Goal: Task Accomplishment & Management: Manage account settings

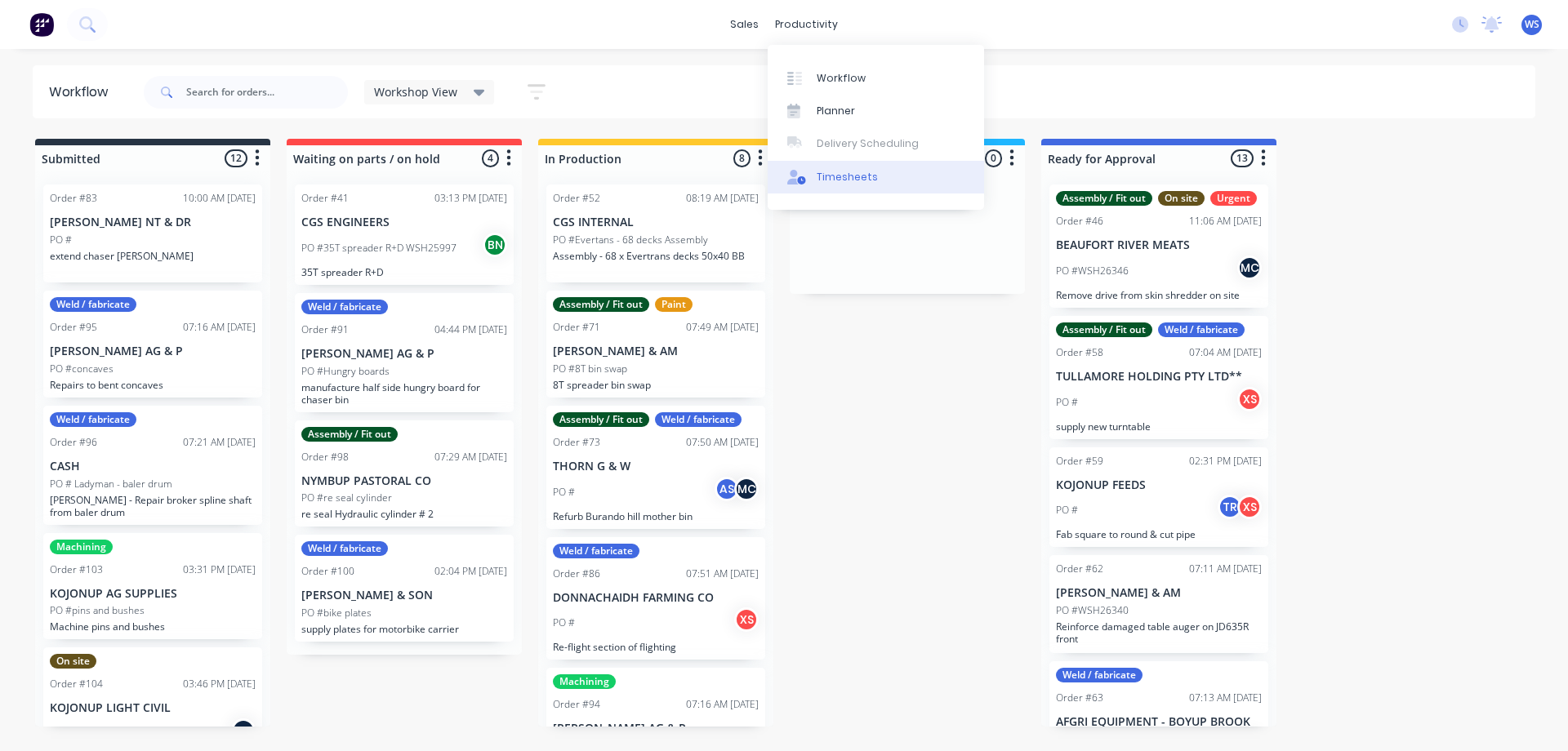
click at [845, 170] on div "Timesheets" at bounding box center [847, 177] width 61 height 15
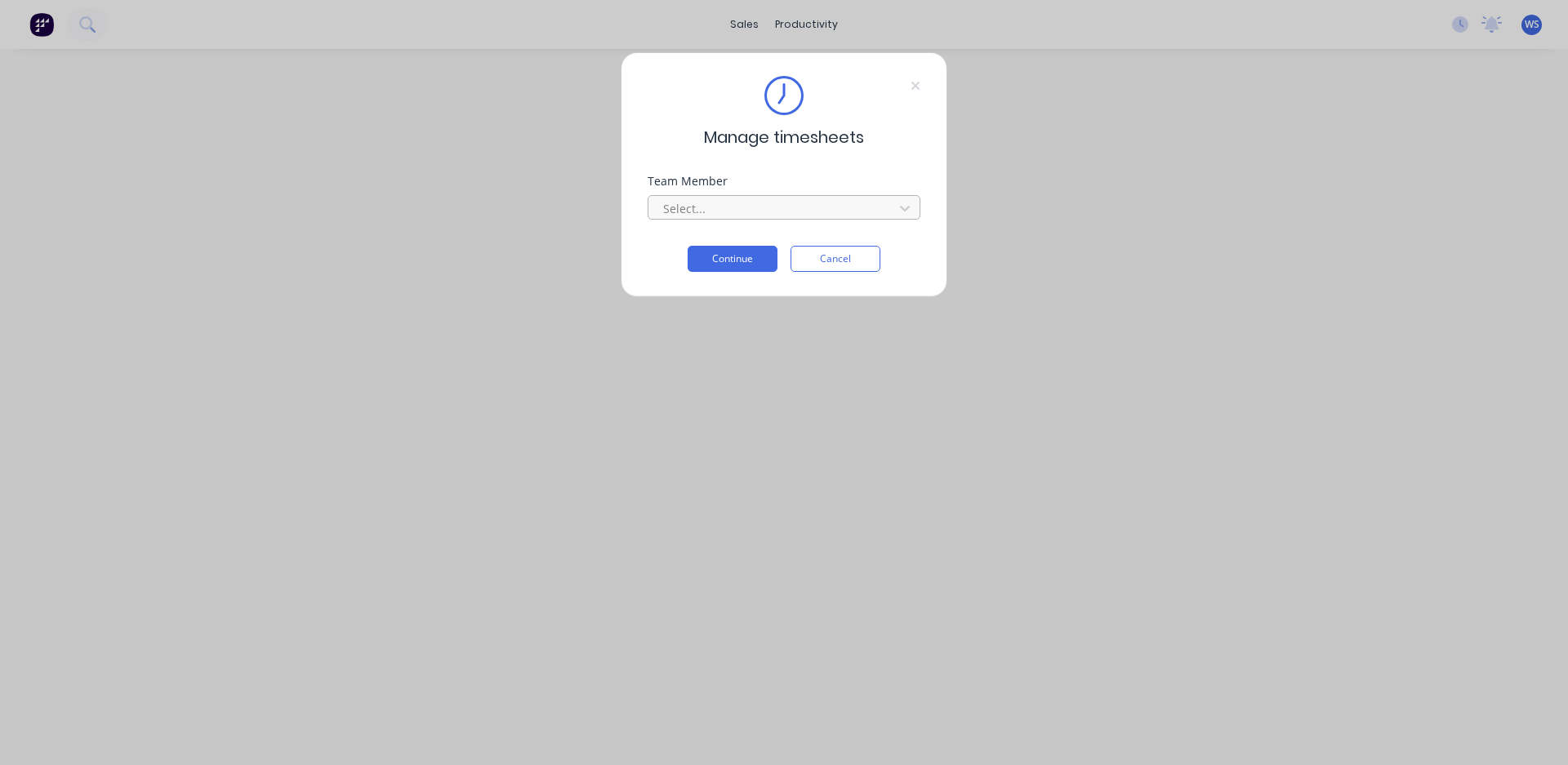
click at [843, 207] on div at bounding box center [773, 208] width 224 height 20
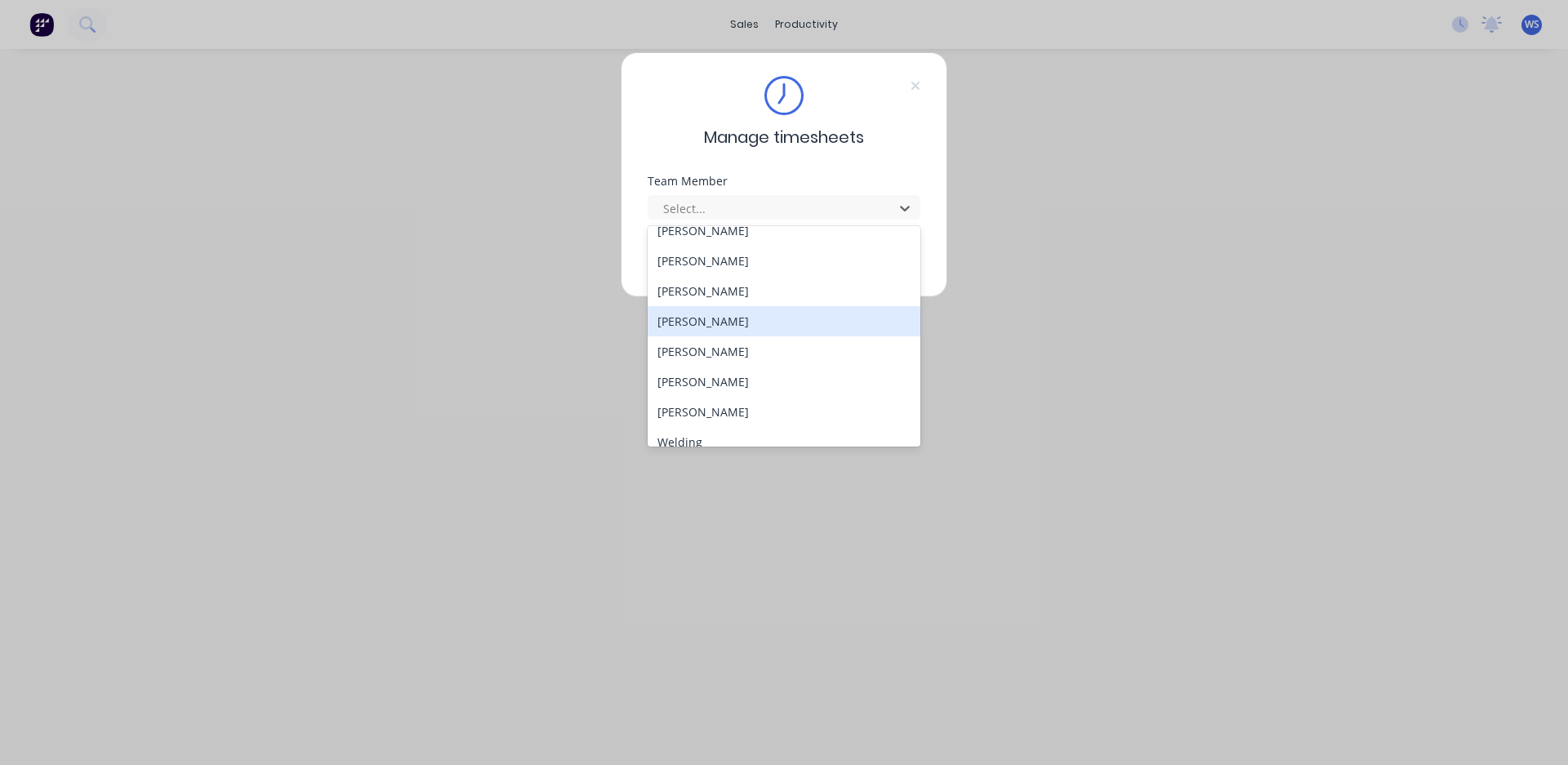
scroll to position [149, 0]
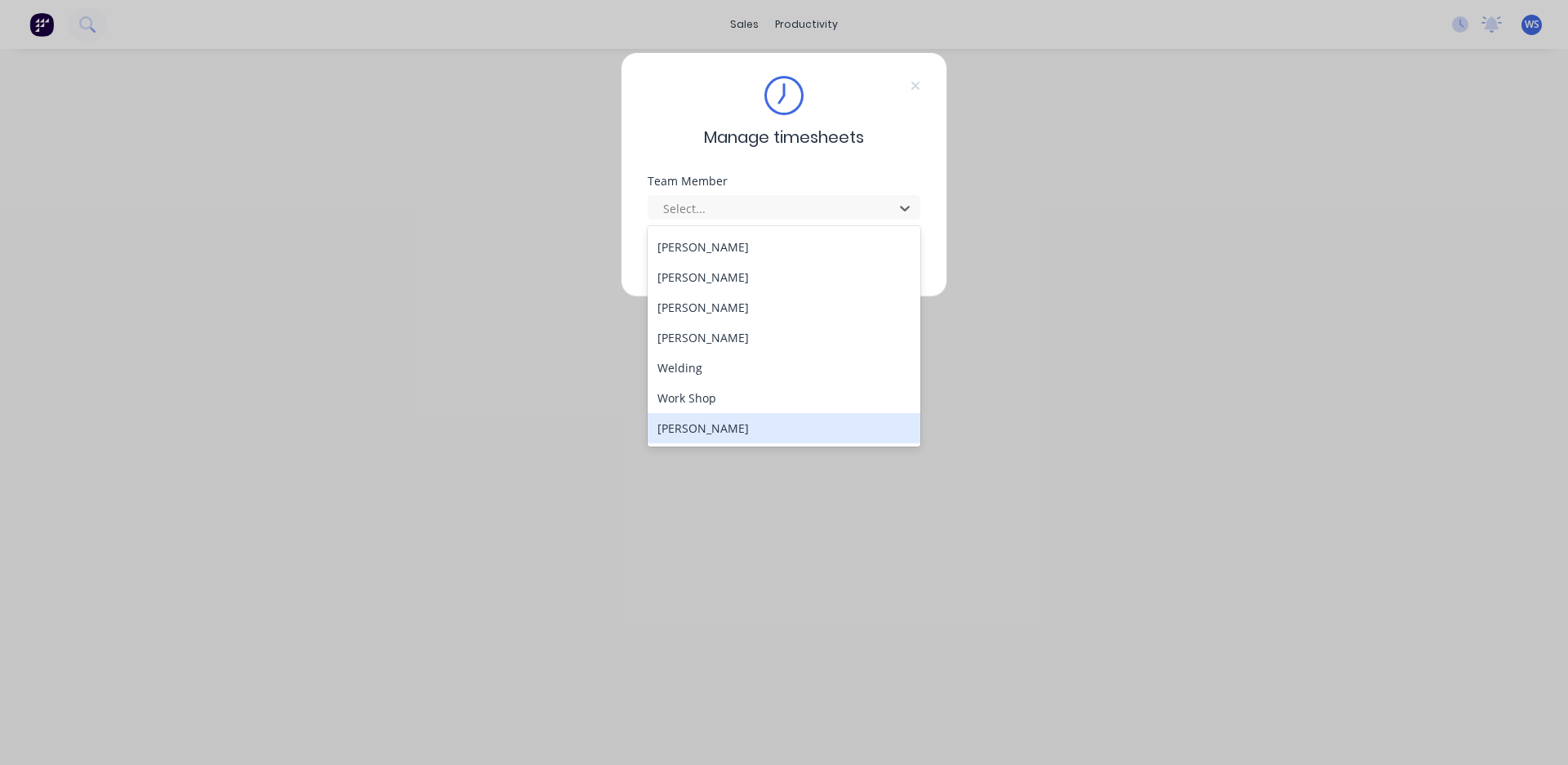
click at [716, 422] on div "[PERSON_NAME]" at bounding box center [784, 428] width 272 height 30
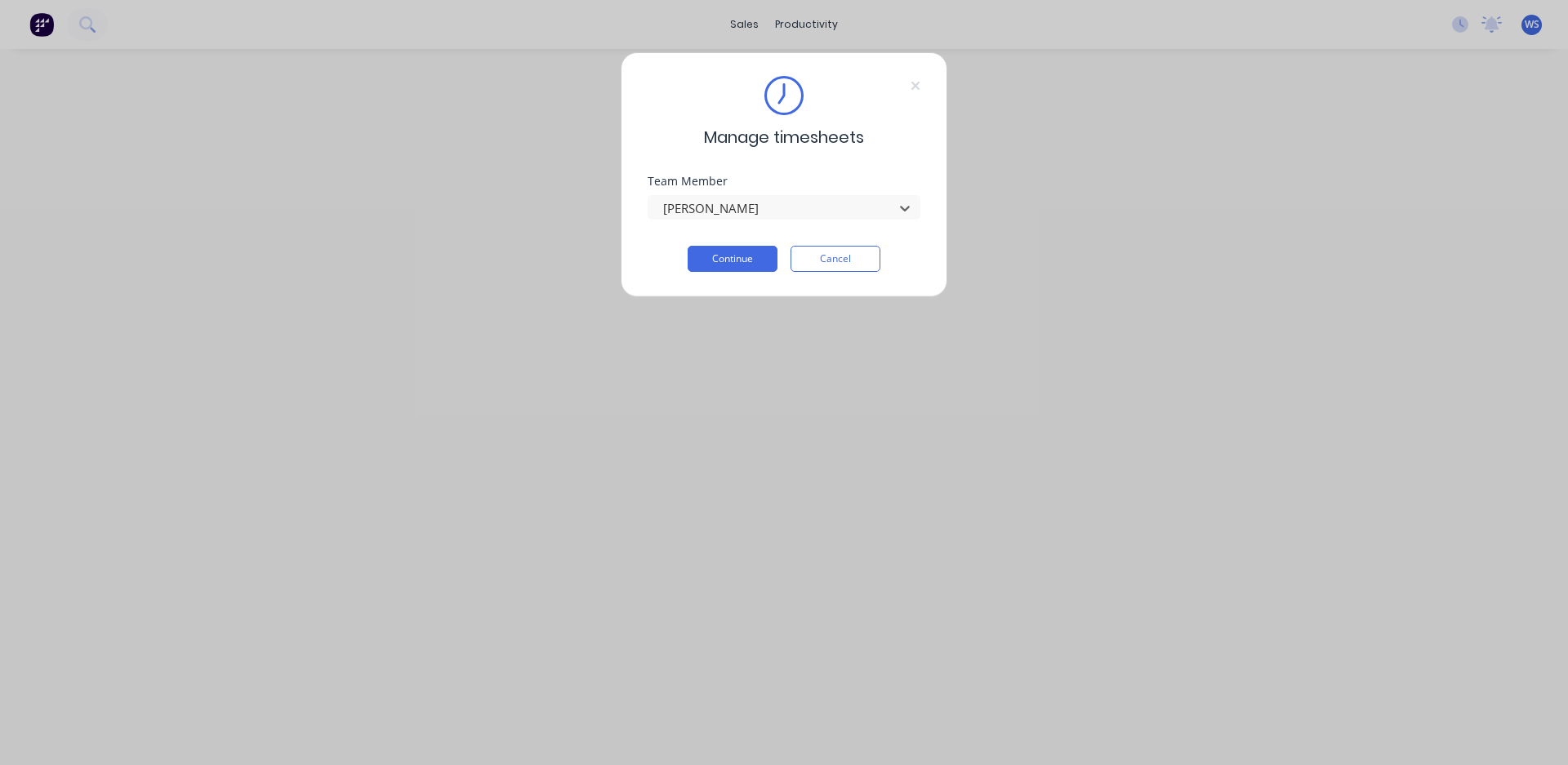
click at [700, 272] on div "Manage timesheets Team Member option [PERSON_NAME], selected. [PERSON_NAME] Con…" at bounding box center [783, 175] width 326 height 245
click at [702, 267] on button "Continue" at bounding box center [732, 259] width 90 height 27
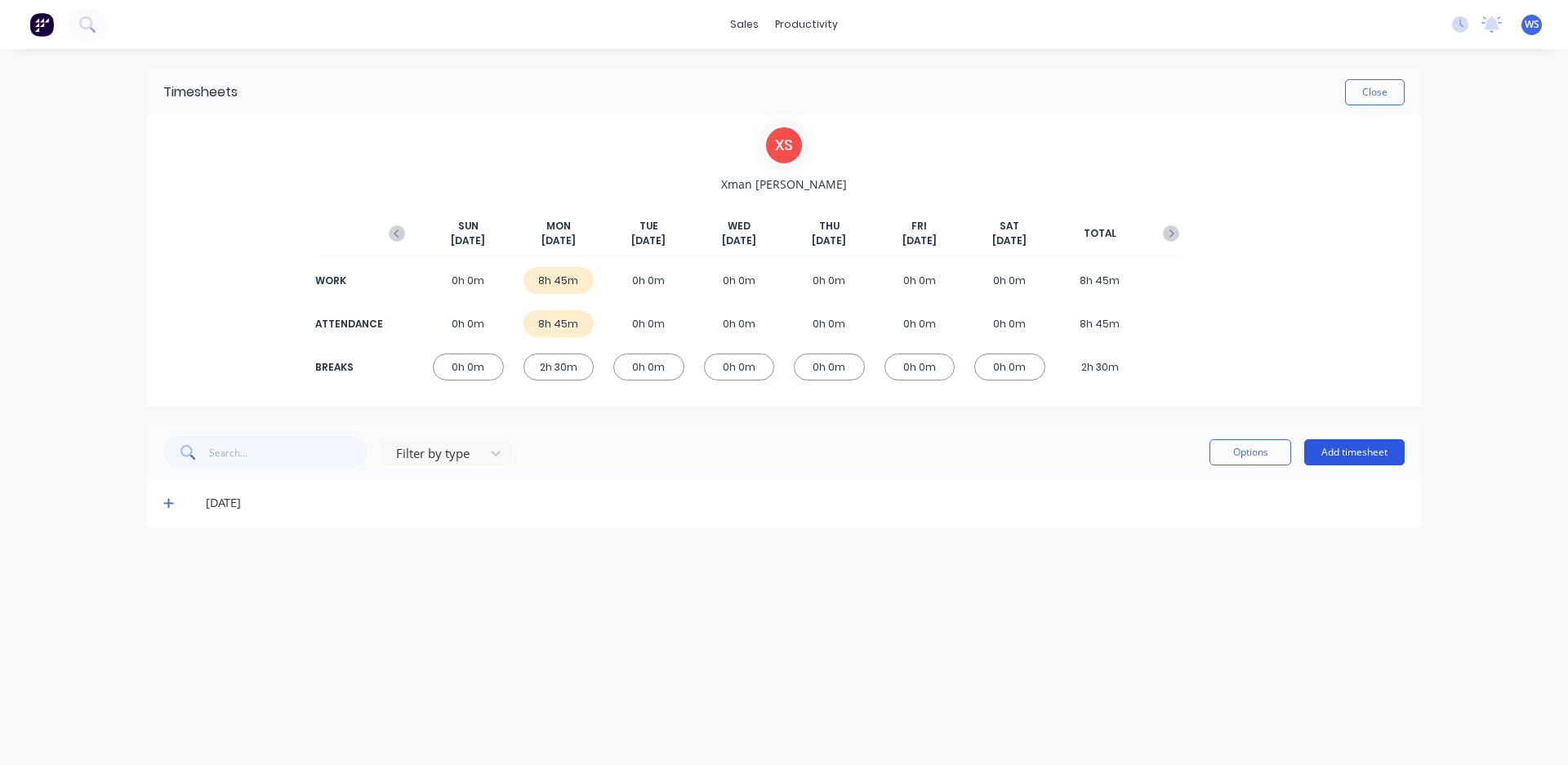
click at [1355, 458] on button "Add timesheet" at bounding box center [1354, 452] width 101 height 27
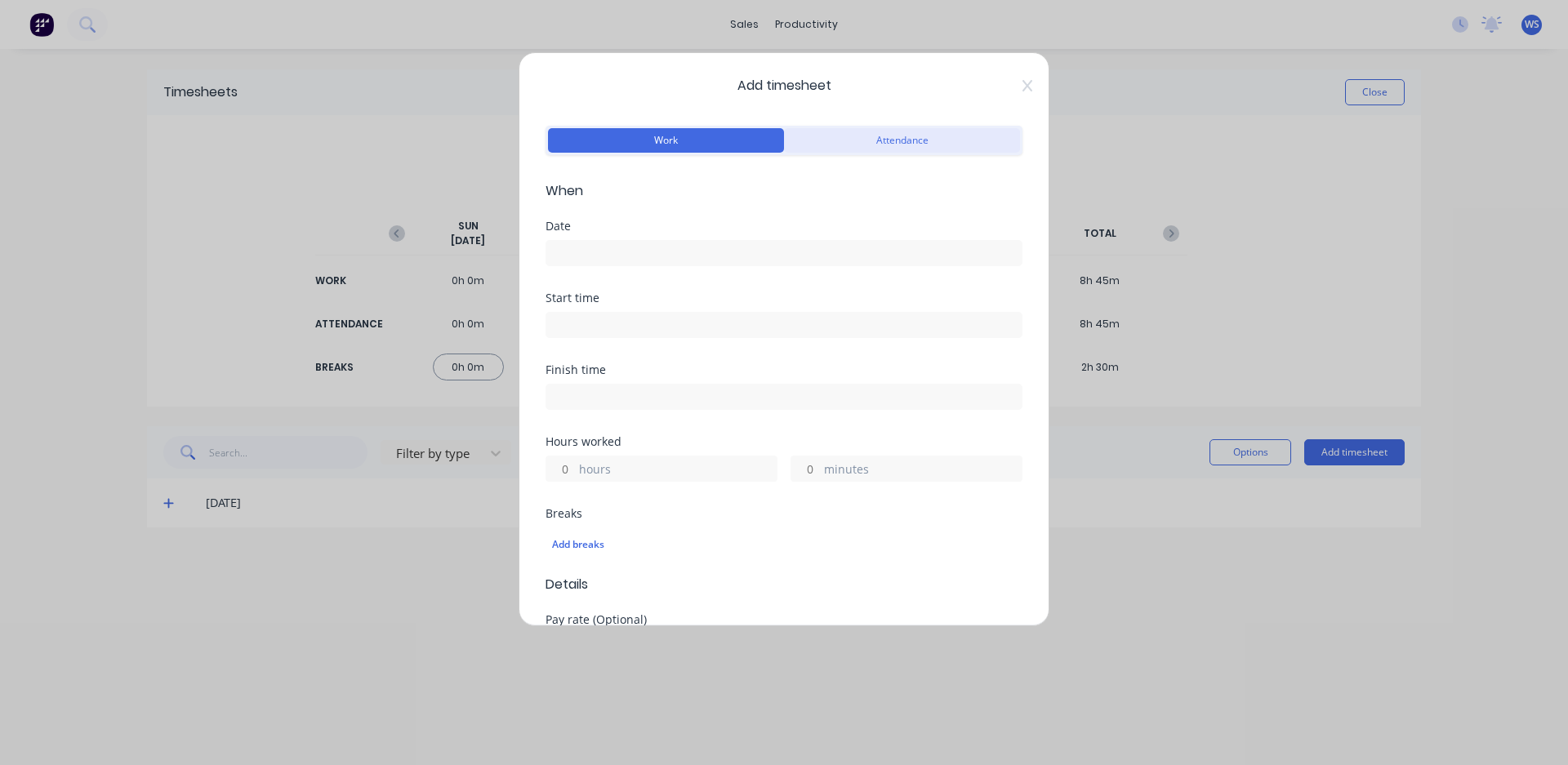
click at [864, 142] on button "Attendance" at bounding box center [902, 140] width 236 height 25
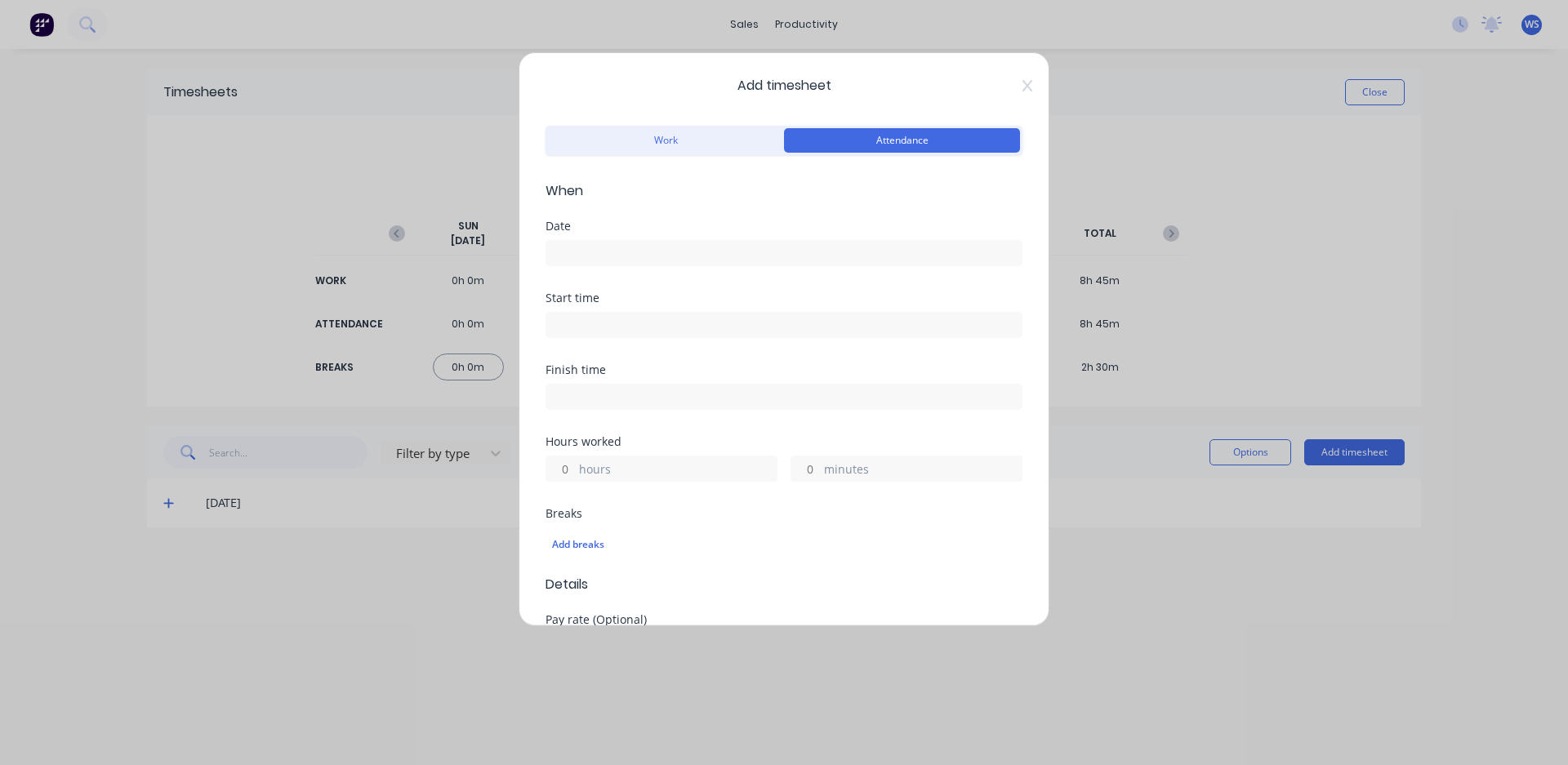
click at [717, 244] on input at bounding box center [784, 253] width 475 height 25
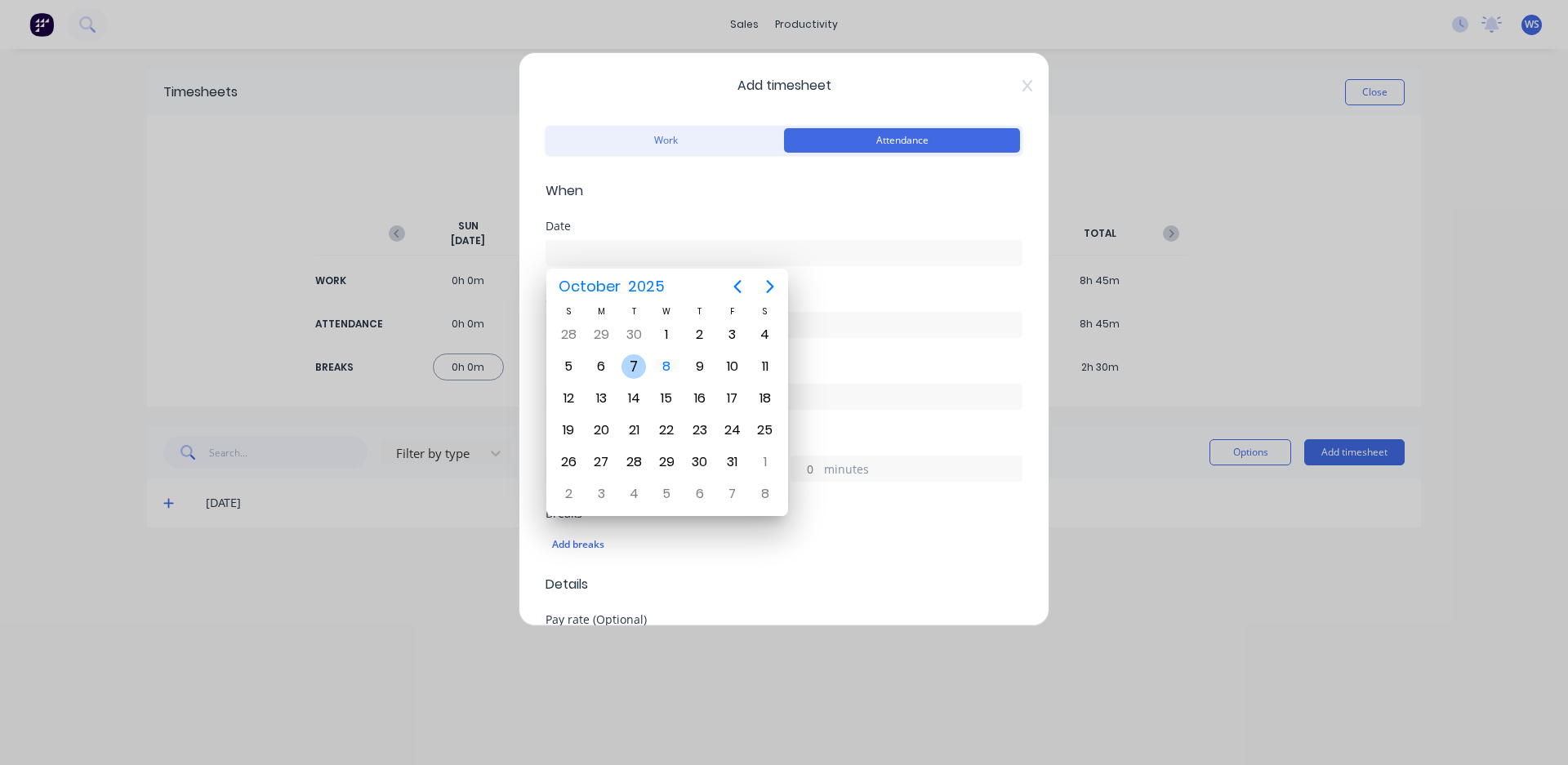
click at [641, 363] on div "7" at bounding box center [633, 367] width 25 height 25
type input "[DATE]"
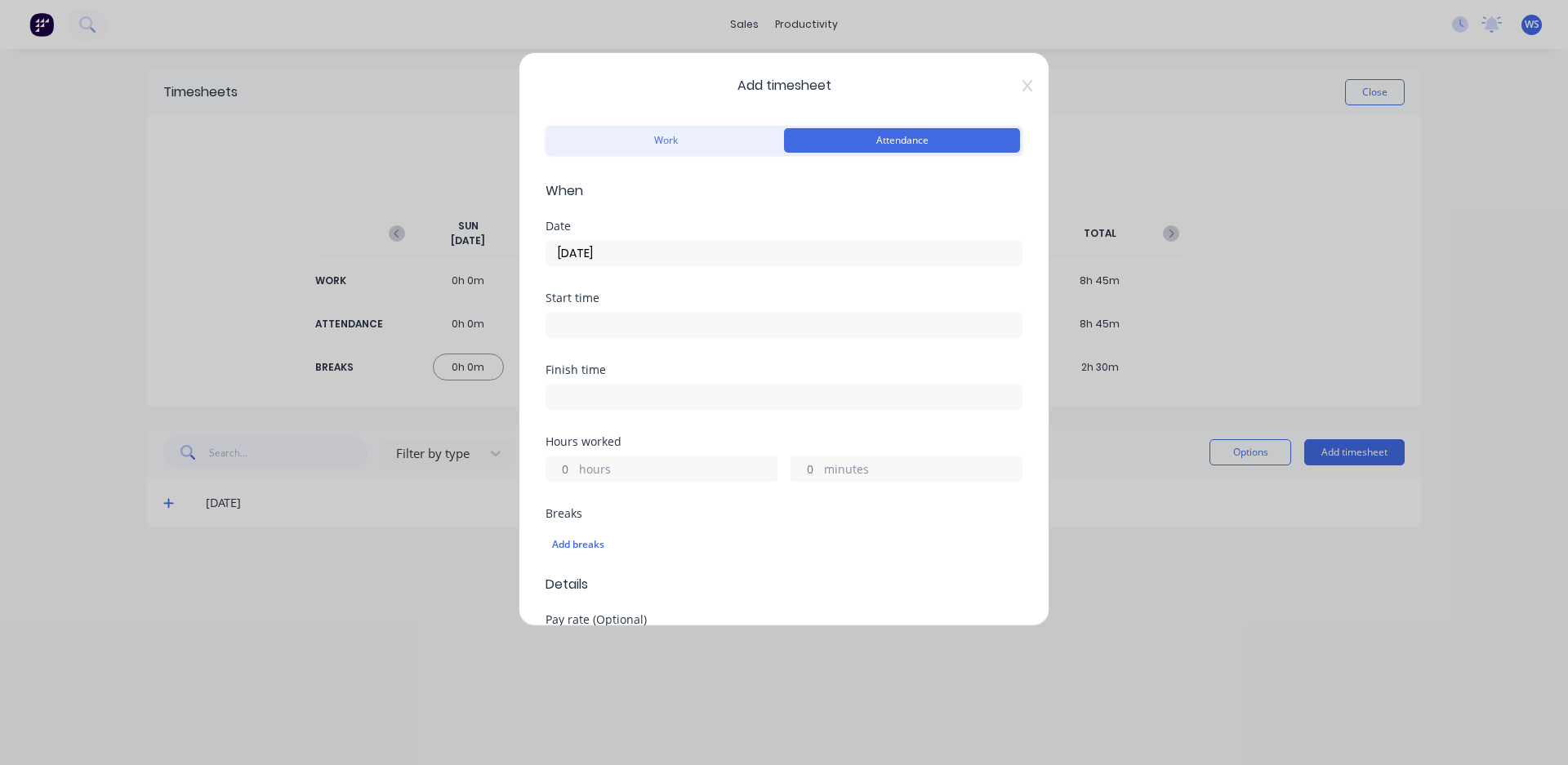
click at [601, 325] on input at bounding box center [784, 324] width 475 height 25
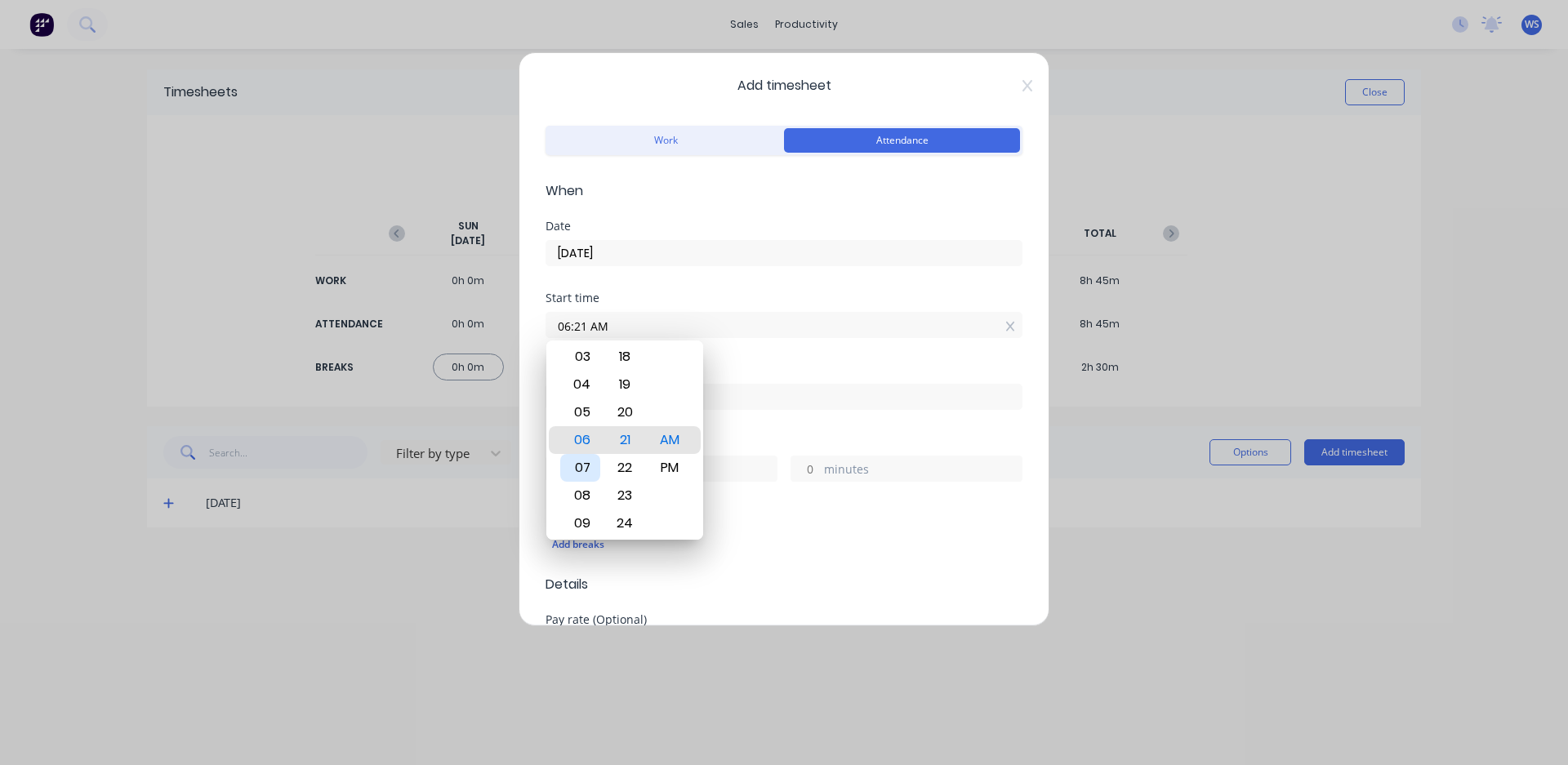
click at [589, 473] on div "07" at bounding box center [580, 468] width 40 height 27
type input "07:00 AM"
click at [623, 453] on div "00" at bounding box center [625, 440] width 40 height 27
click at [735, 358] on div "Start time 07:00 AM" at bounding box center [784, 328] width 477 height 72
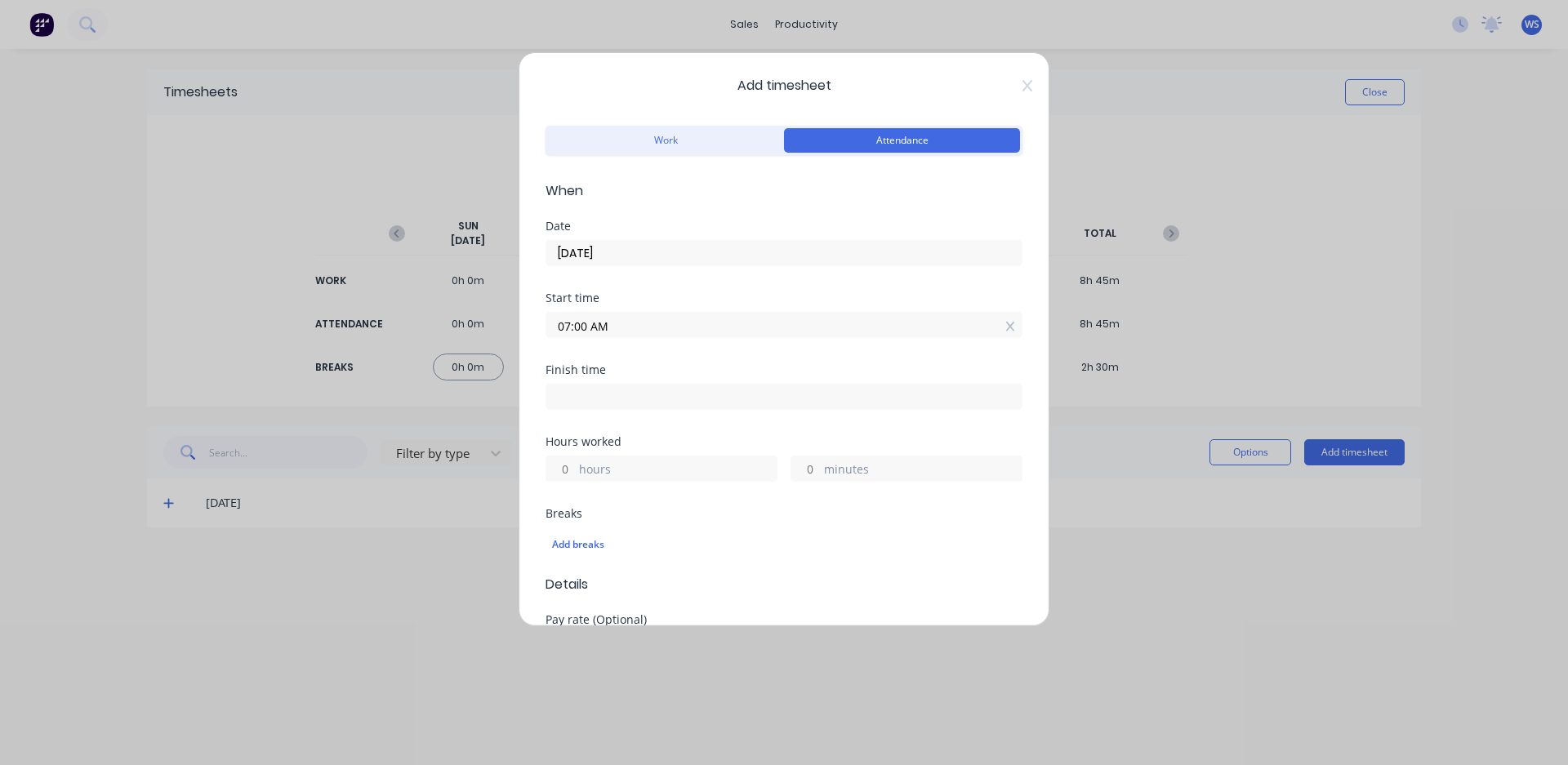
click at [632, 395] on input at bounding box center [784, 397] width 475 height 25
type input "06:21 AM"
type input "23"
type input "21"
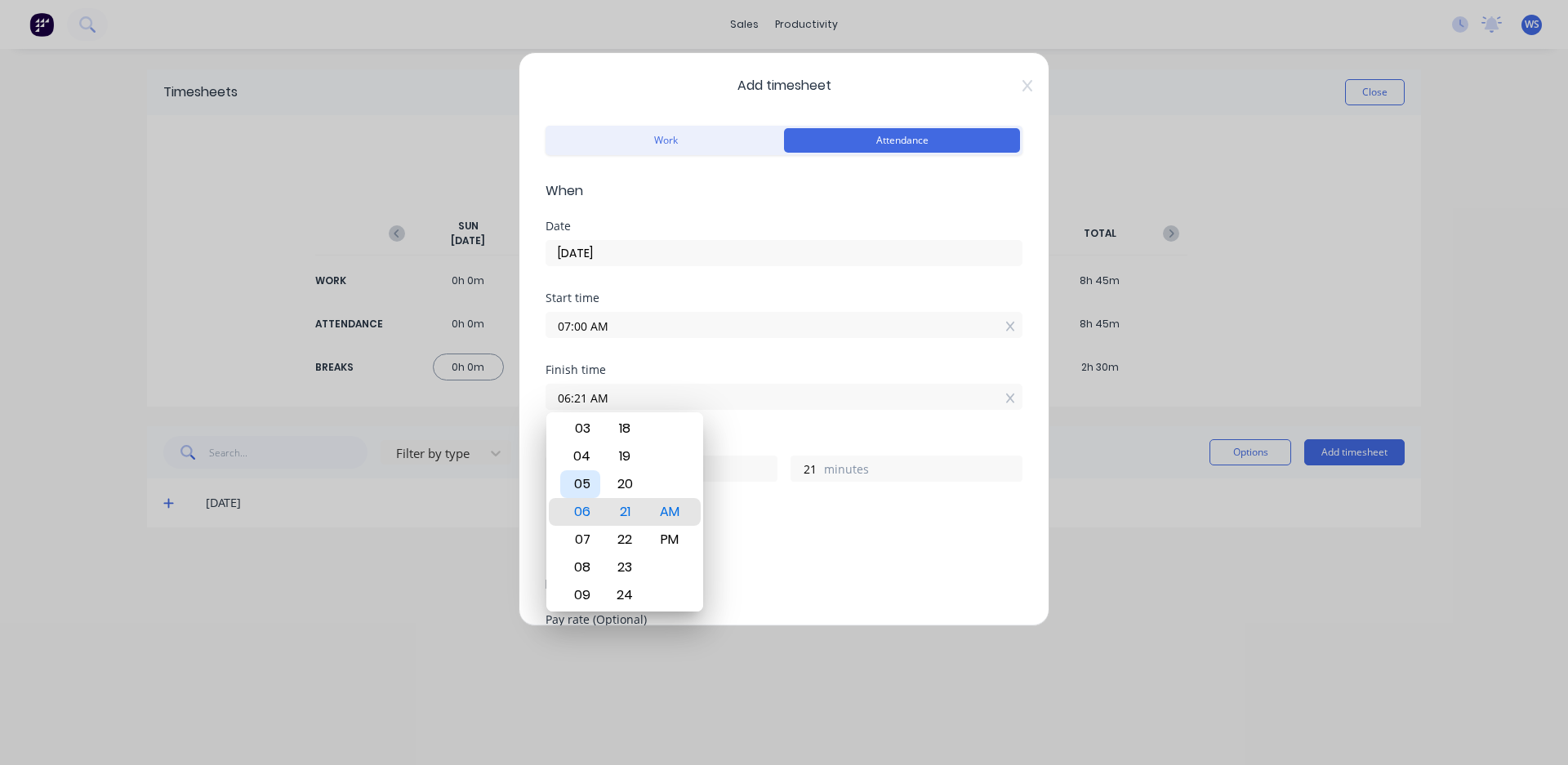
click at [592, 487] on div "05" at bounding box center [580, 484] width 40 height 27
type input "05:21 AM"
type input "22"
type input "05:17 AM"
type input "17"
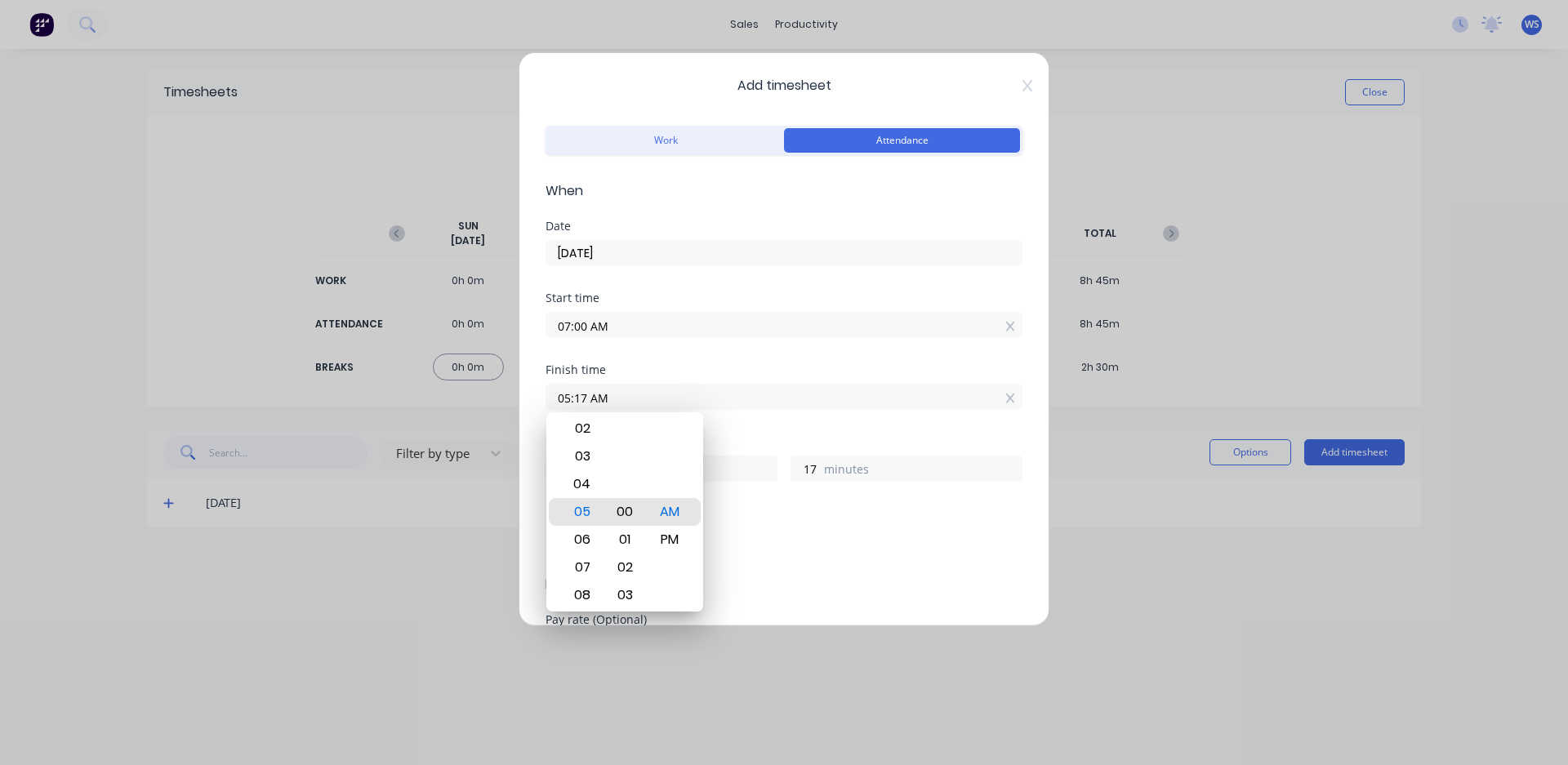
type input "05:00 AM"
type input "0"
click at [673, 537] on div "PM" at bounding box center [670, 539] width 40 height 27
type input "05:00 PM"
type input "10"
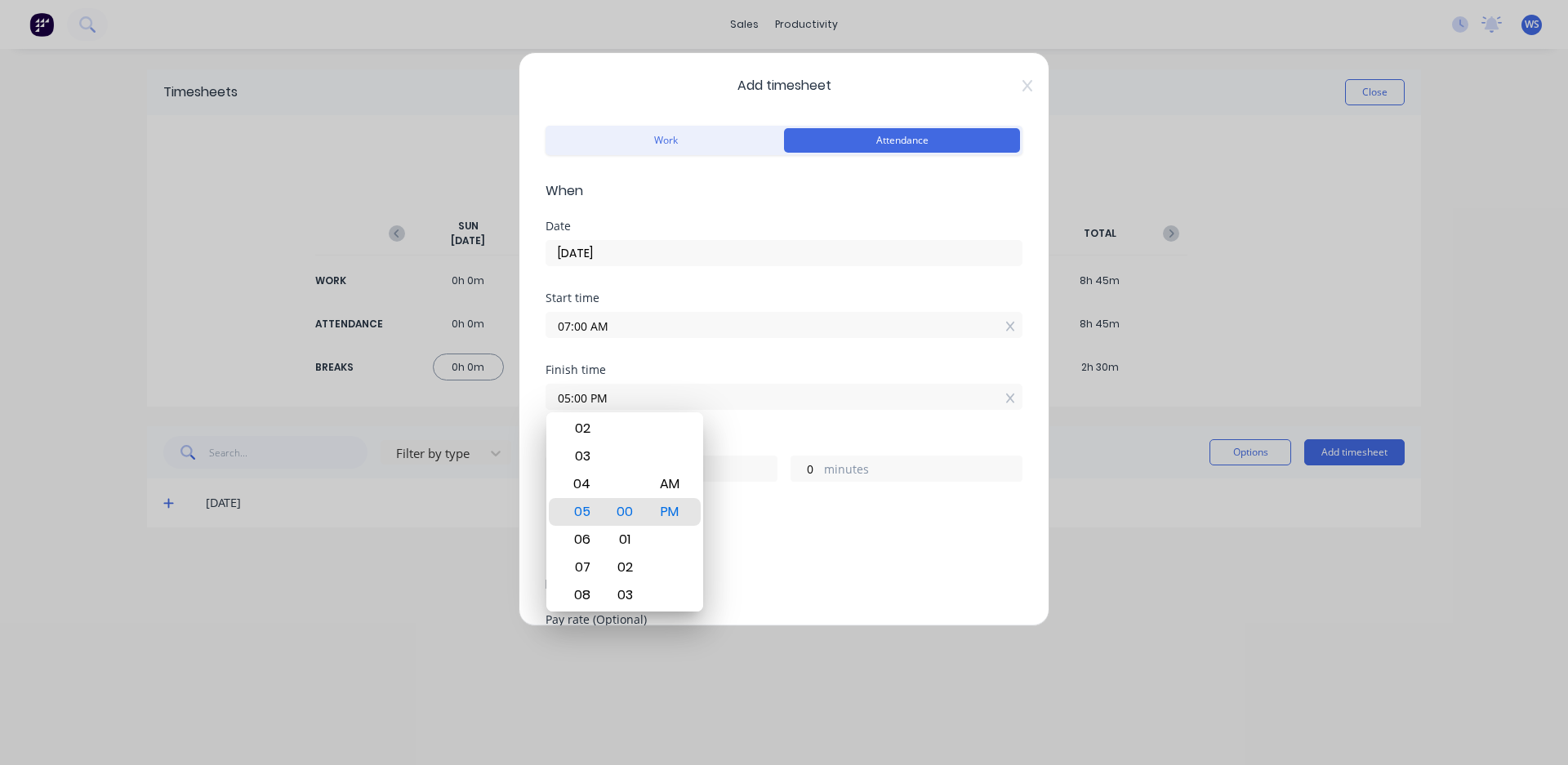
click at [751, 428] on div "Finish time 05:00 PM" at bounding box center [784, 400] width 477 height 72
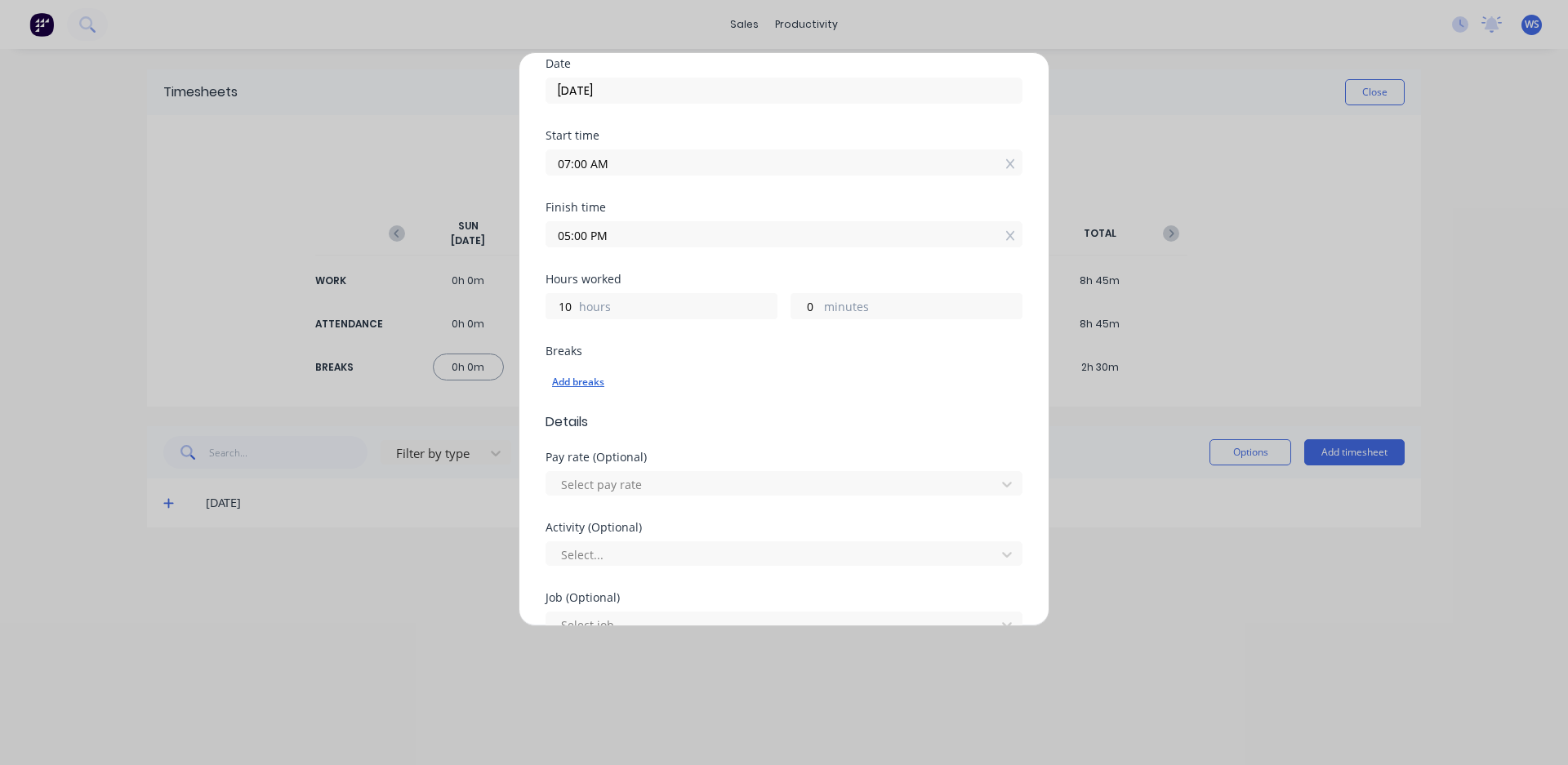
scroll to position [164, 0]
click at [595, 387] on div "Add breaks" at bounding box center [784, 381] width 464 height 21
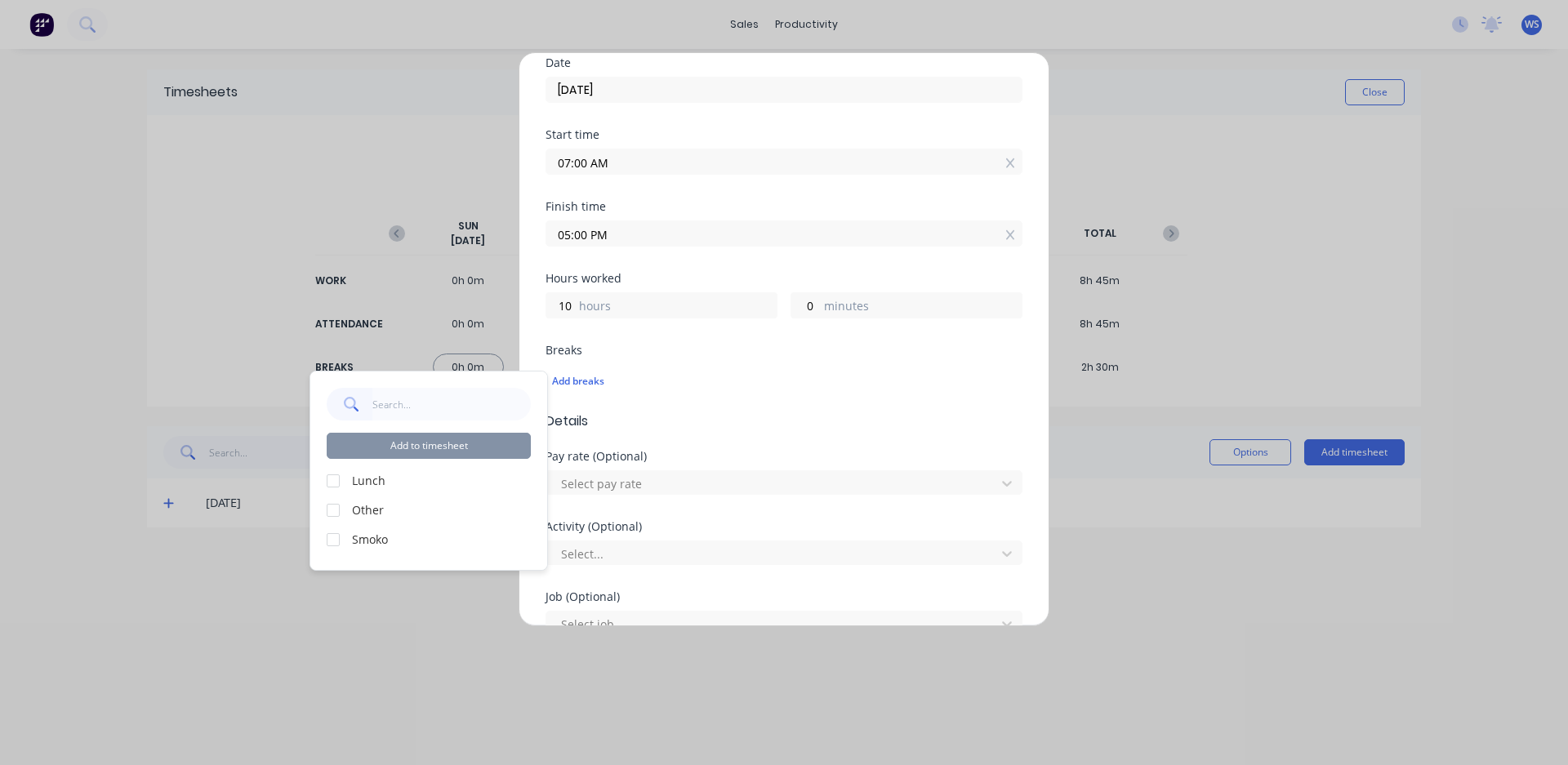
click at [329, 481] on div at bounding box center [334, 481] width 33 height 33
click at [327, 541] on div at bounding box center [334, 540] width 33 height 33
click at [397, 445] on button "Add to timesheet" at bounding box center [428, 446] width 204 height 27
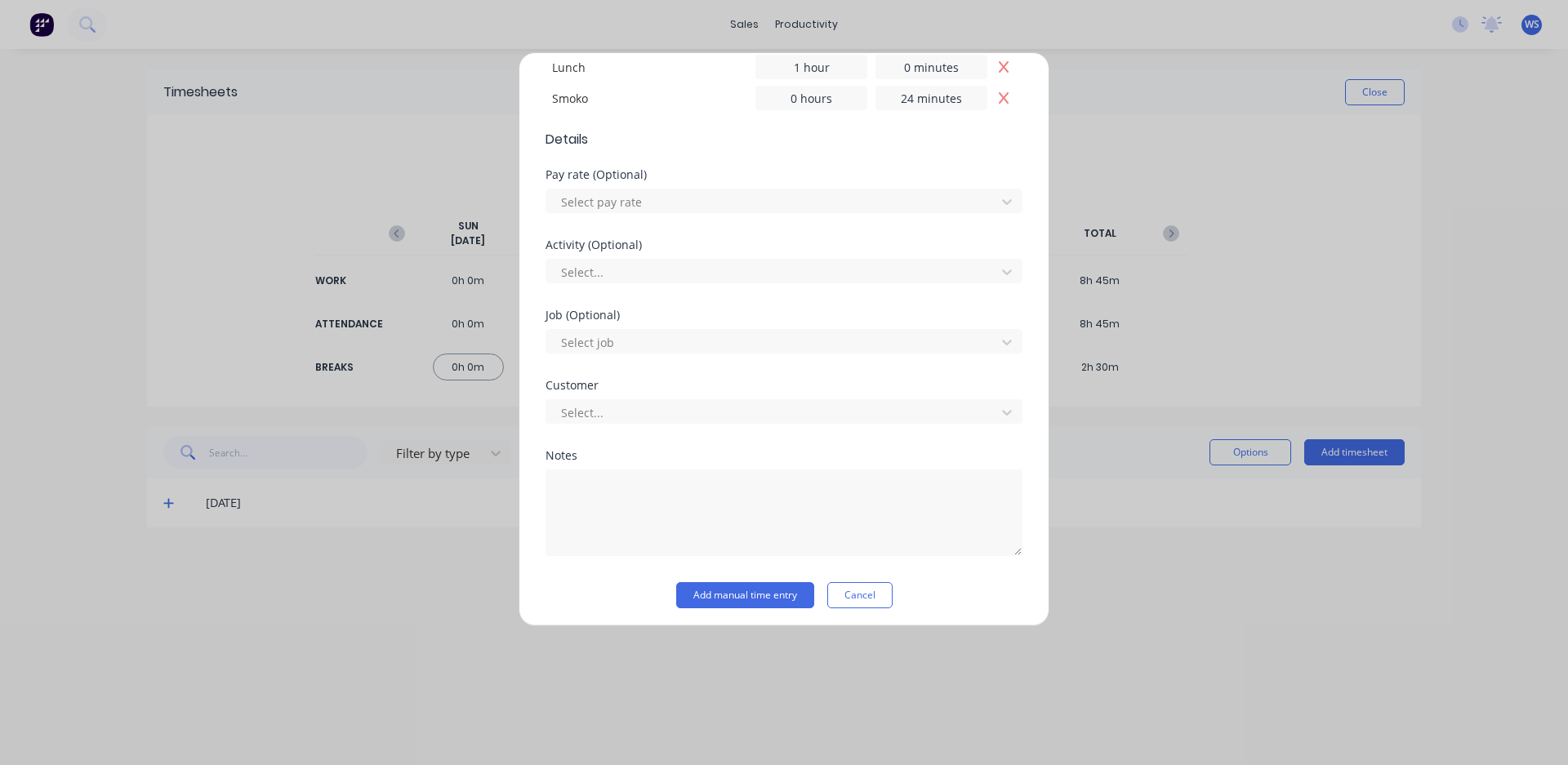
scroll to position [0, 0]
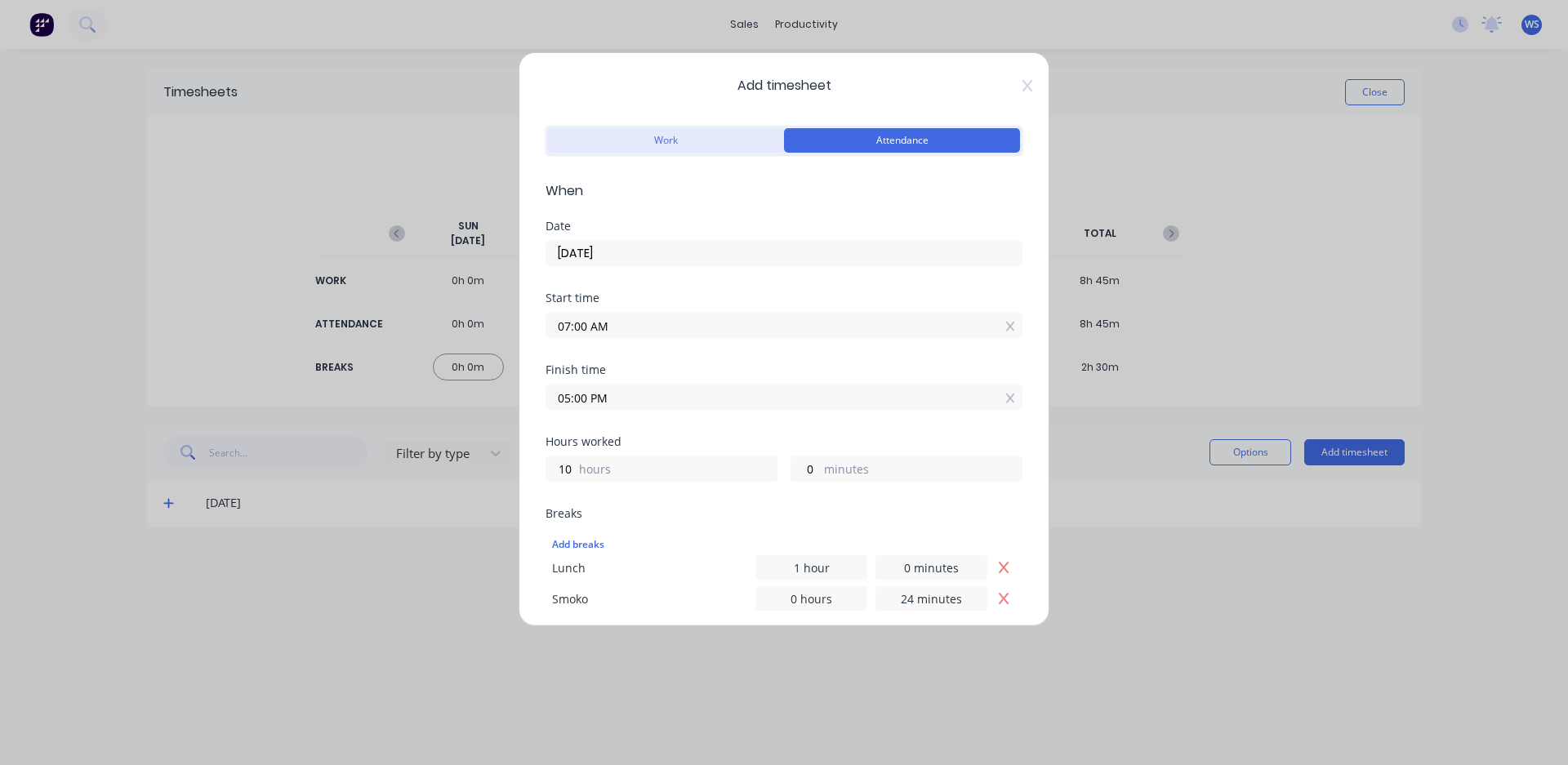
click at [648, 139] on button "Work" at bounding box center [666, 140] width 236 height 25
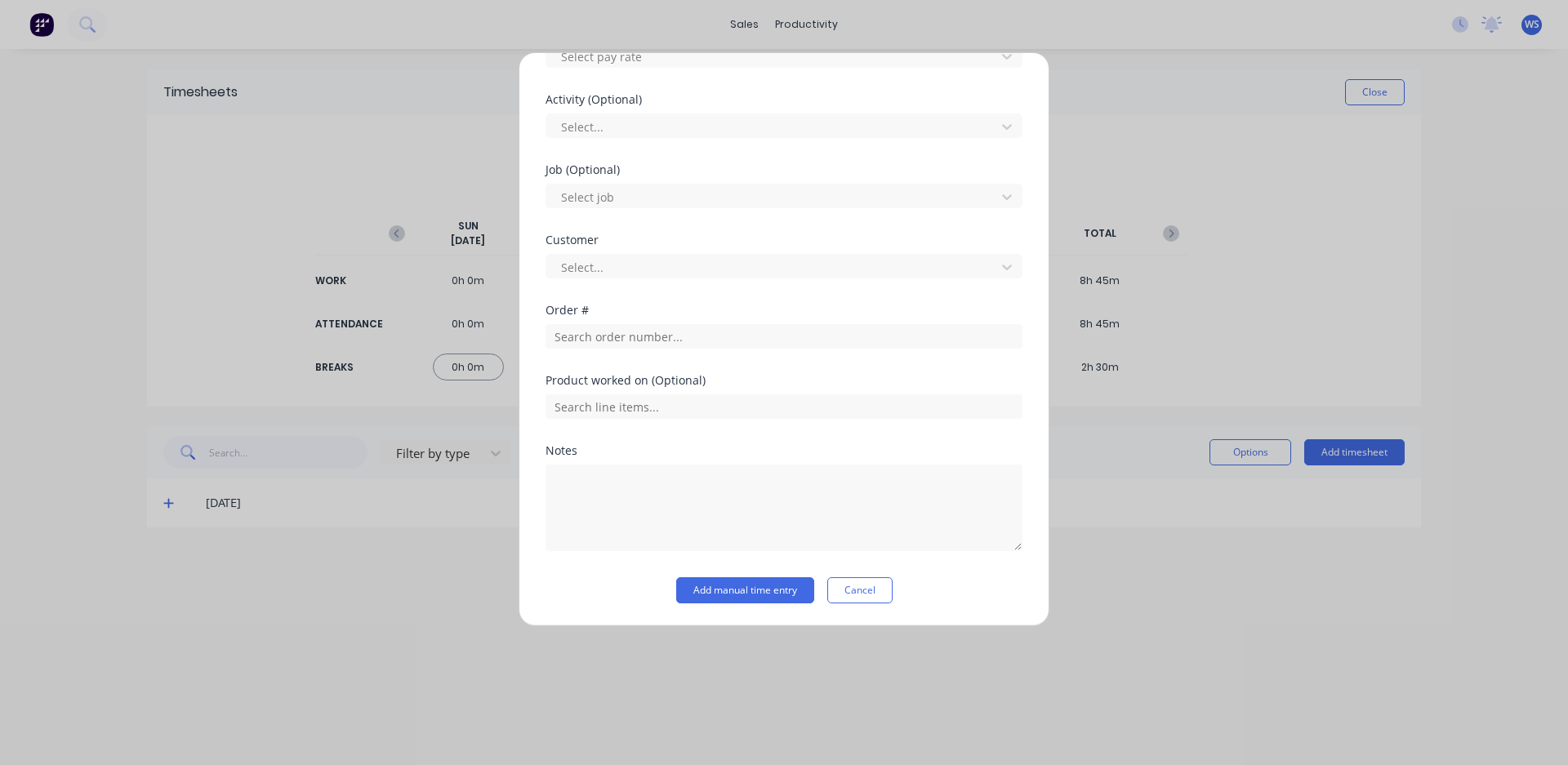
scroll to position [647, 0]
click at [615, 337] on input "text" at bounding box center [784, 335] width 477 height 25
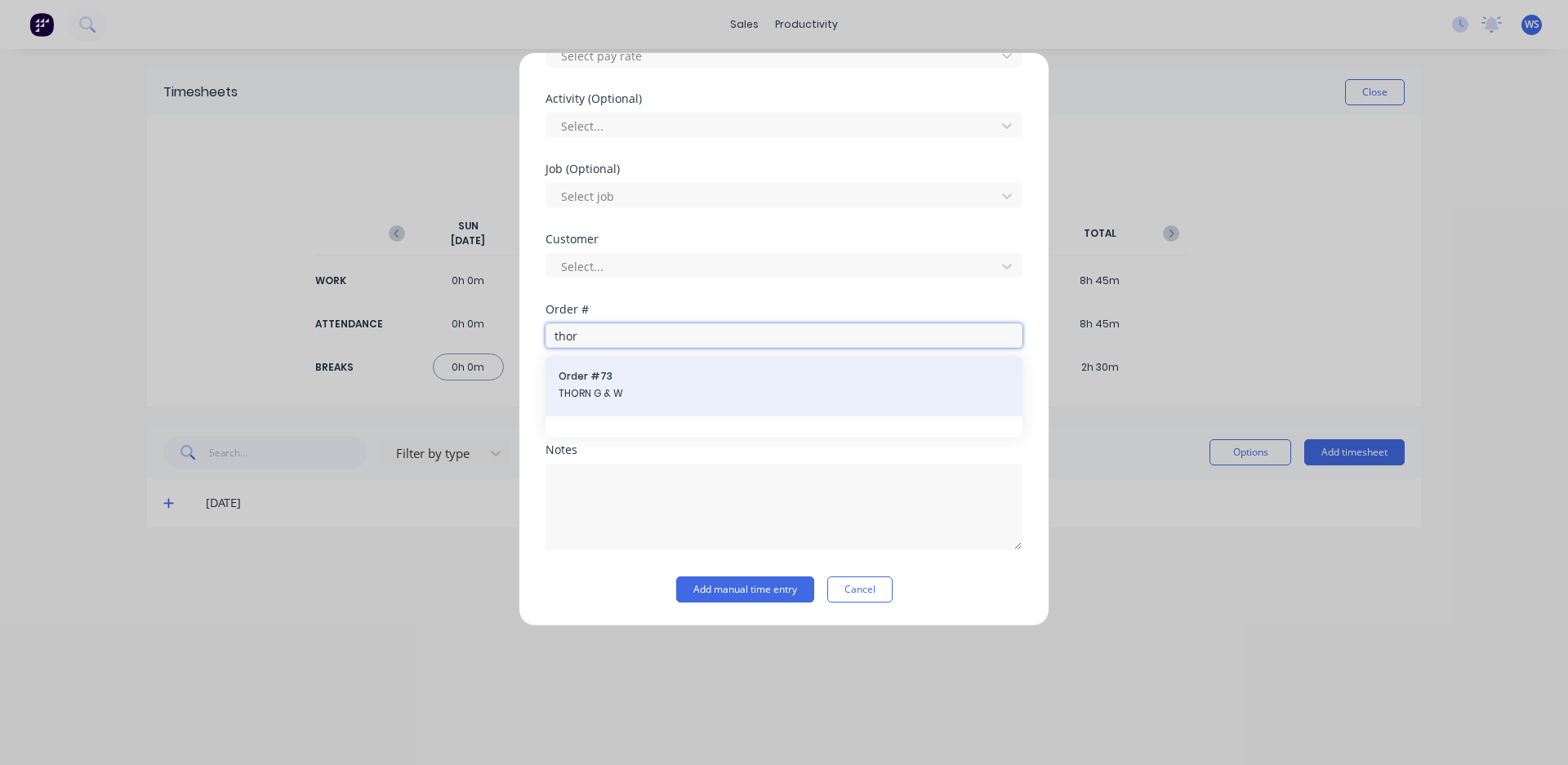
type input "thor"
click at [634, 396] on span "THORN G & W" at bounding box center [783, 394] width 450 height 15
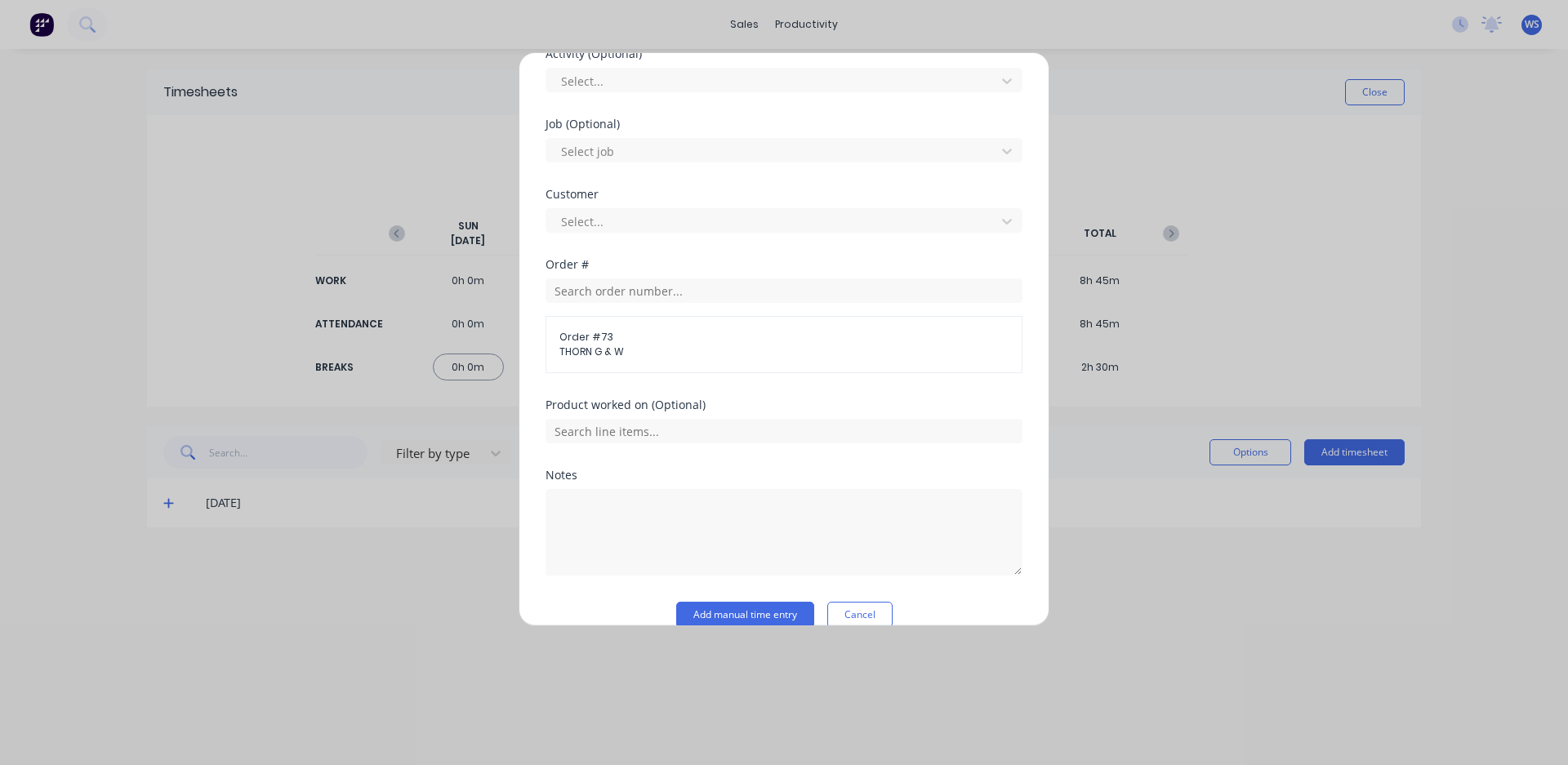
scroll to position [717, 0]
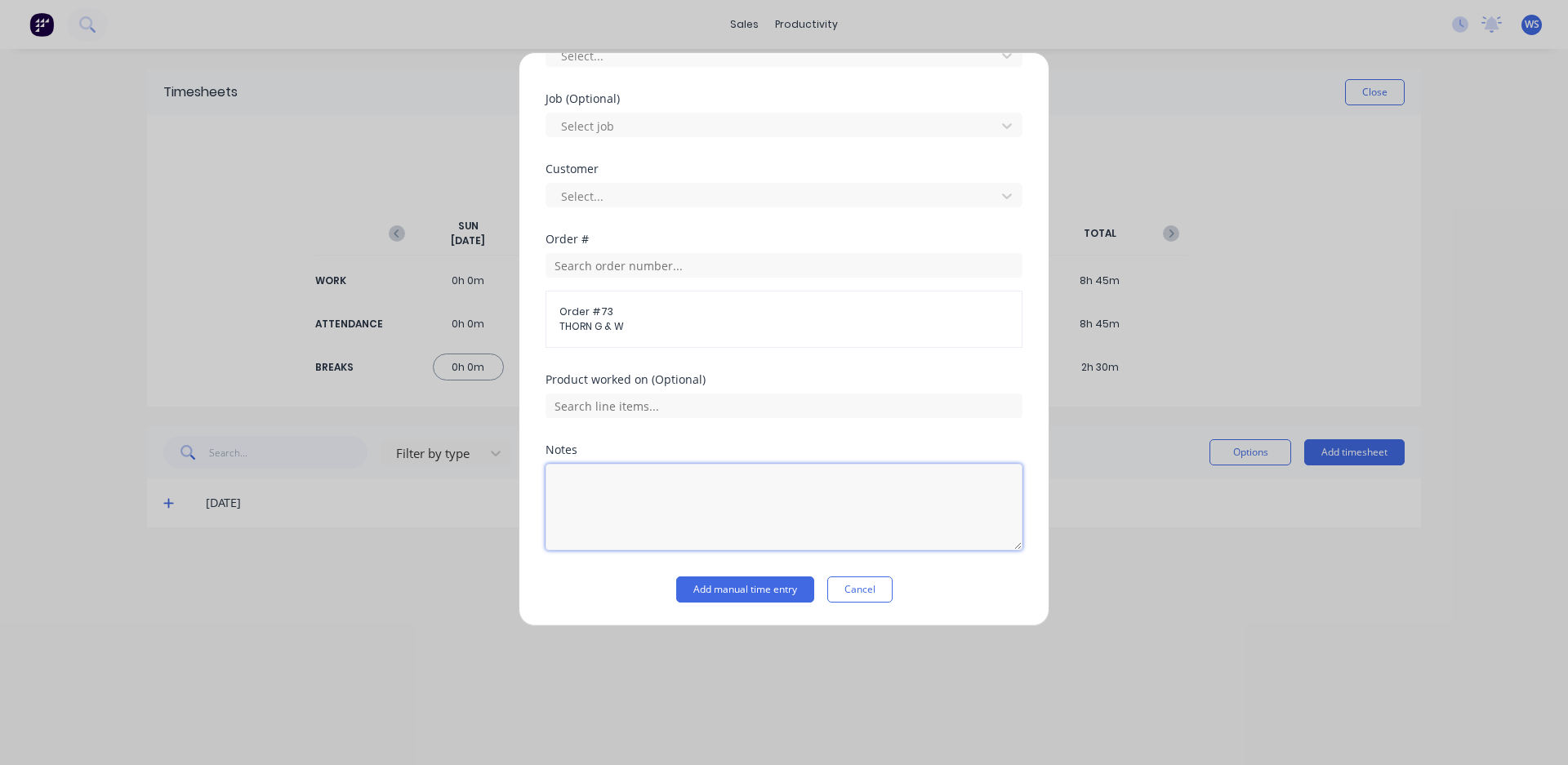
click at [574, 473] on textarea at bounding box center [784, 507] width 477 height 87
type textarea "fit out gear box, fab keys, fit auger to bin"
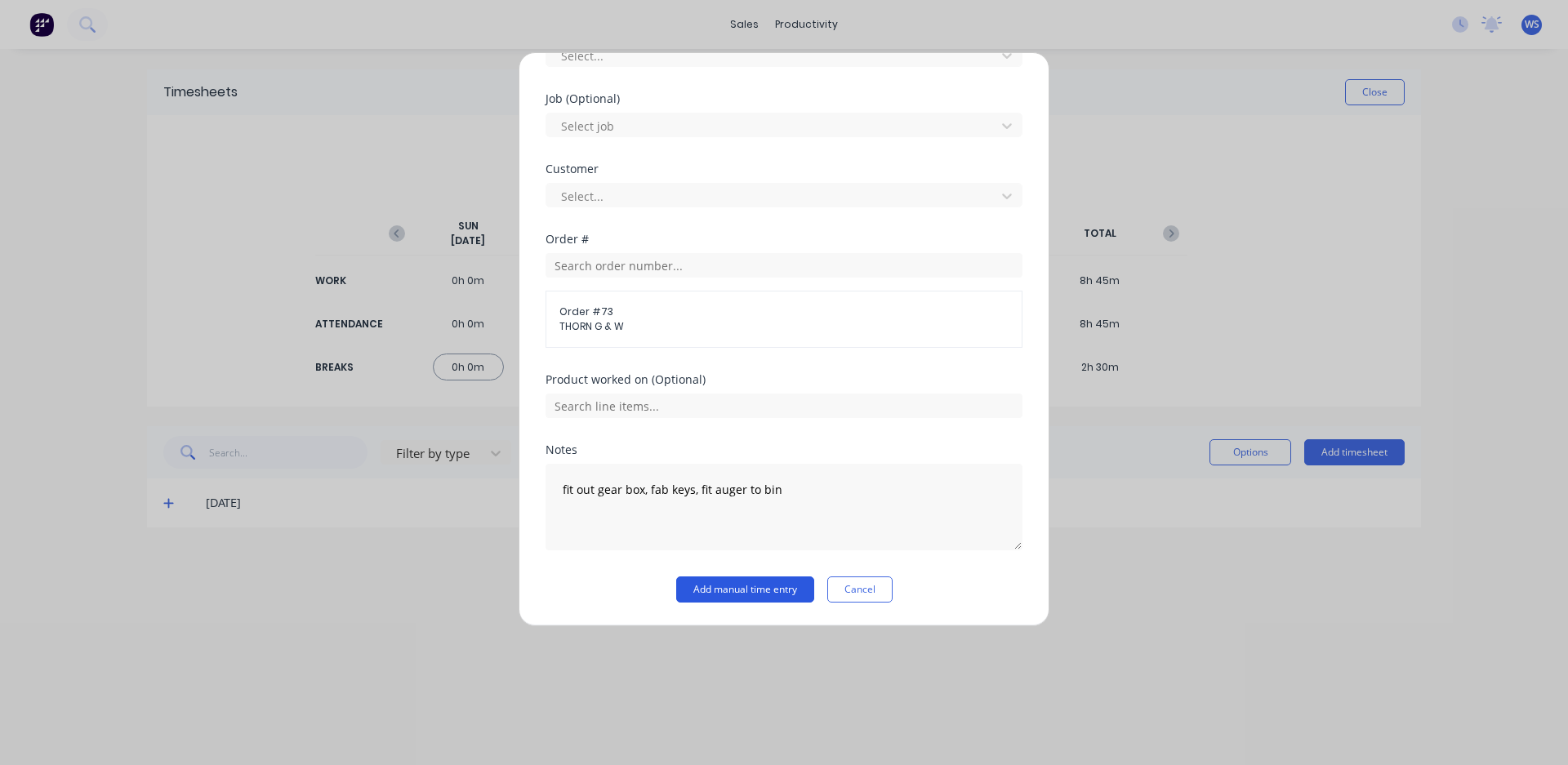
click at [710, 588] on button "Add manual time entry" at bounding box center [745, 590] width 138 height 27
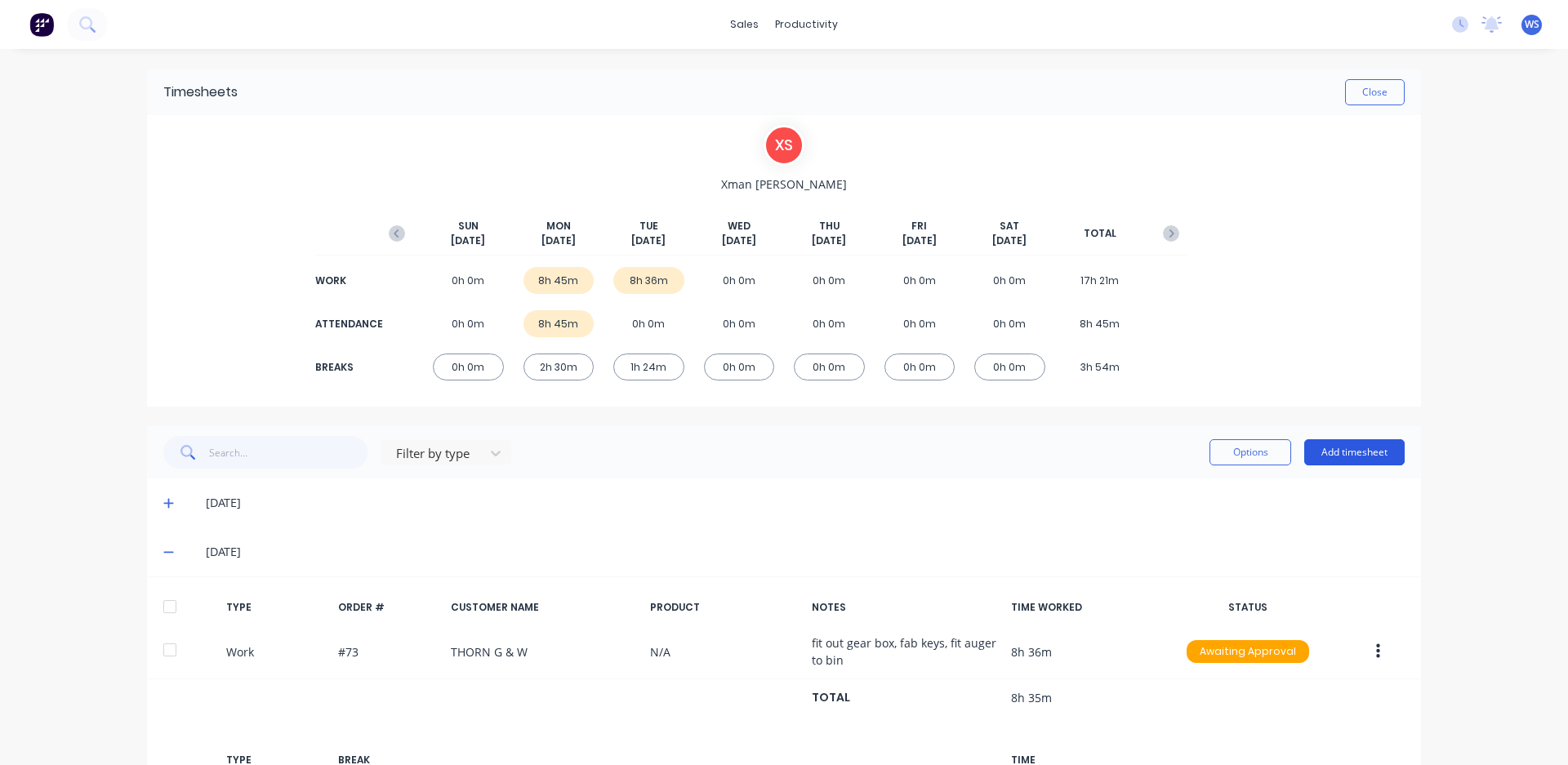
click at [1367, 445] on button "Add timesheet" at bounding box center [1354, 452] width 101 height 27
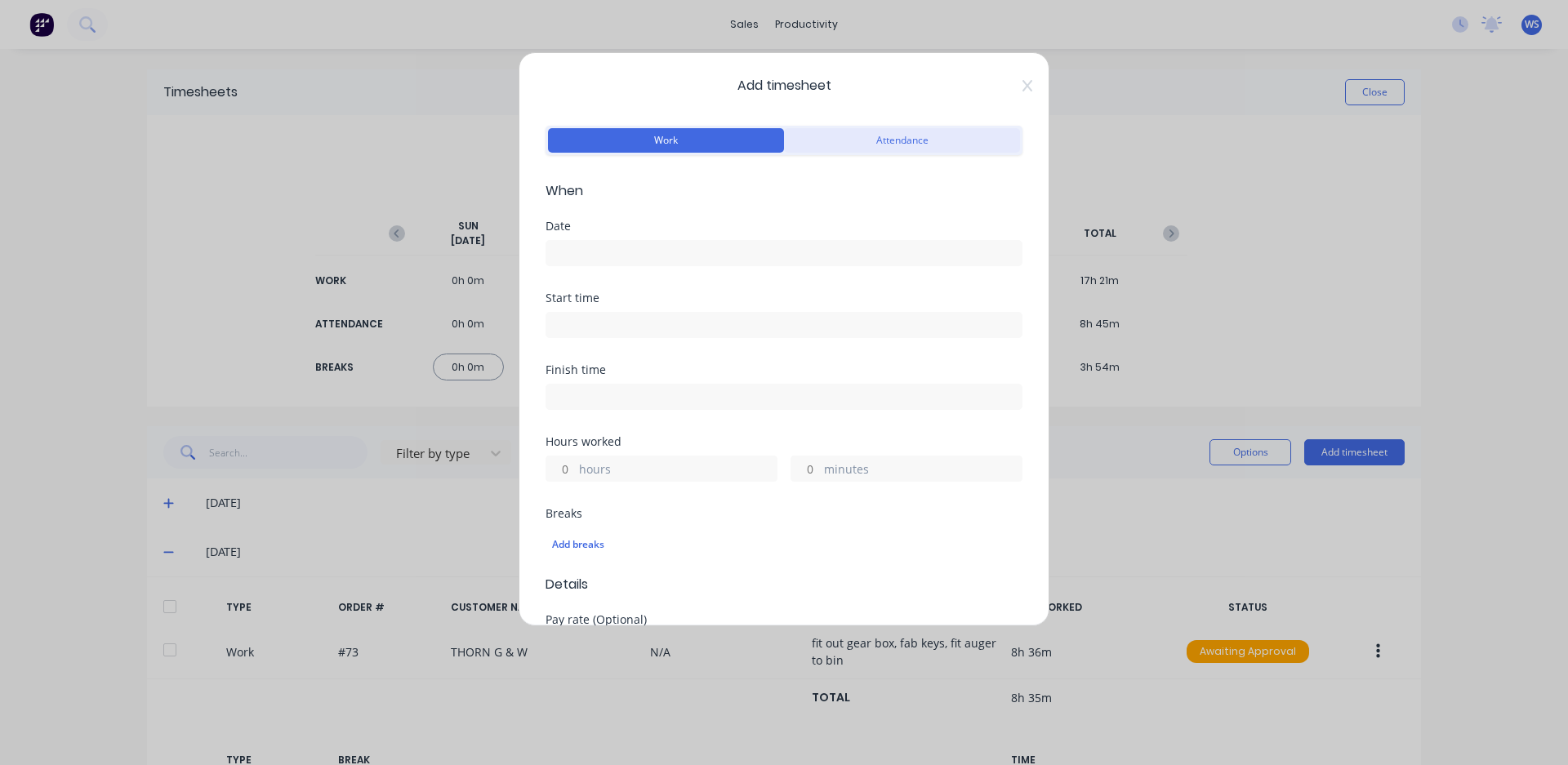
click at [810, 134] on button "Attendance" at bounding box center [902, 140] width 236 height 25
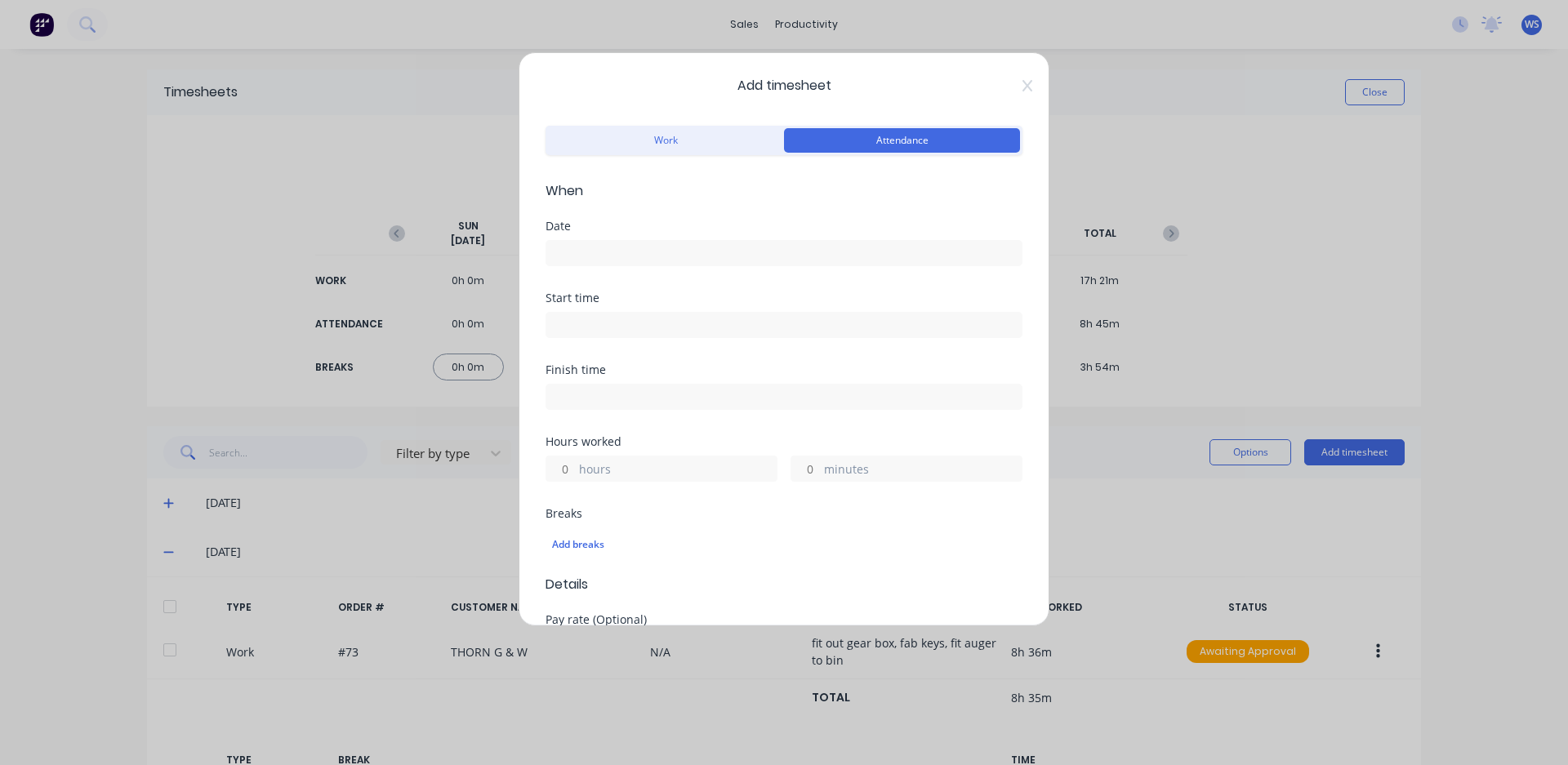
click at [647, 254] on input at bounding box center [784, 253] width 475 height 25
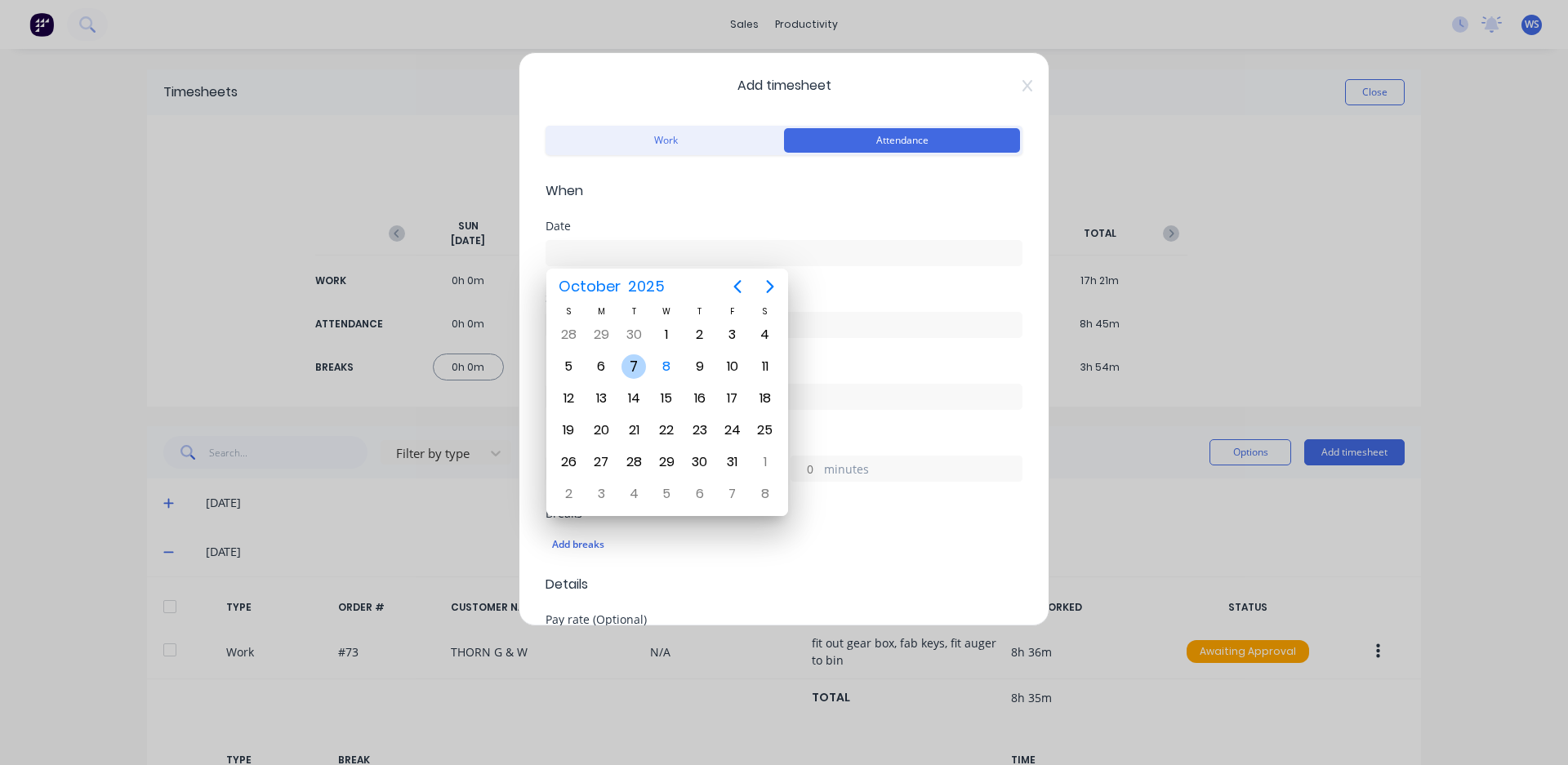
click at [637, 364] on div "7" at bounding box center [633, 367] width 25 height 25
type input "[DATE]"
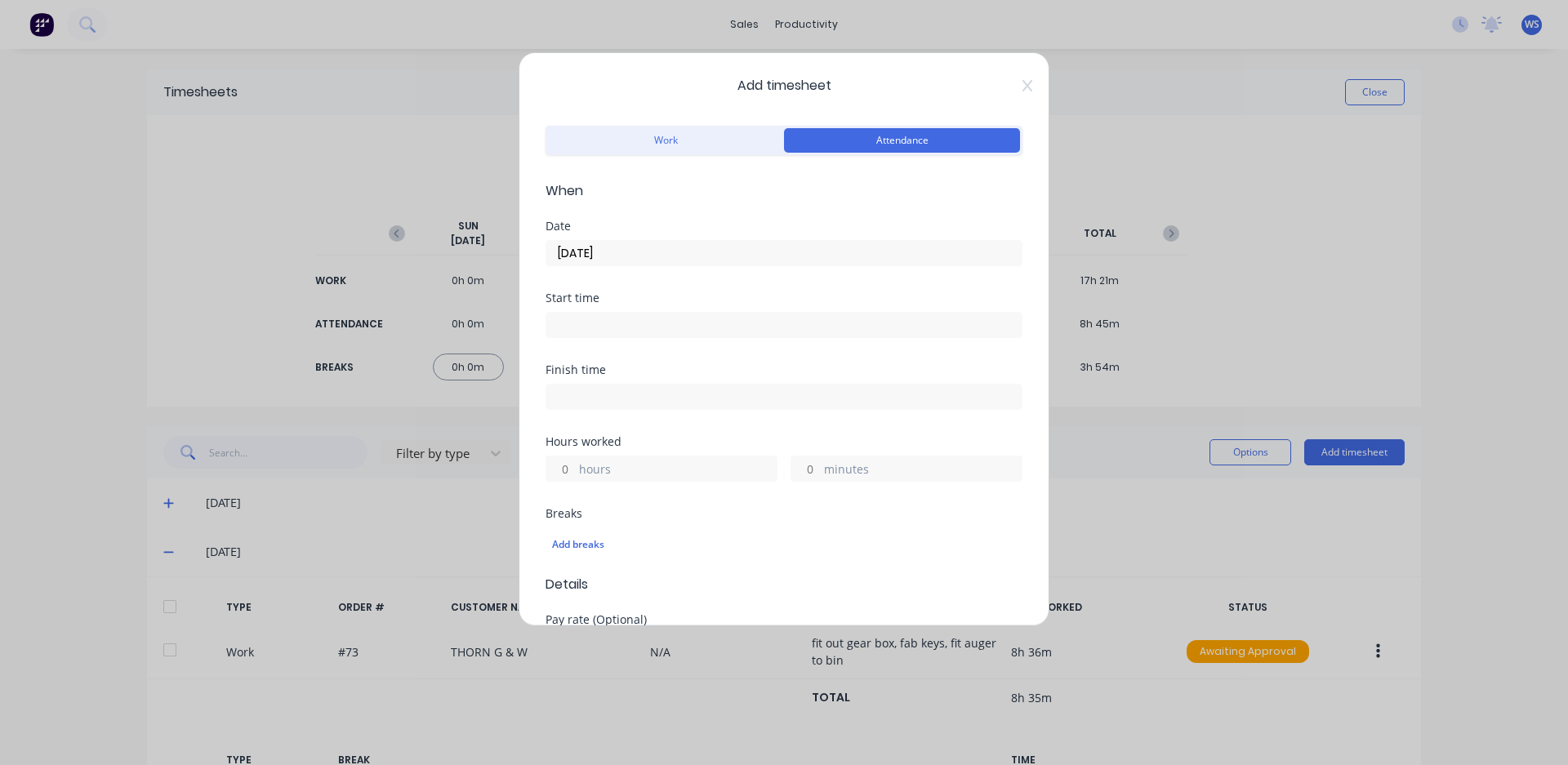
click at [661, 324] on input at bounding box center [784, 324] width 475 height 25
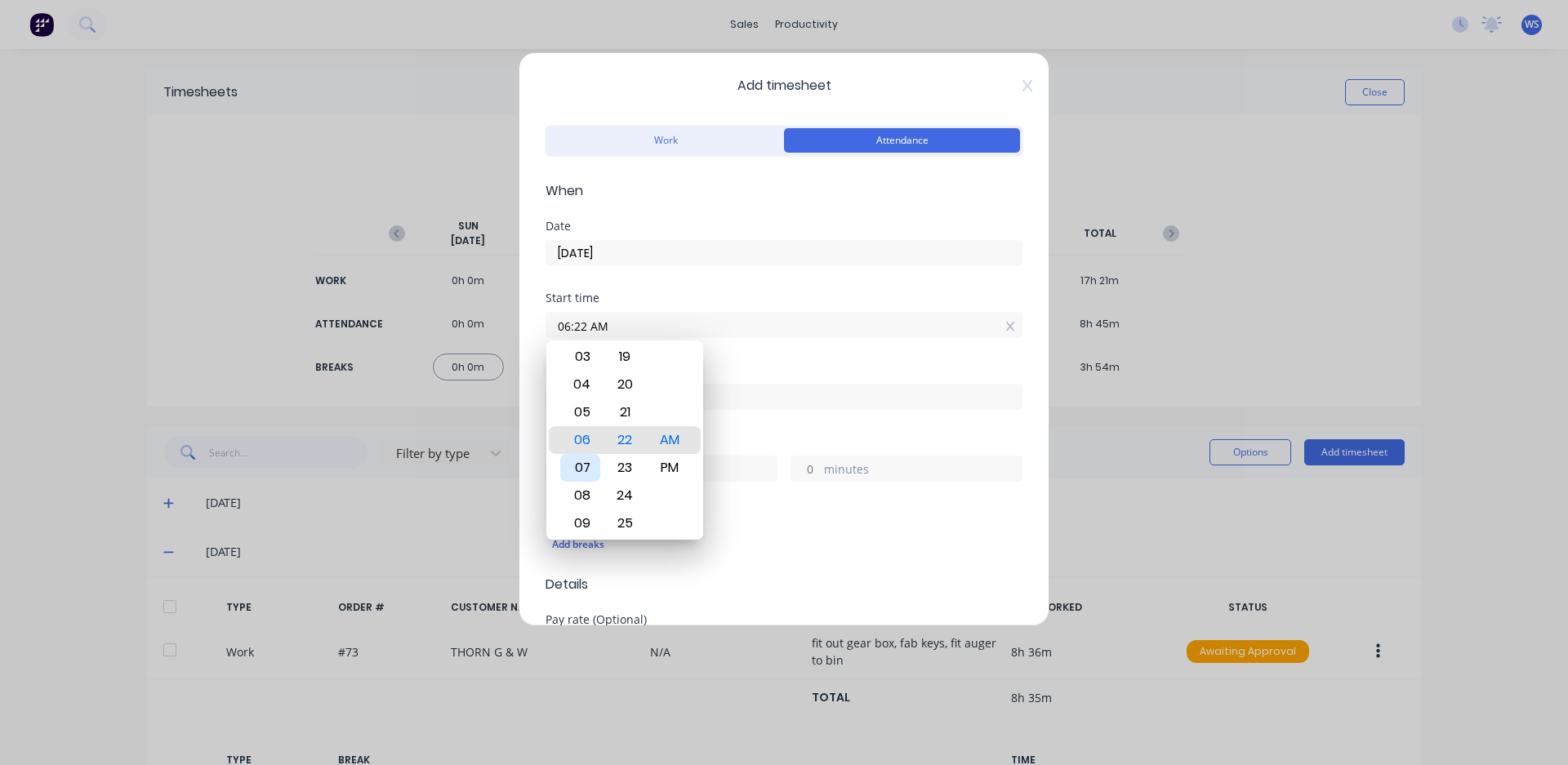
click at [584, 463] on div "07" at bounding box center [580, 468] width 40 height 27
type input "07:00 AM"
click at [633, 446] on div "00" at bounding box center [625, 440] width 40 height 27
drag, startPoint x: 687, startPoint y: 433, endPoint x: 698, endPoint y: 426, distance: 13.0
click at [688, 433] on div "AM" at bounding box center [670, 440] width 40 height 27
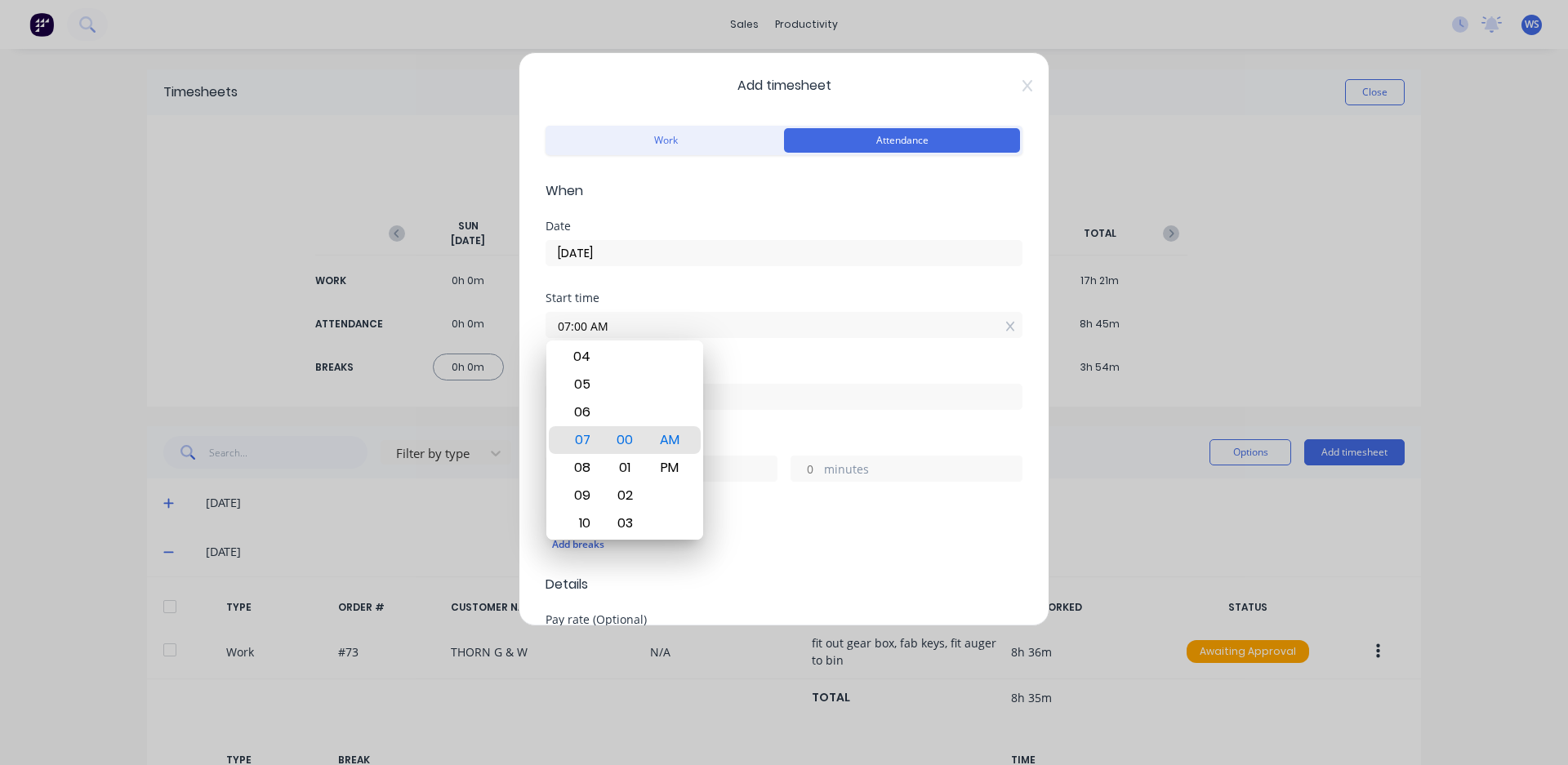
click at [849, 375] on div "Finish time" at bounding box center [784, 370] width 477 height 12
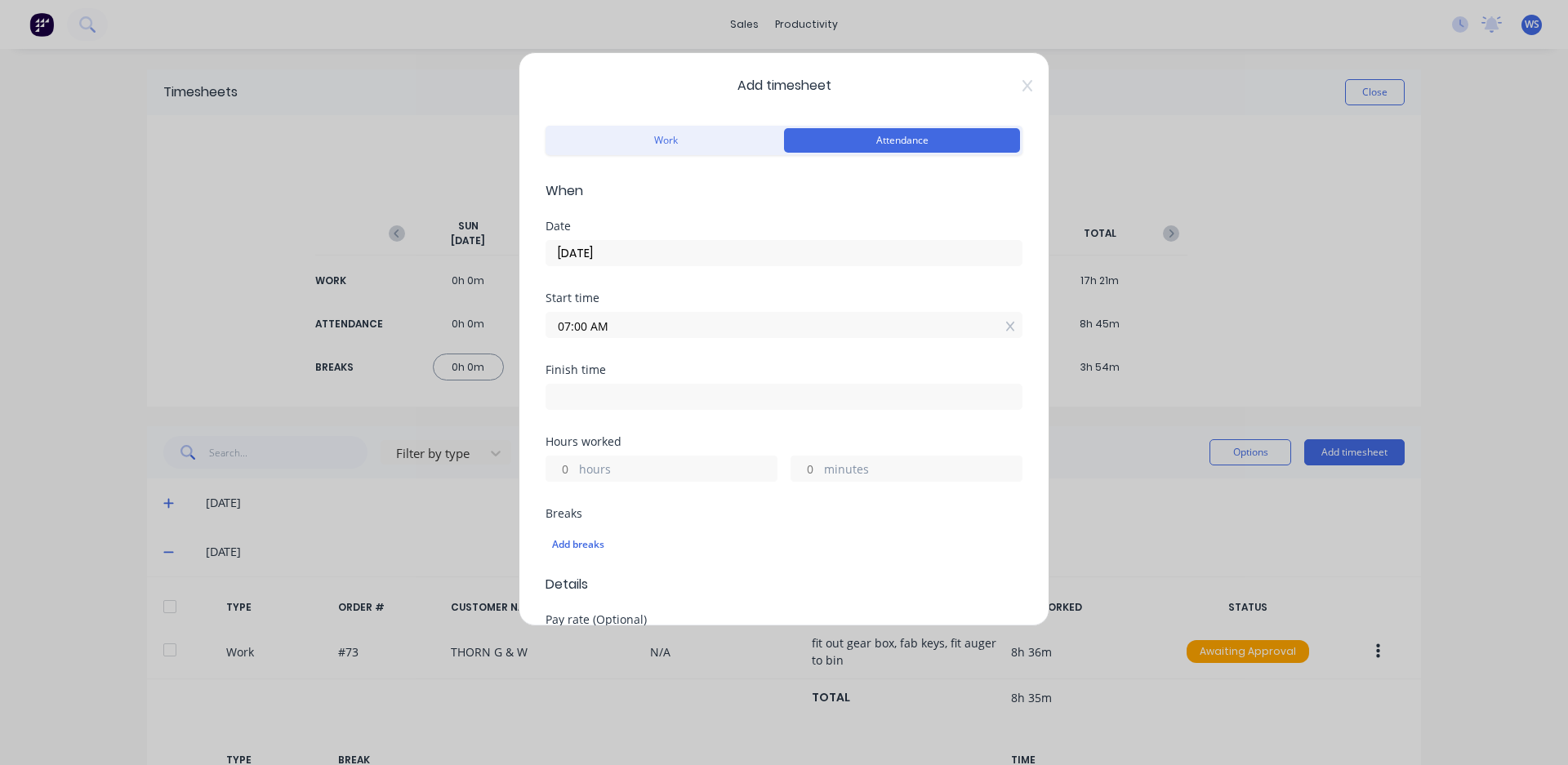
click at [592, 398] on input at bounding box center [784, 397] width 475 height 25
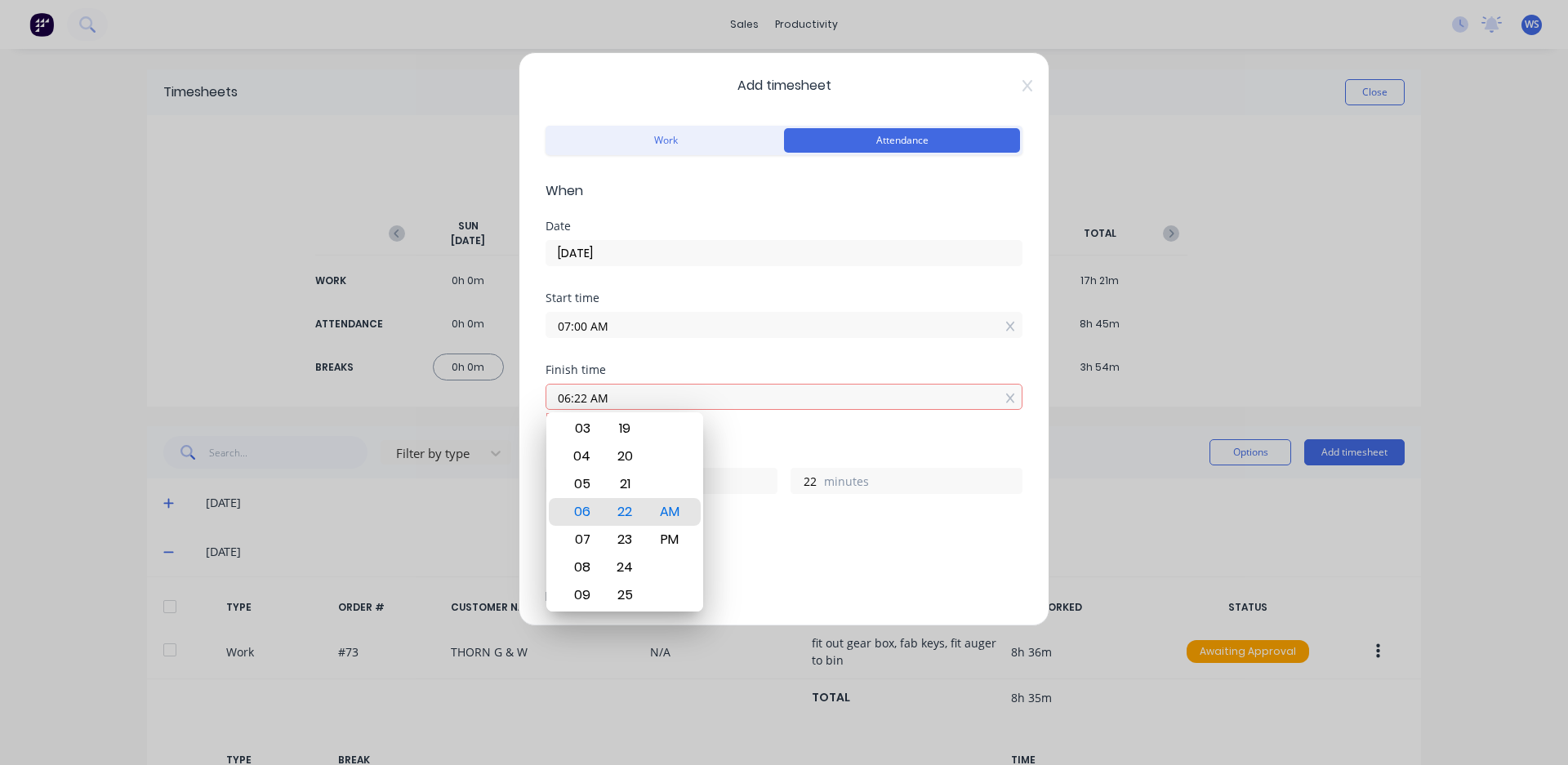
type input "06:22 AM"
type input "23"
type input "22"
click at [585, 483] on div "05" at bounding box center [580, 484] width 40 height 27
type input "05:22 AM"
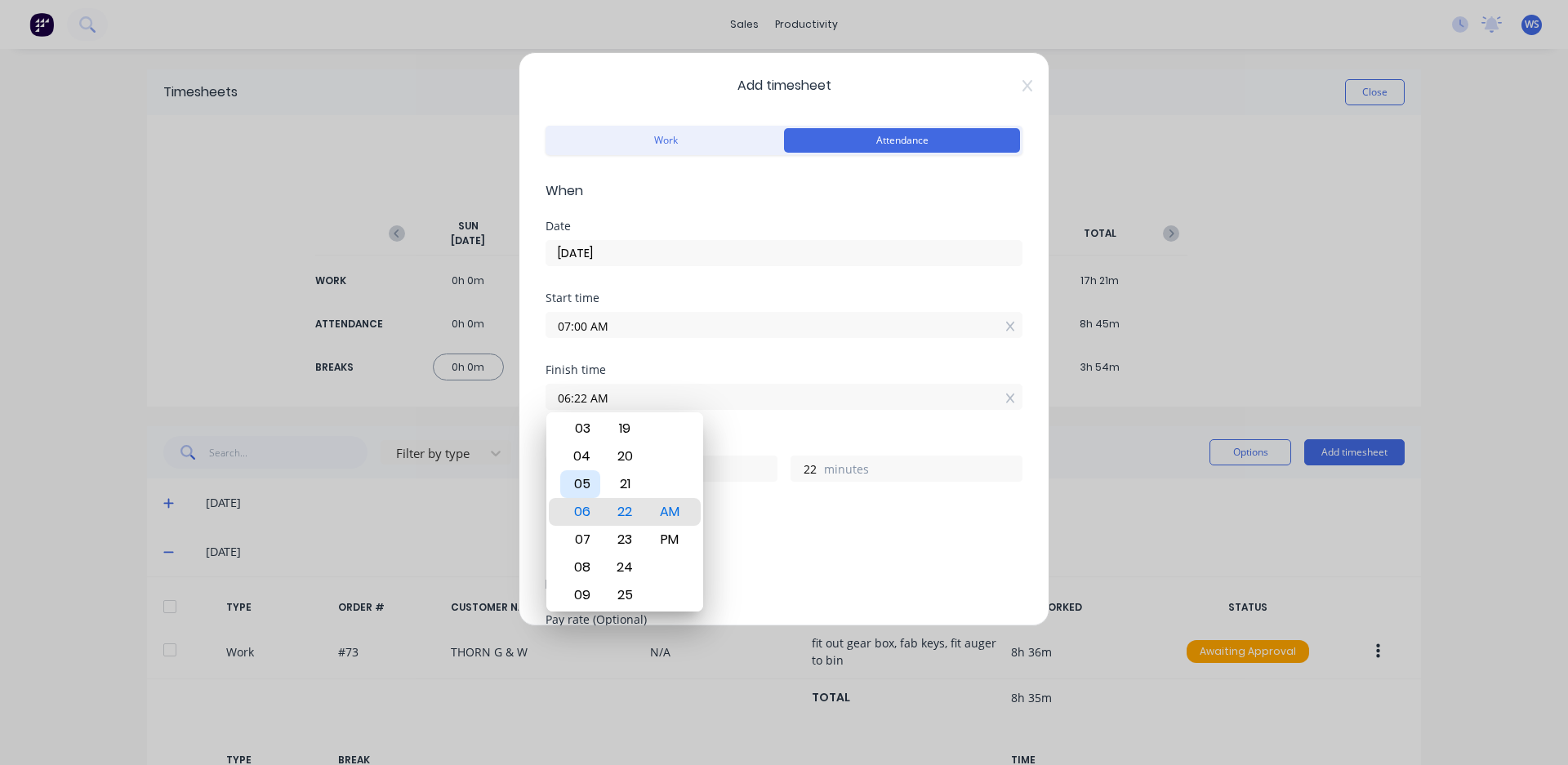
type input "22"
type input "05:19 AM"
type input "19"
type input "05:00 AM"
type input "0"
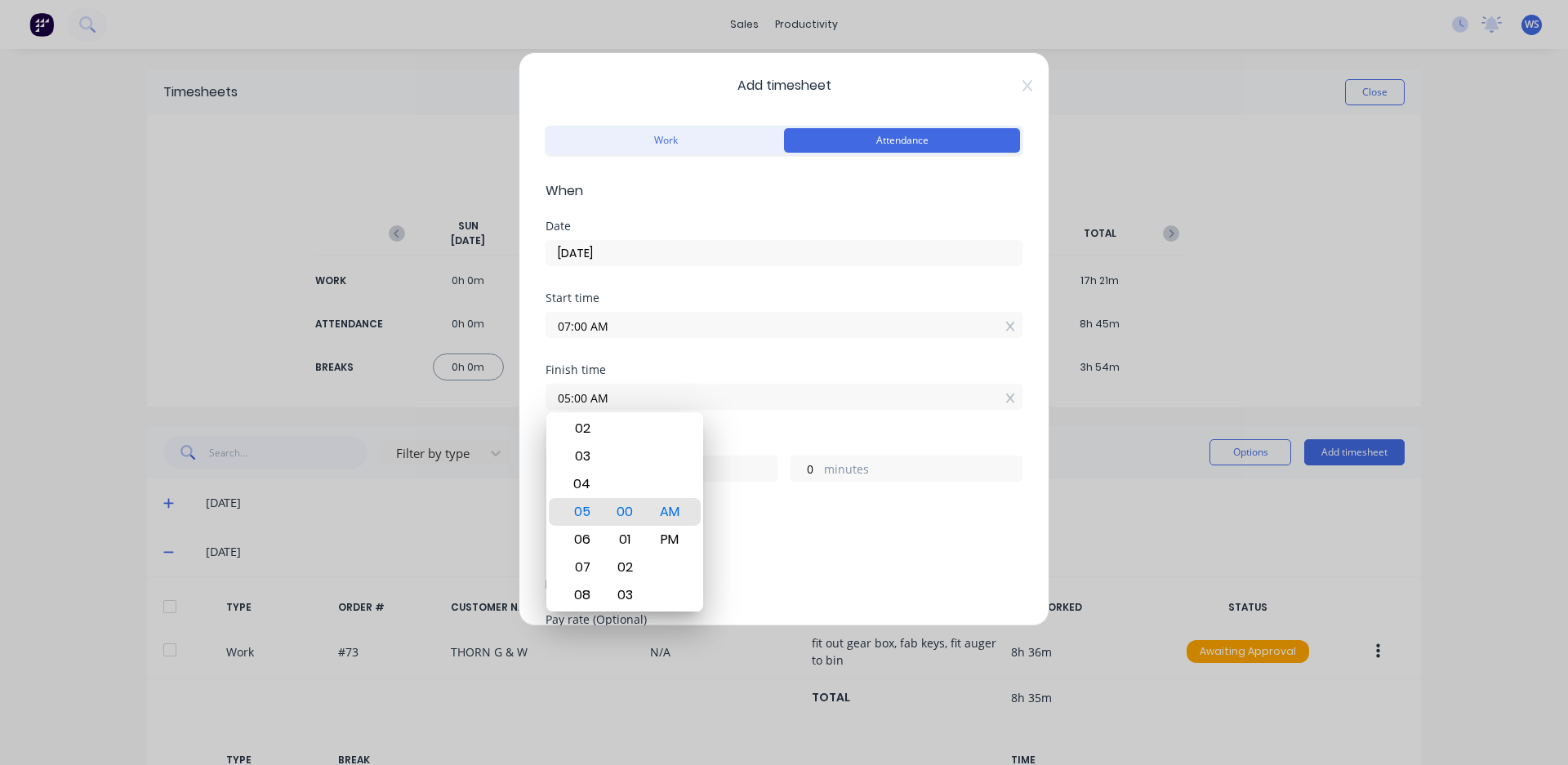
click at [629, 493] on div "Minute" at bounding box center [625, 484] width 40 height 27
click at [680, 538] on div "PM" at bounding box center [670, 539] width 40 height 27
type input "05:00 PM"
type input "10"
click at [749, 420] on div "Finish time 05:00 PM" at bounding box center [784, 400] width 477 height 72
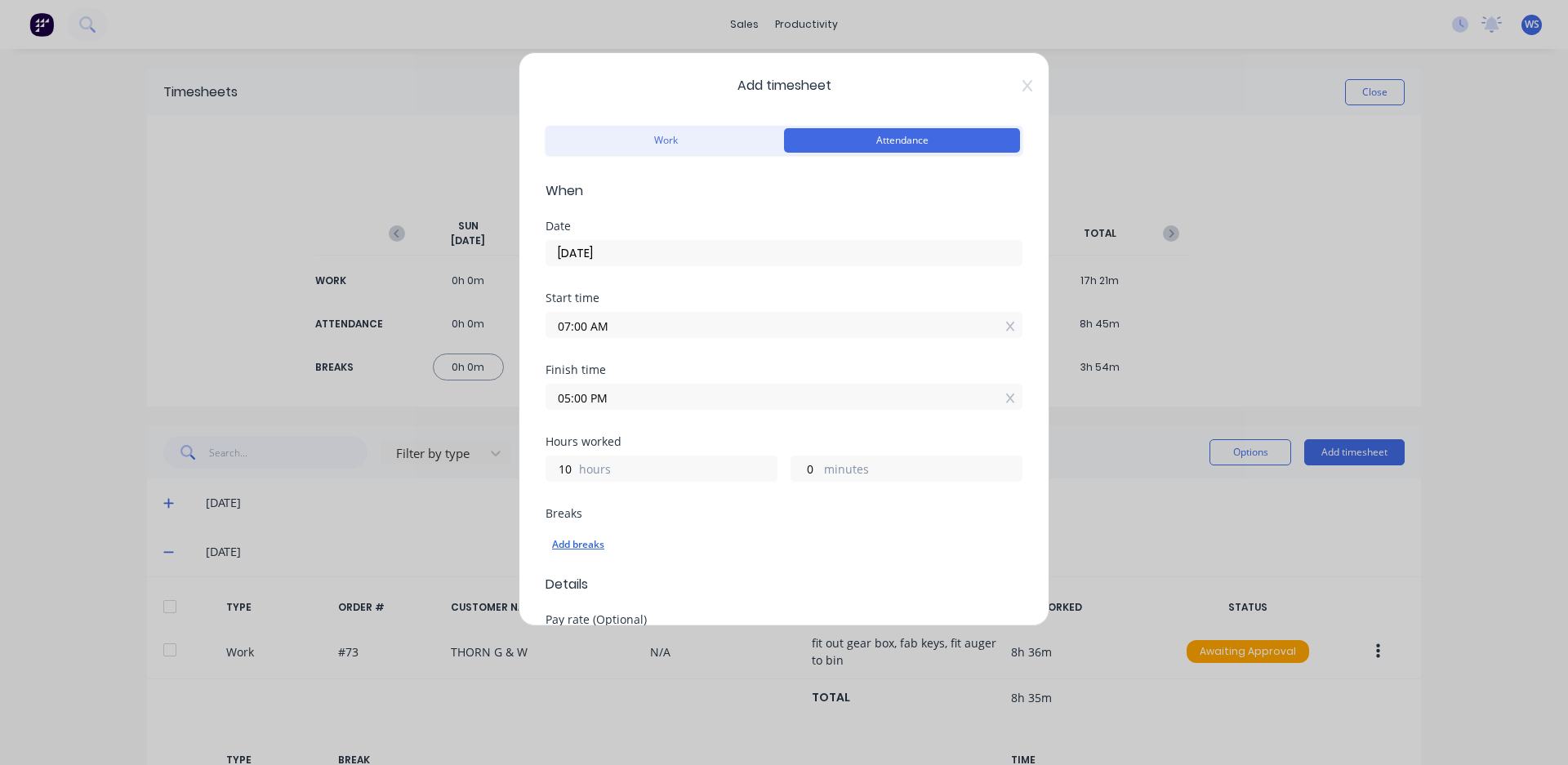
click at [570, 545] on div "Add breaks" at bounding box center [784, 544] width 464 height 21
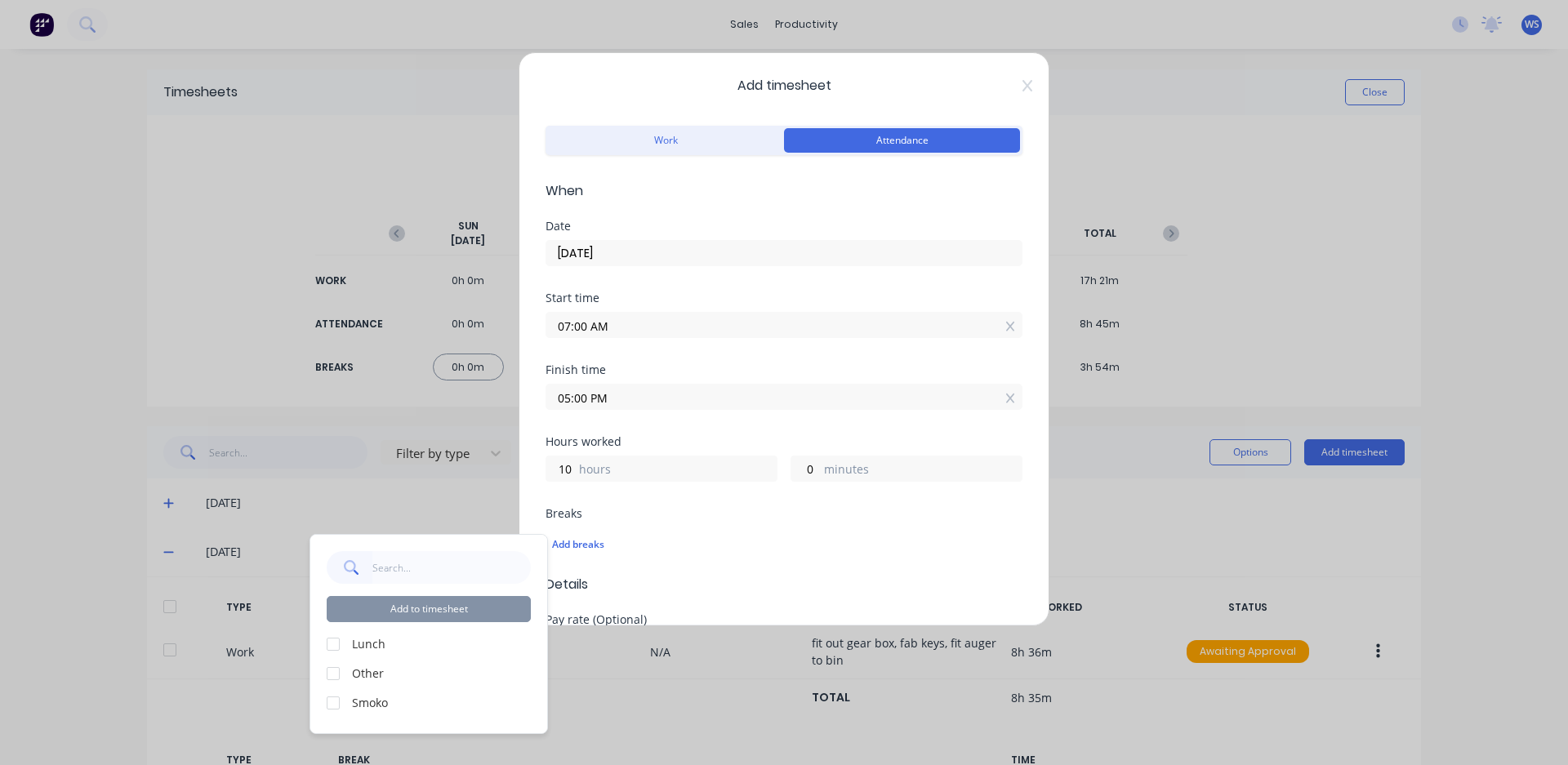
click at [333, 644] on div at bounding box center [334, 644] width 33 height 33
click at [330, 699] on div at bounding box center [334, 704] width 33 height 33
click at [411, 606] on button "Add to timesheet" at bounding box center [428, 609] width 204 height 27
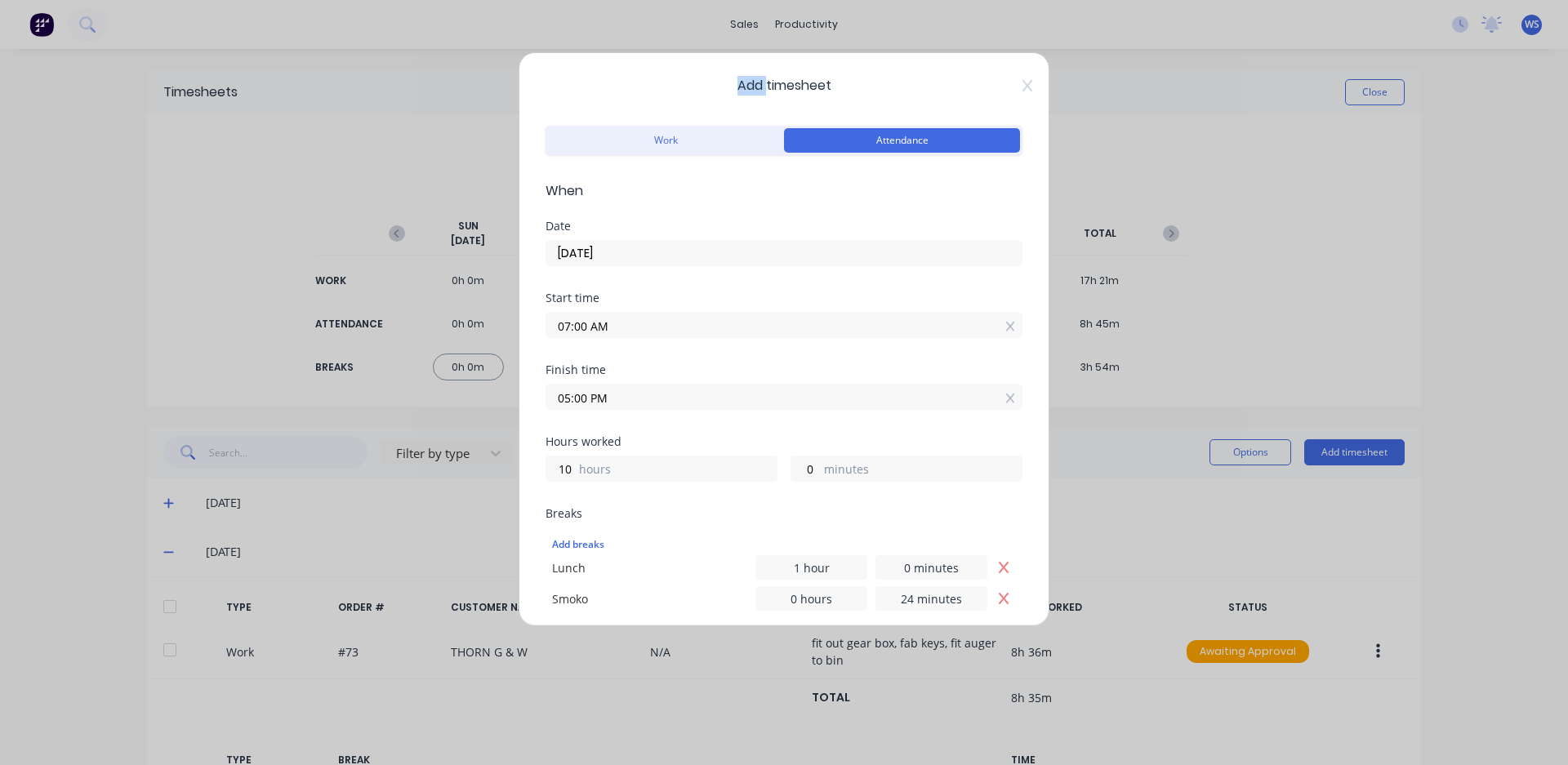
click at [411, 605] on div "Add timesheet Work Attendance When Date [DATE] Start time 07:00 AM Finish time …" at bounding box center [784, 382] width 1568 height 765
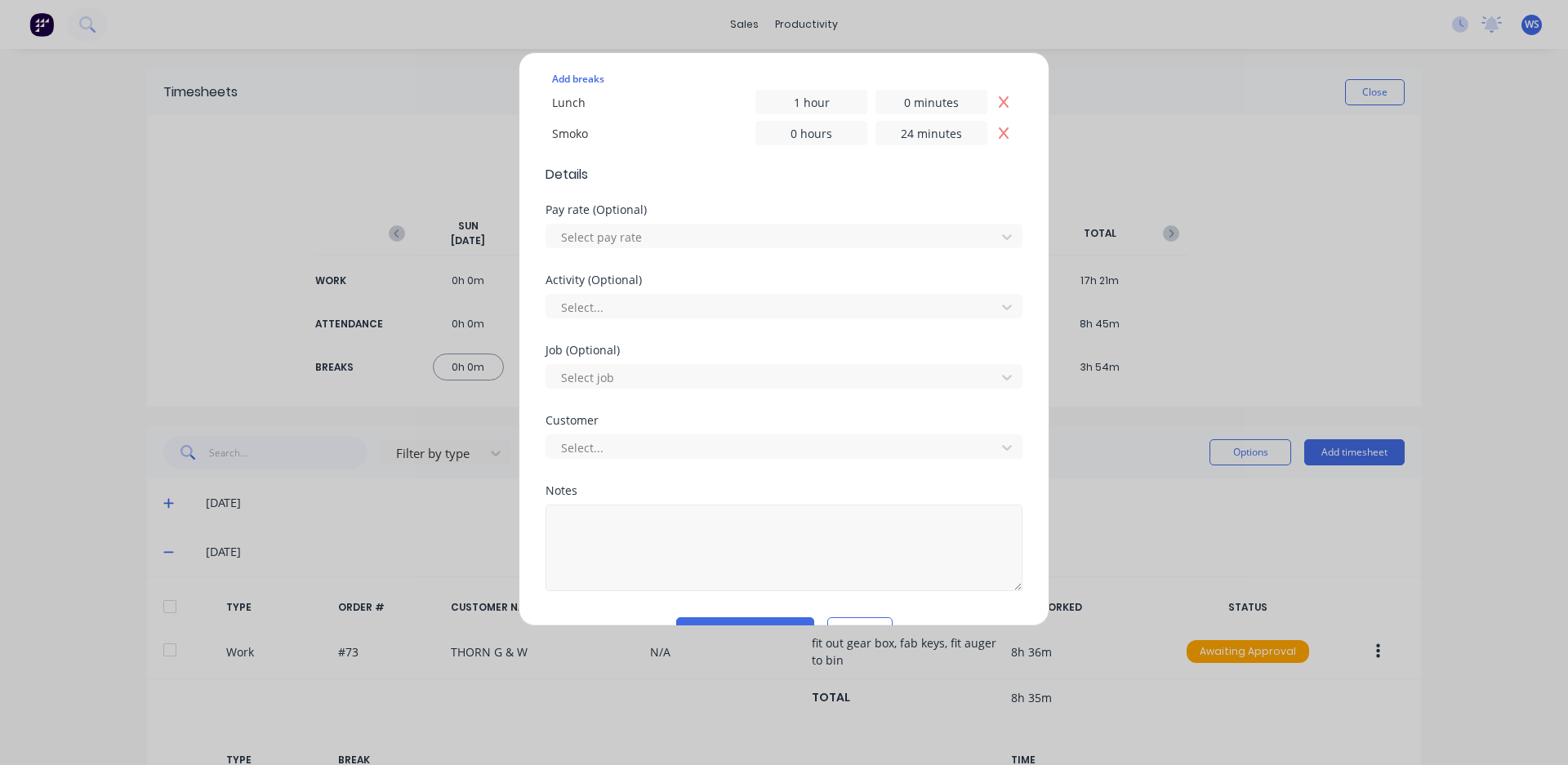
scroll to position [506, 0]
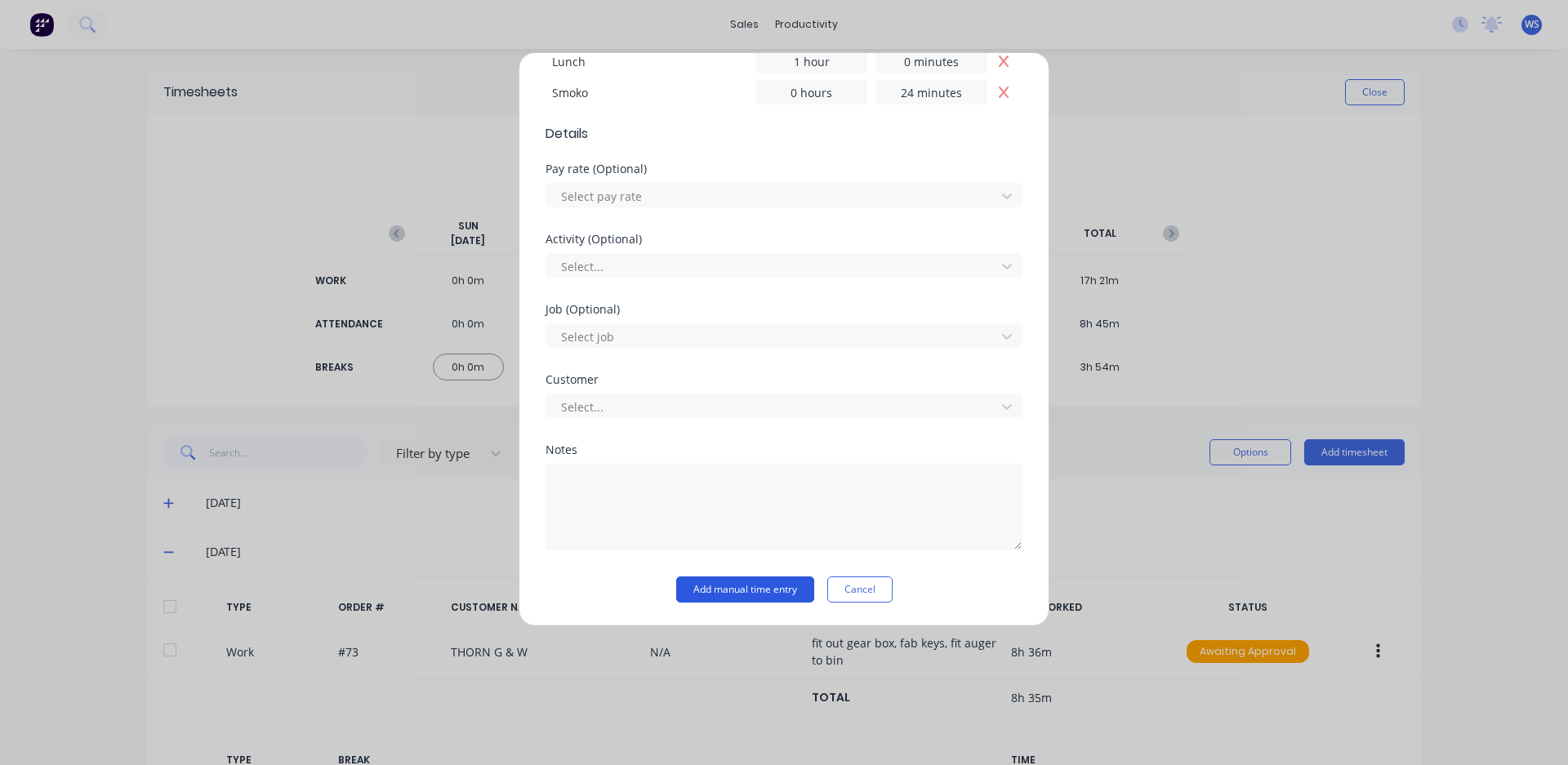
click at [739, 584] on button "Add manual time entry" at bounding box center [745, 590] width 138 height 27
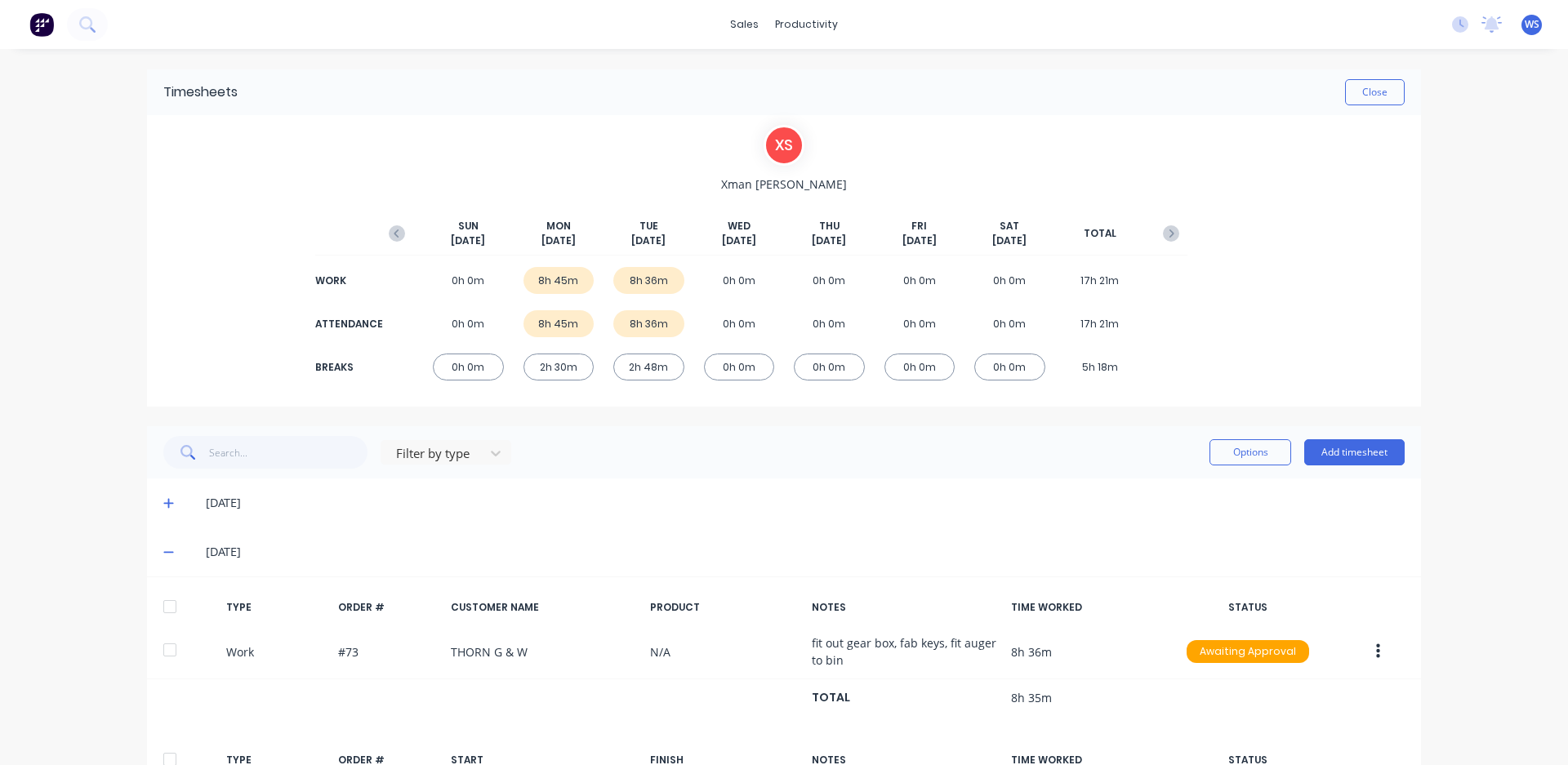
click at [37, 24] on img at bounding box center [41, 24] width 25 height 25
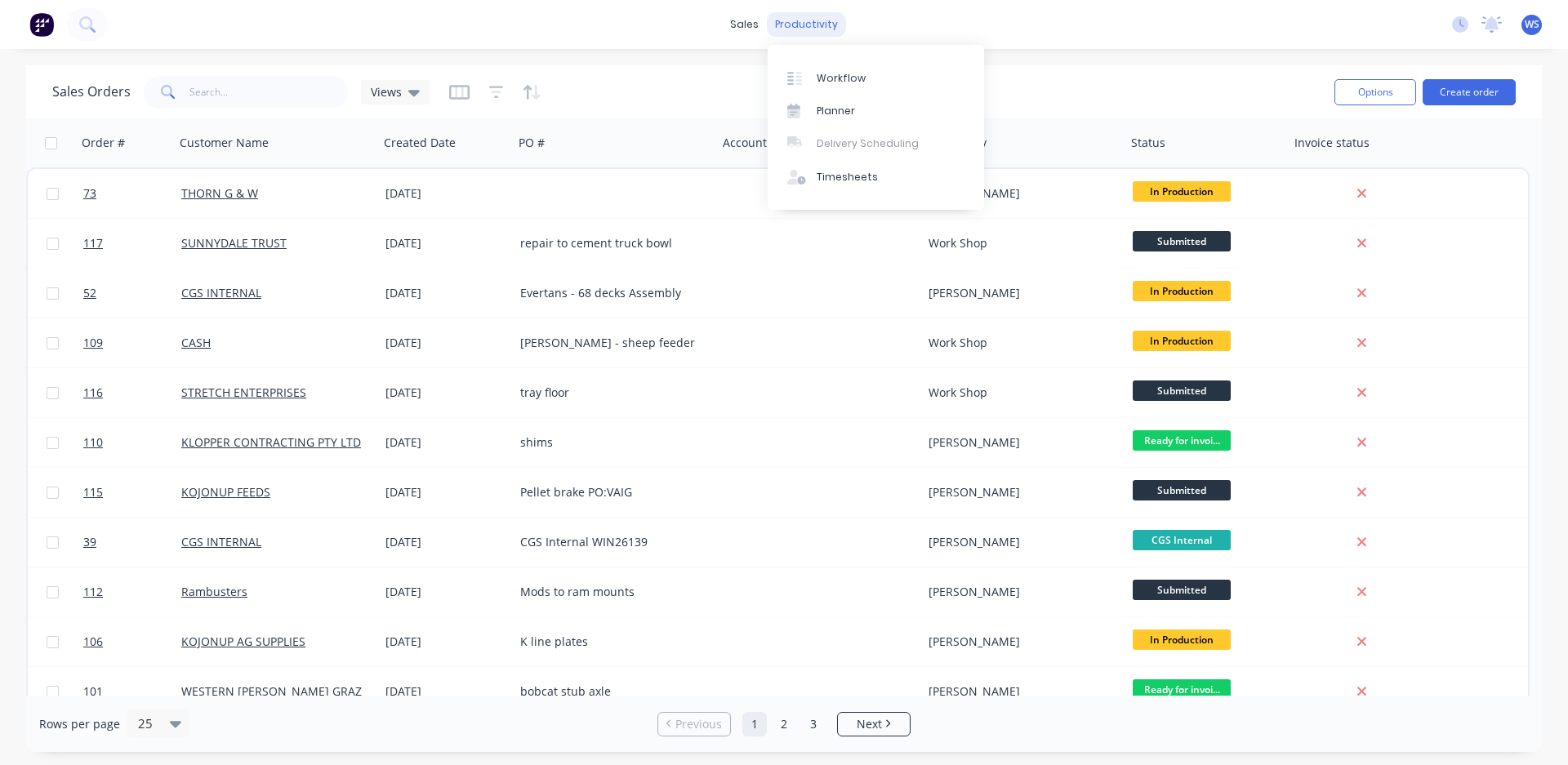
click at [795, 18] on div "productivity" at bounding box center [806, 24] width 79 height 25
click at [830, 167] on link "Timesheets" at bounding box center [875, 177] width 217 height 33
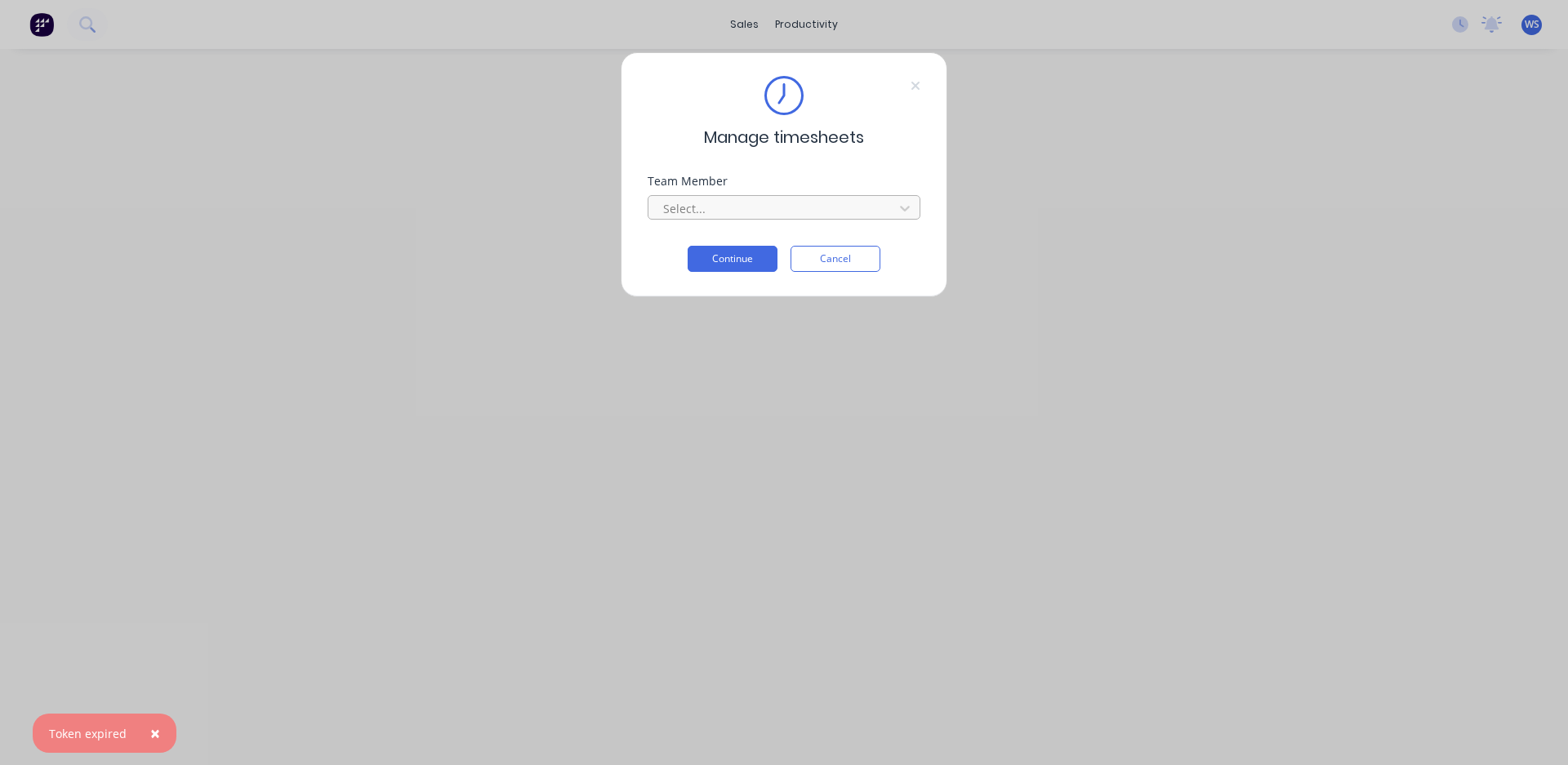
click at [728, 216] on div at bounding box center [773, 208] width 224 height 20
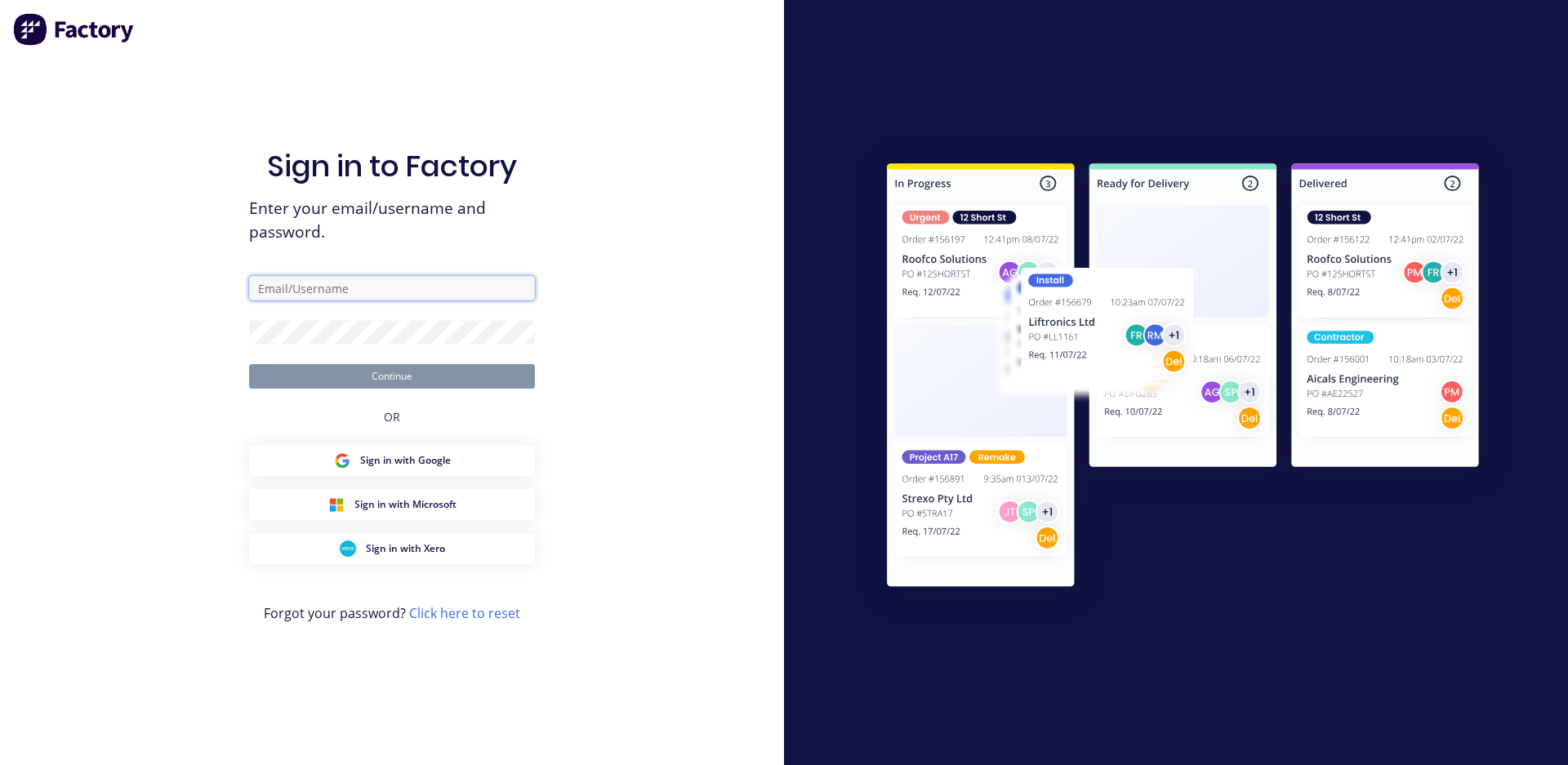
type input "[EMAIL_ADDRESS][DOMAIN_NAME]"
click at [387, 372] on button "Continue" at bounding box center [392, 377] width 286 height 25
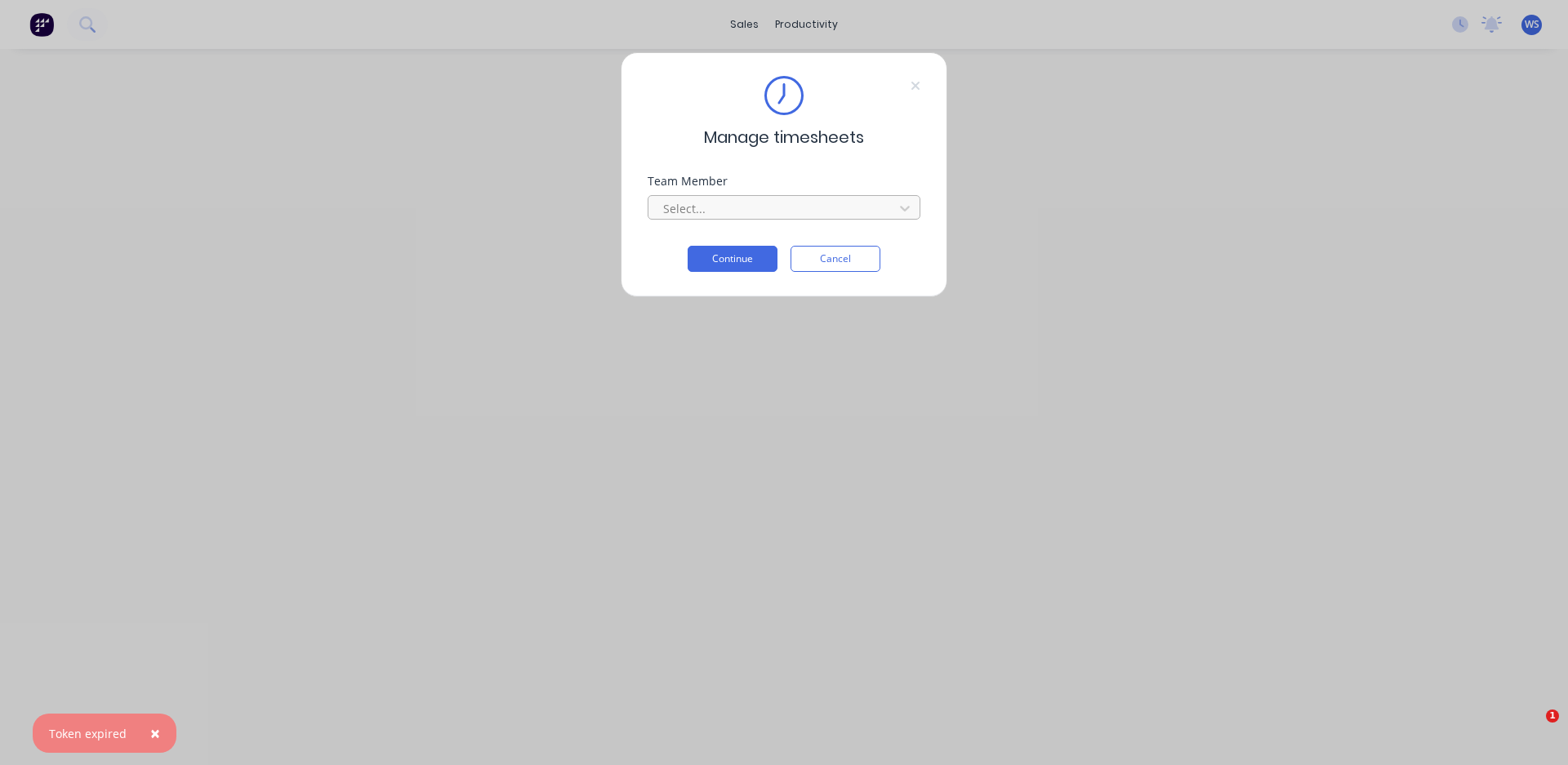
click at [767, 211] on div at bounding box center [773, 208] width 224 height 20
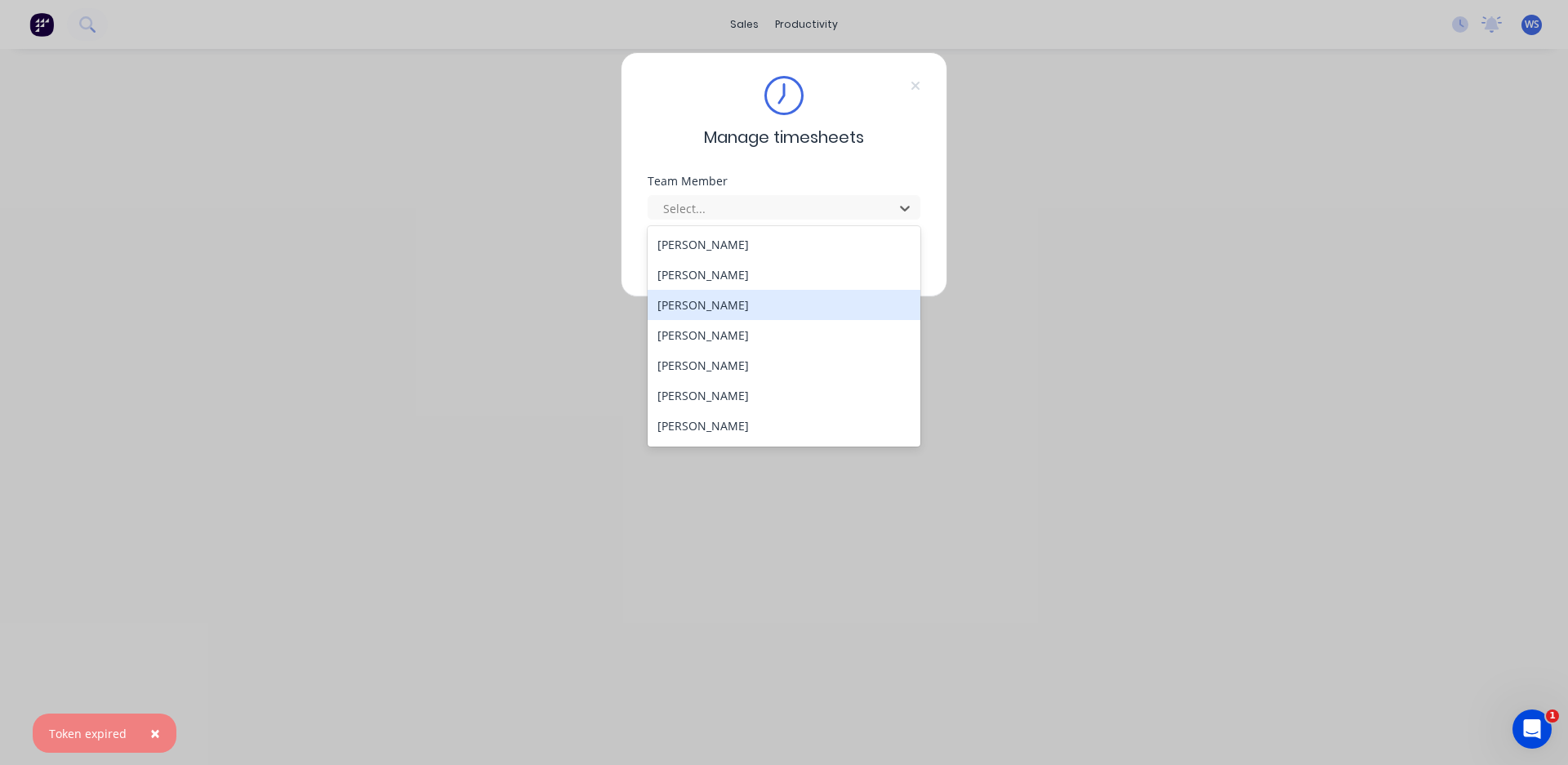
click at [736, 295] on div "[PERSON_NAME]" at bounding box center [784, 304] width 272 height 30
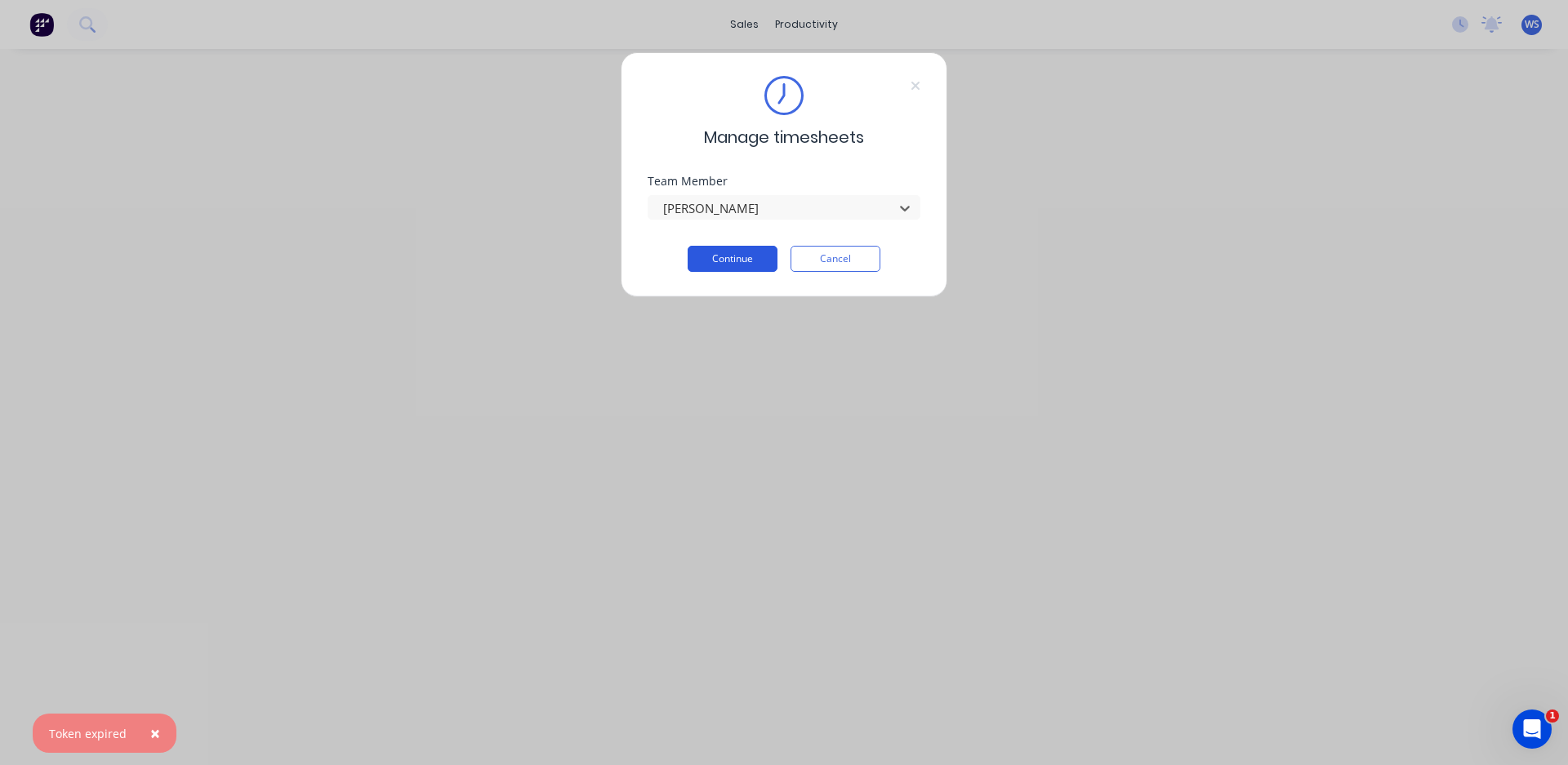
click at [736, 264] on button "Continue" at bounding box center [732, 259] width 90 height 27
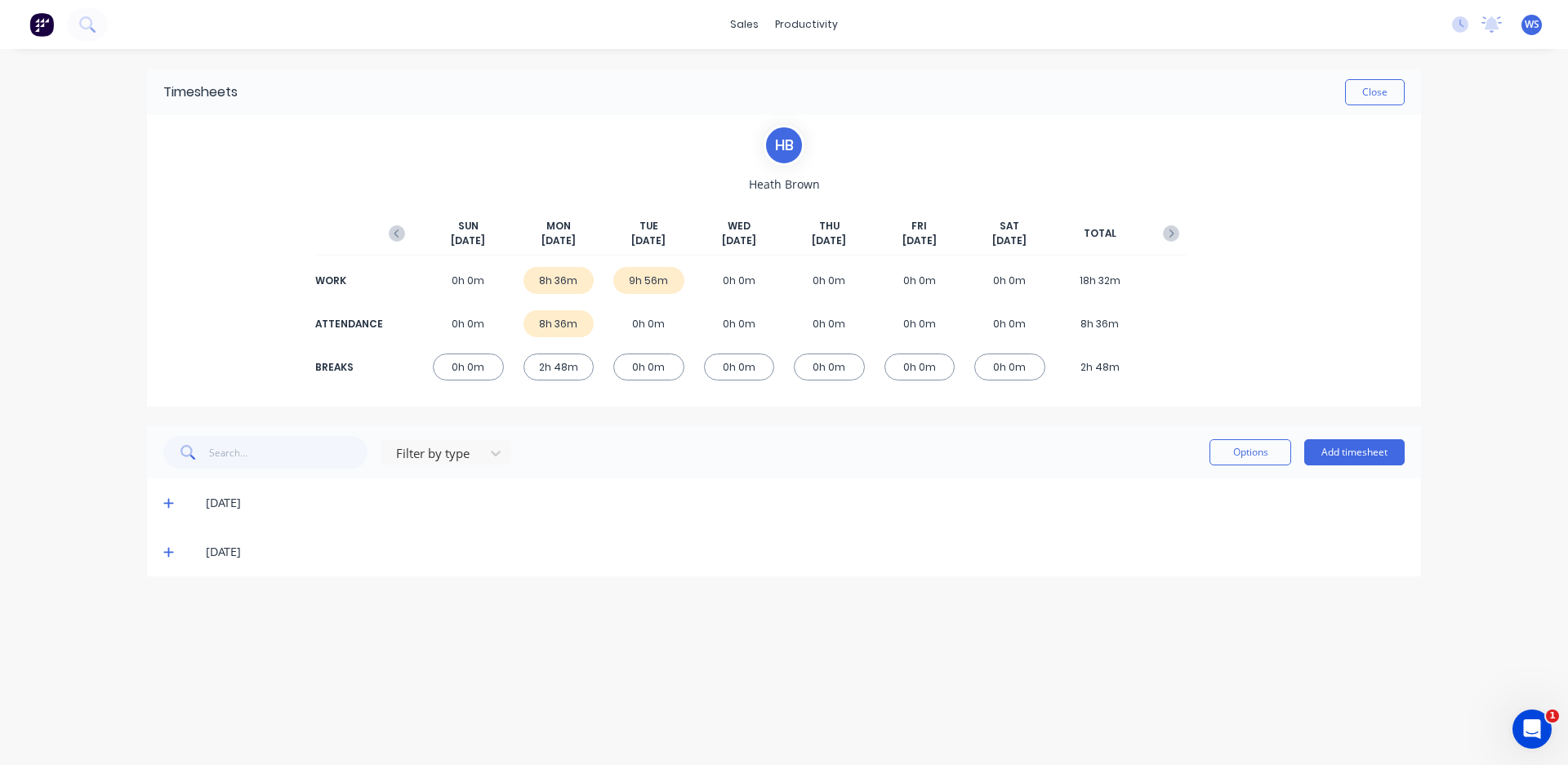
click at [170, 556] on icon at bounding box center [169, 552] width 11 height 12
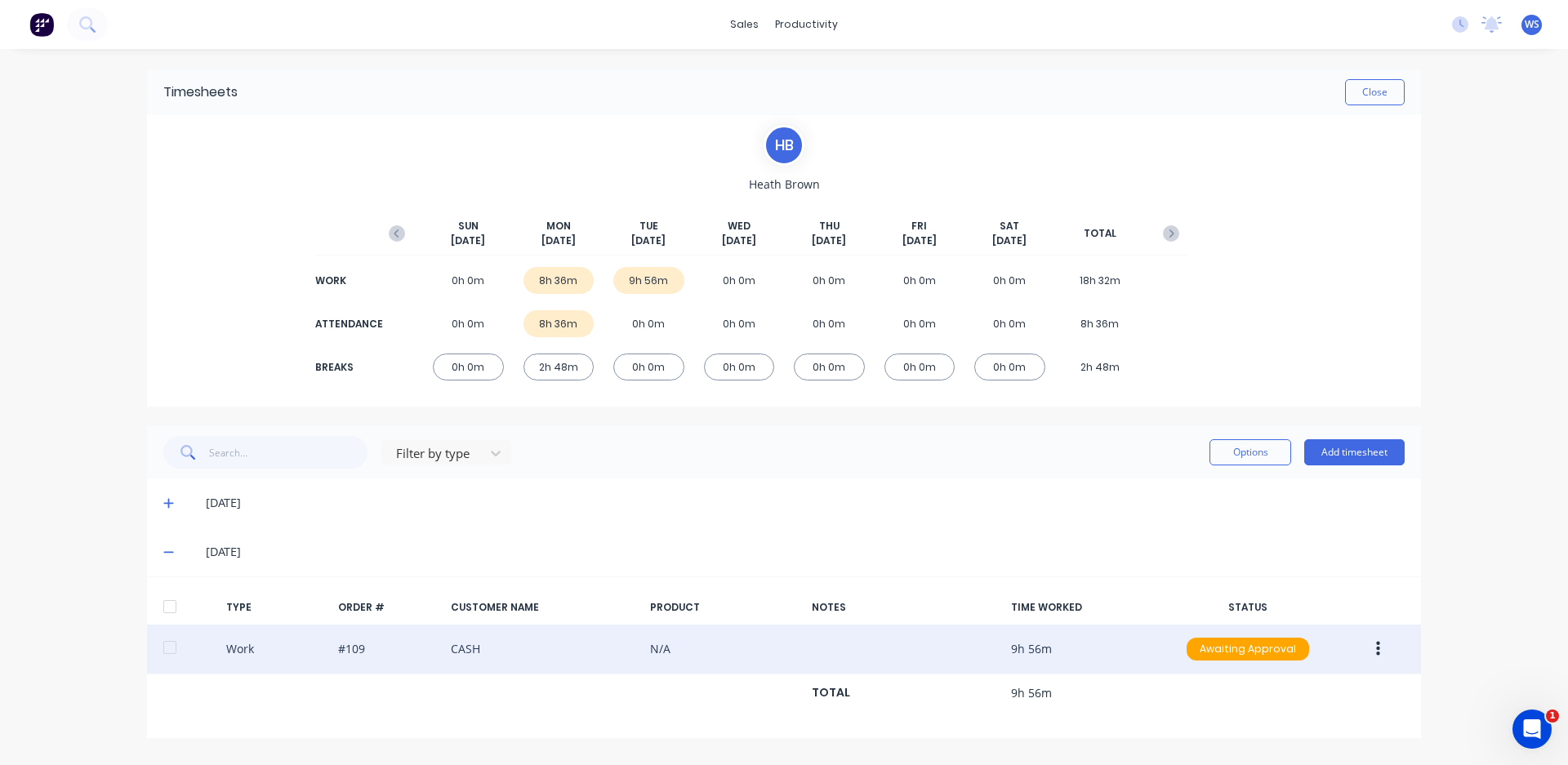
click at [1373, 652] on button "button" at bounding box center [1378, 649] width 38 height 29
click at [1287, 624] on div "Edit" at bounding box center [1319, 621] width 126 height 24
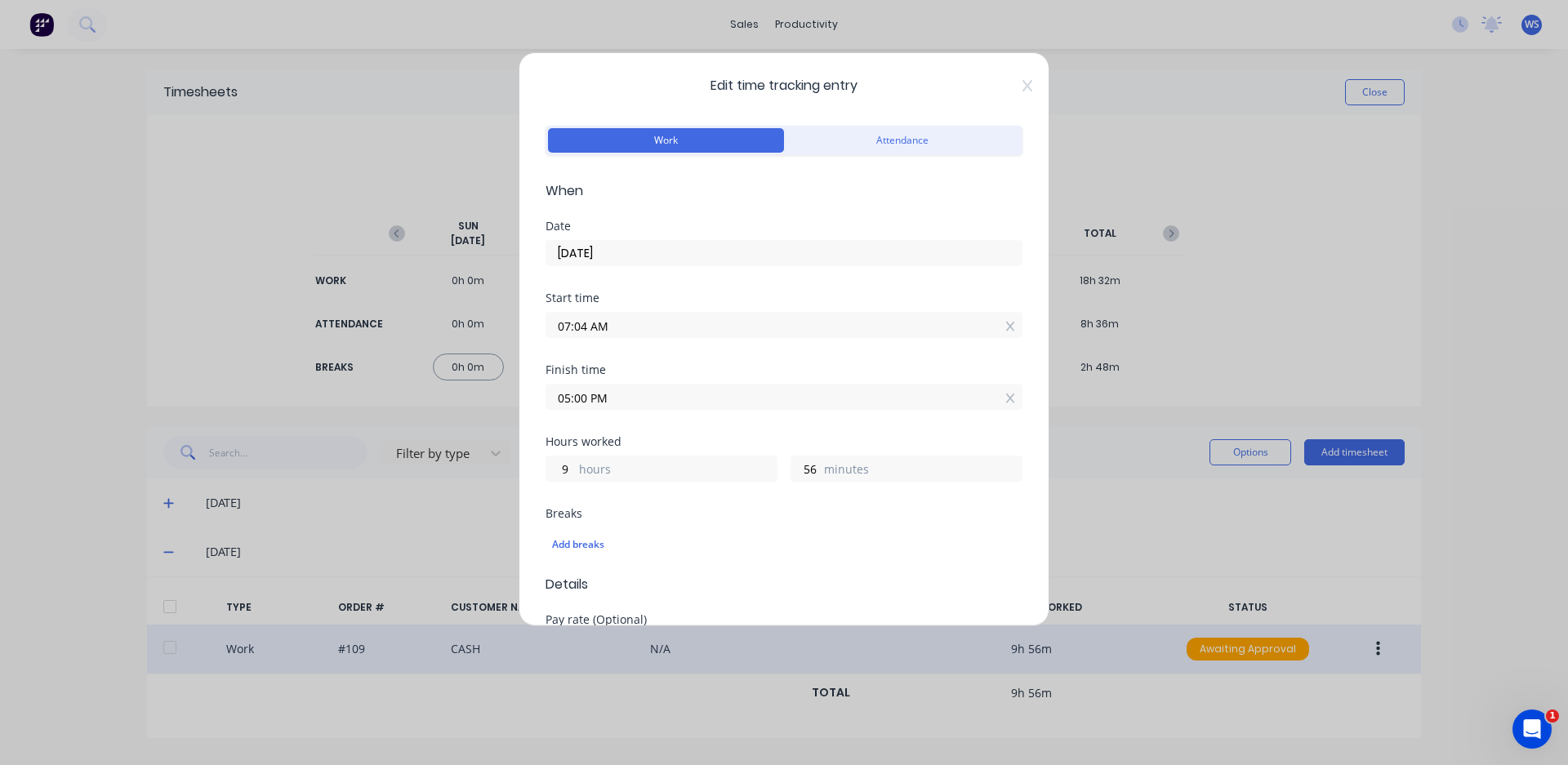
click at [583, 324] on input "07:04 AM" at bounding box center [784, 324] width 475 height 25
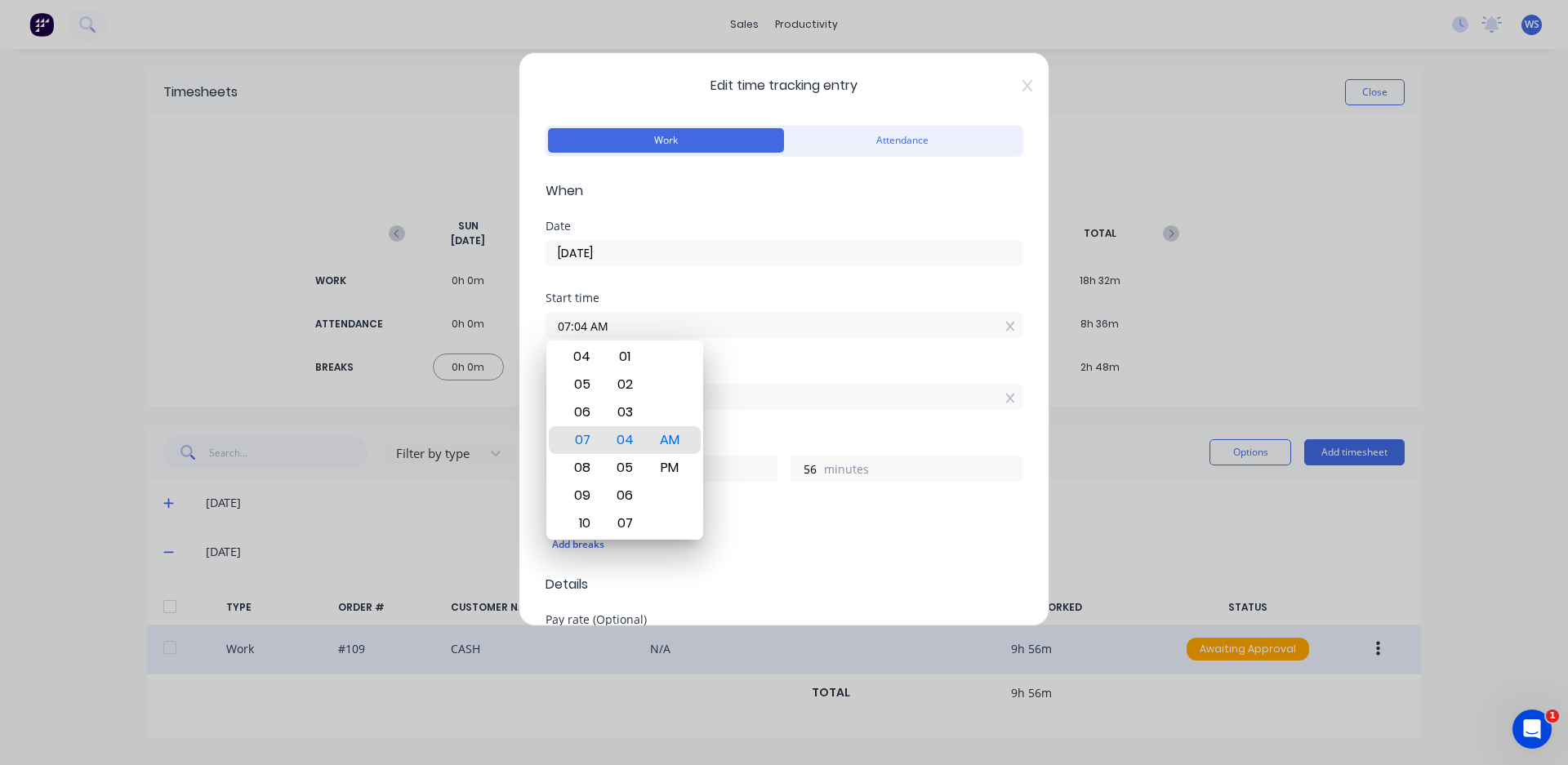
click at [588, 326] on input "07:04 AM" at bounding box center [784, 324] width 475 height 25
click at [620, 326] on input "07:00 AM" at bounding box center [784, 324] width 475 height 25
type input "07:00 AM"
type input "10"
type input "0"
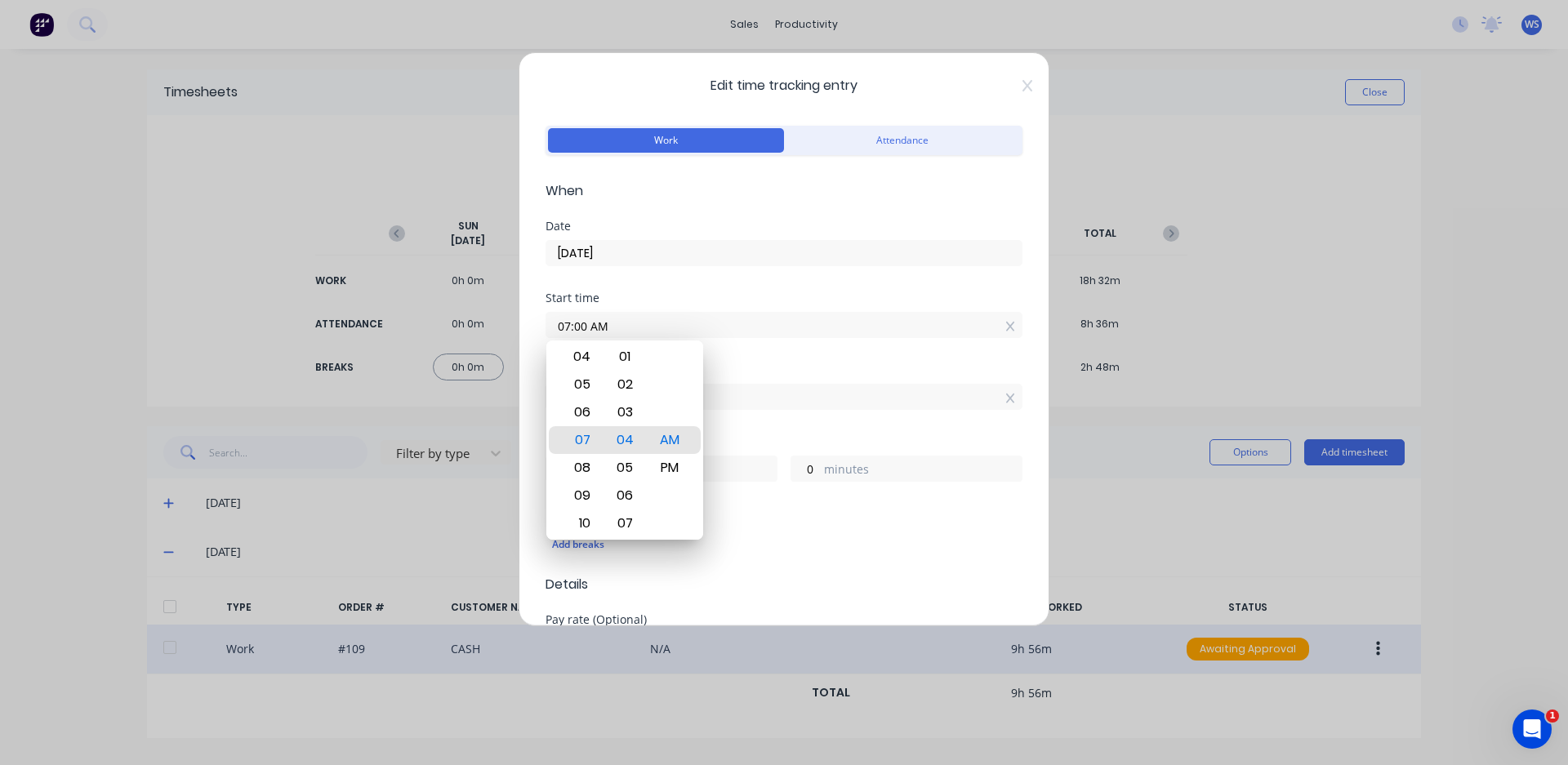
click at [736, 354] on div "Start time 07:00 AM" at bounding box center [784, 328] width 477 height 72
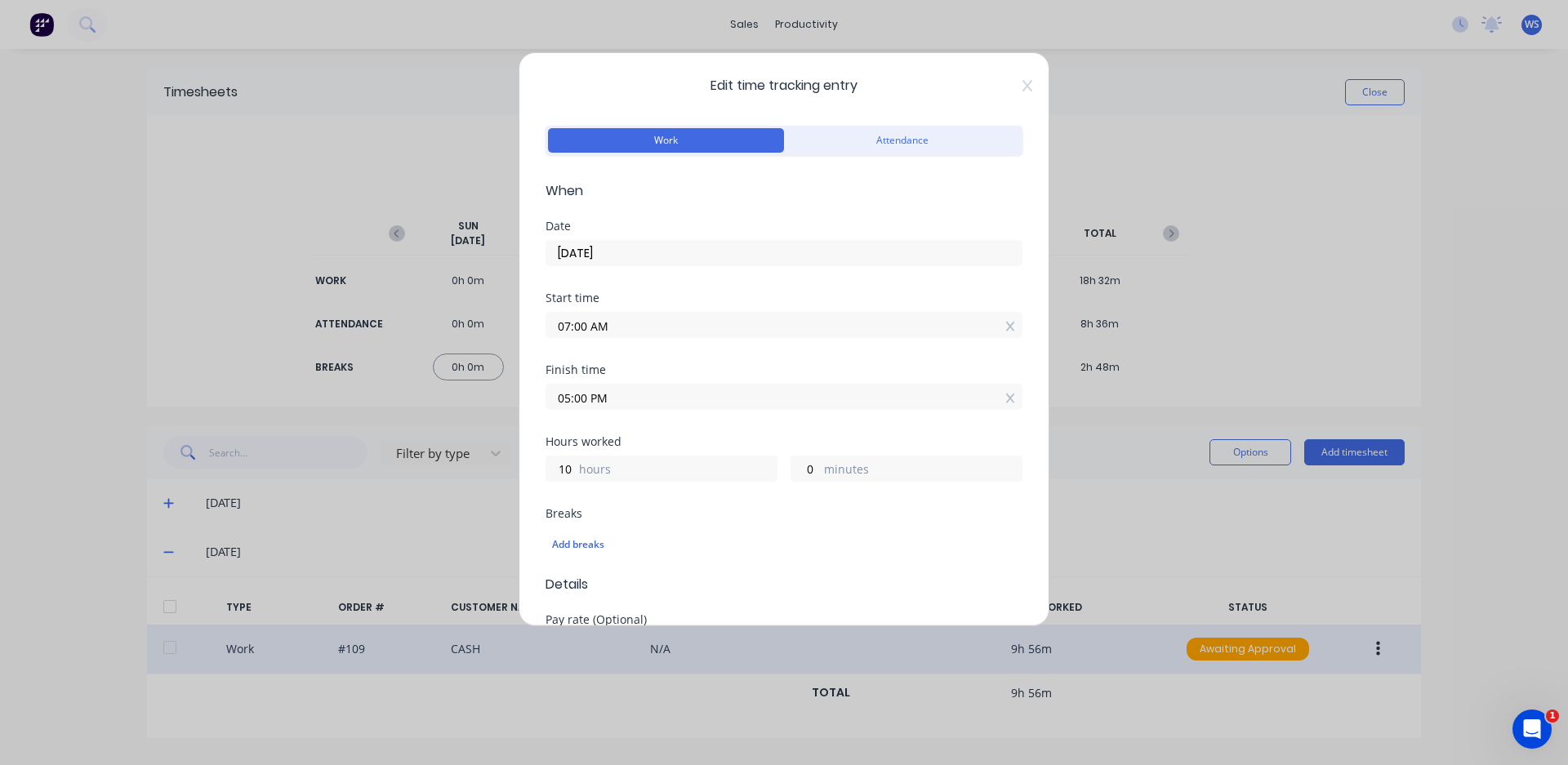
click at [569, 396] on input "05:00 PM" at bounding box center [784, 397] width 475 height 25
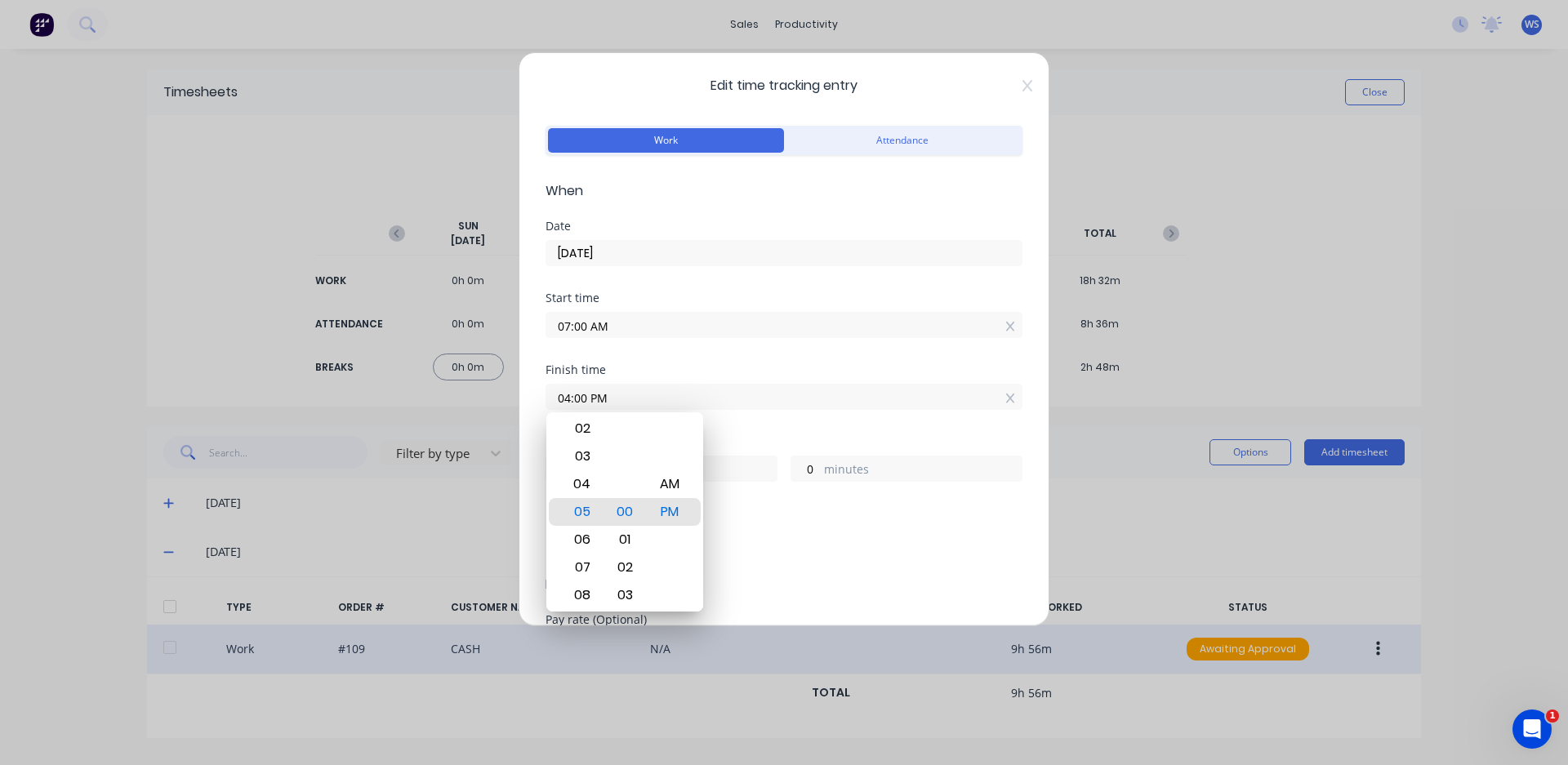
type input "04:00 PM"
type input "9"
click at [722, 367] on div "Finish time" at bounding box center [784, 370] width 477 height 12
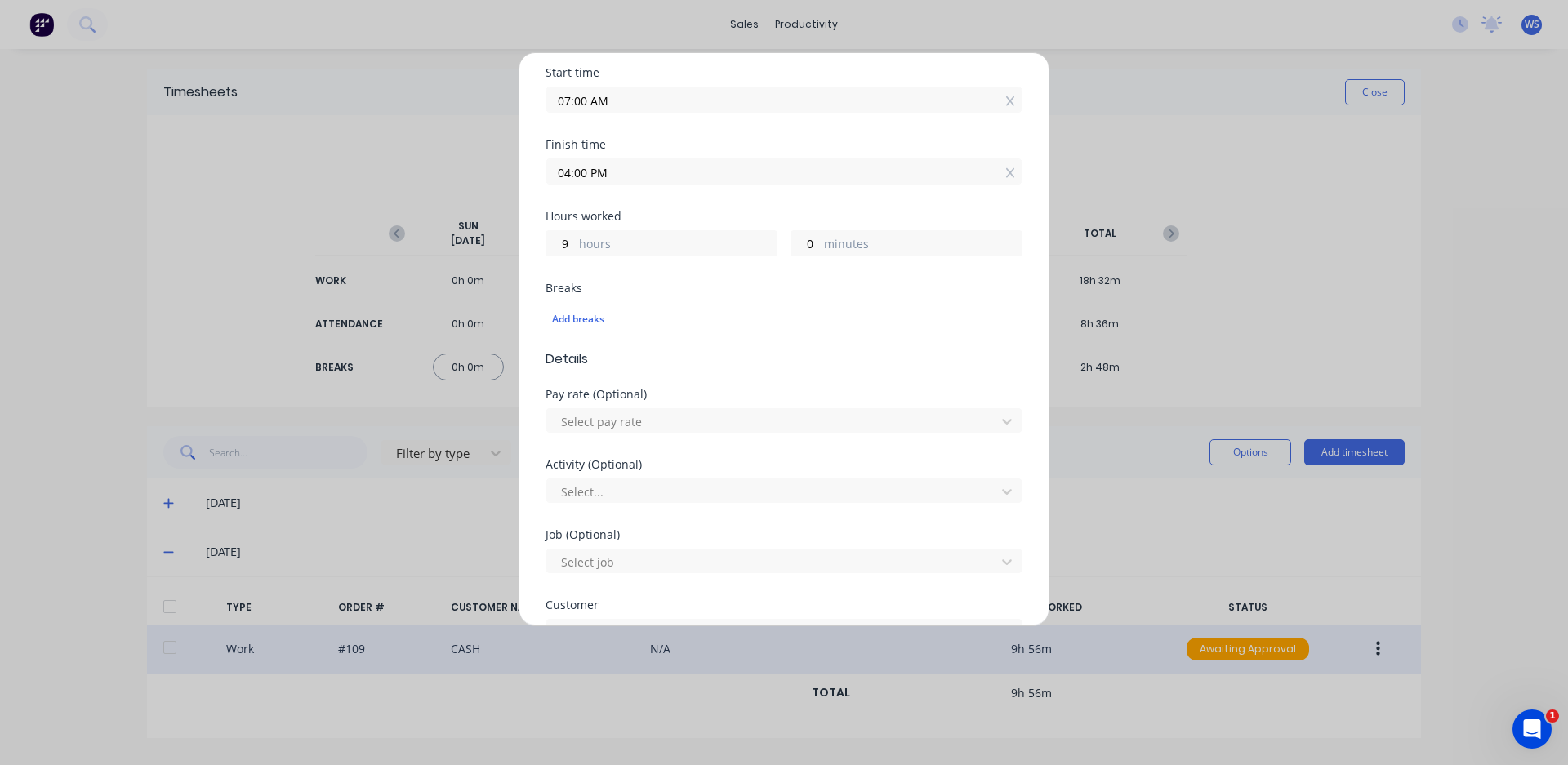
scroll to position [245, 0]
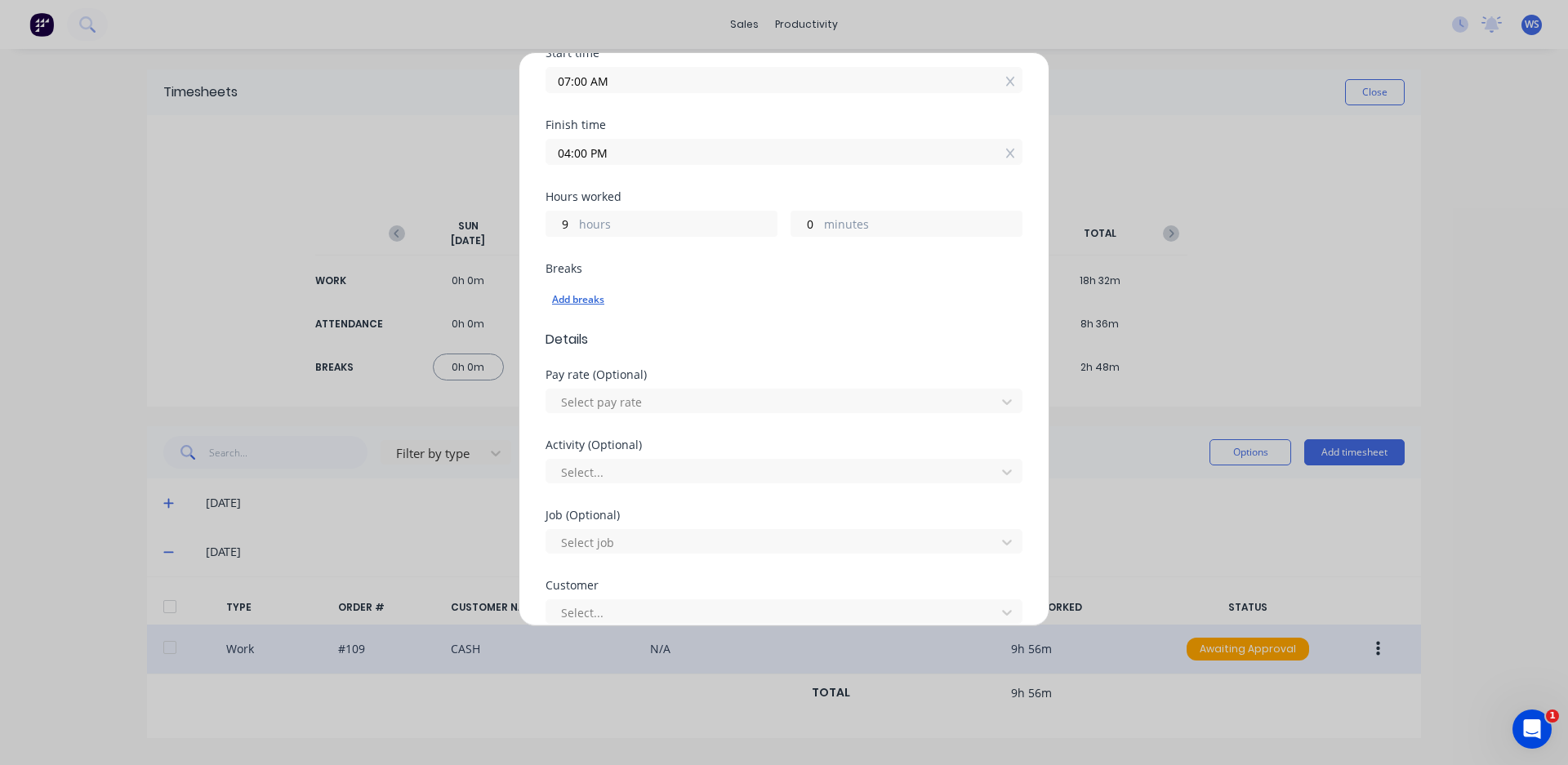
click at [595, 303] on div "Add breaks" at bounding box center [784, 299] width 464 height 21
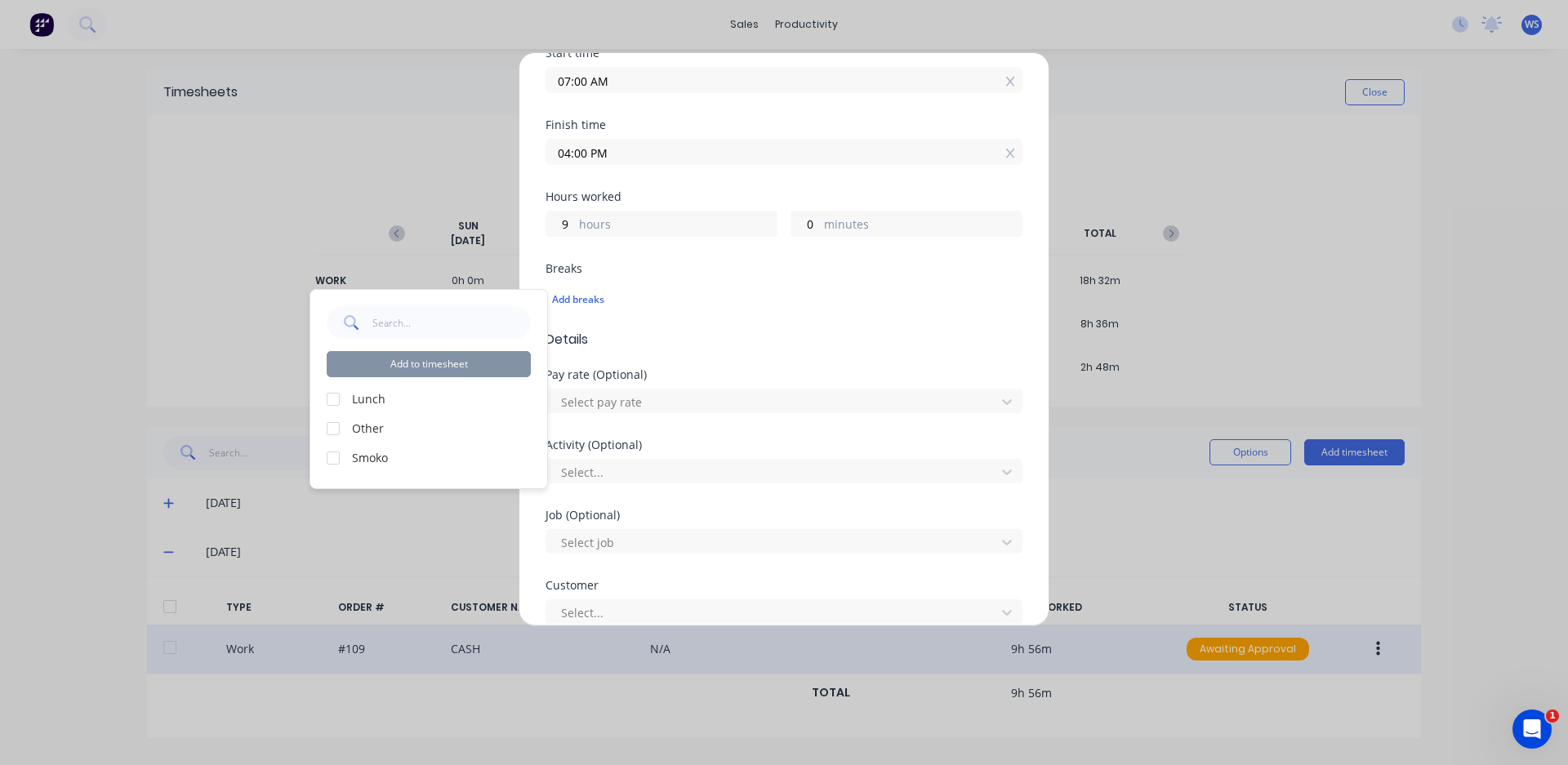
click at [345, 404] on div at bounding box center [334, 399] width 33 height 33
click at [329, 454] on div at bounding box center [334, 458] width 33 height 33
click at [496, 368] on button "Add to timesheet" at bounding box center [428, 364] width 204 height 27
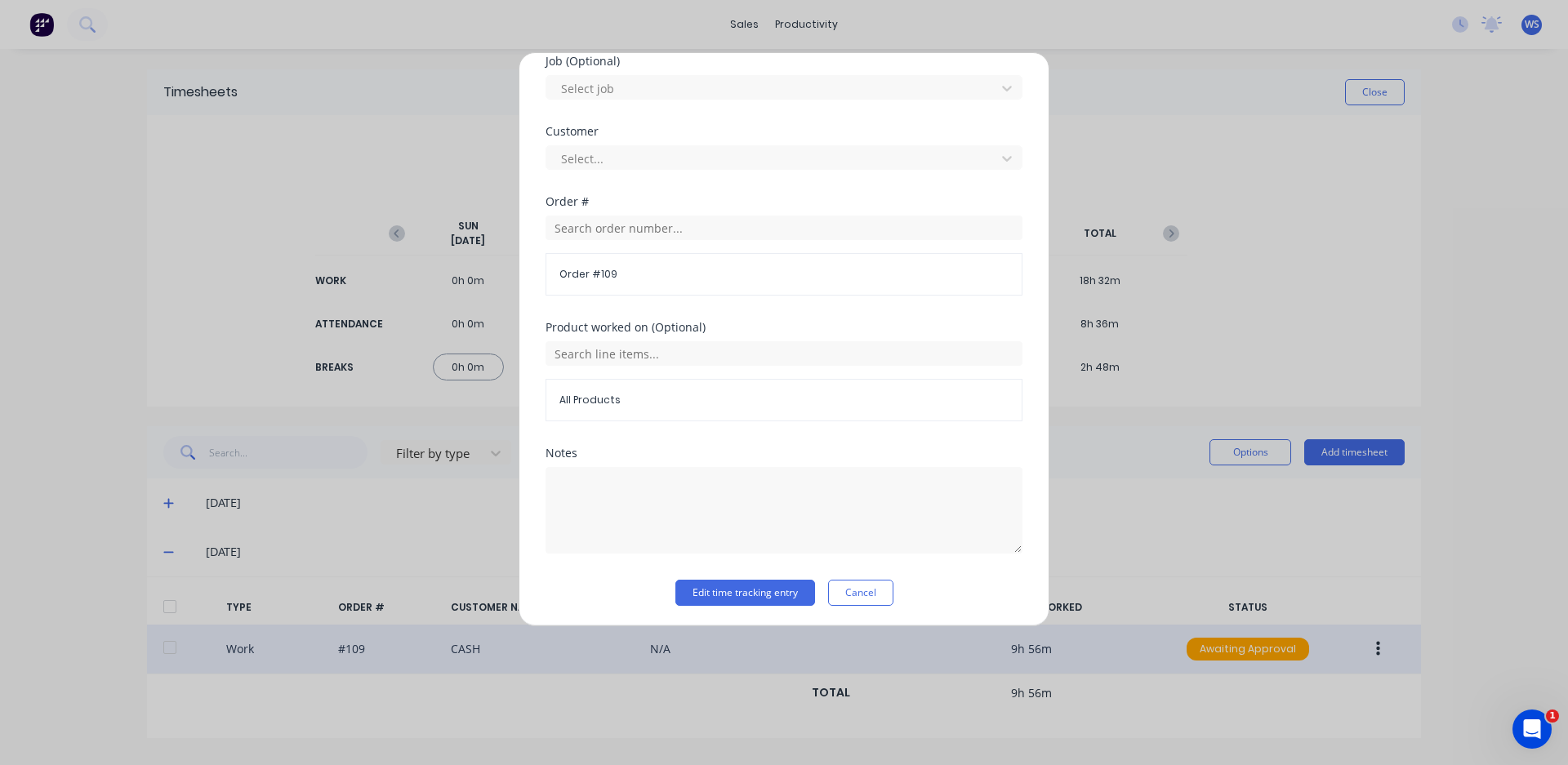
scroll to position [758, 0]
click at [683, 483] on textarea at bounding box center [784, 507] width 477 height 87
type textarea "weld cracks prep and paint."
click at [774, 591] on button "Edit time tracking entry" at bounding box center [745, 590] width 140 height 27
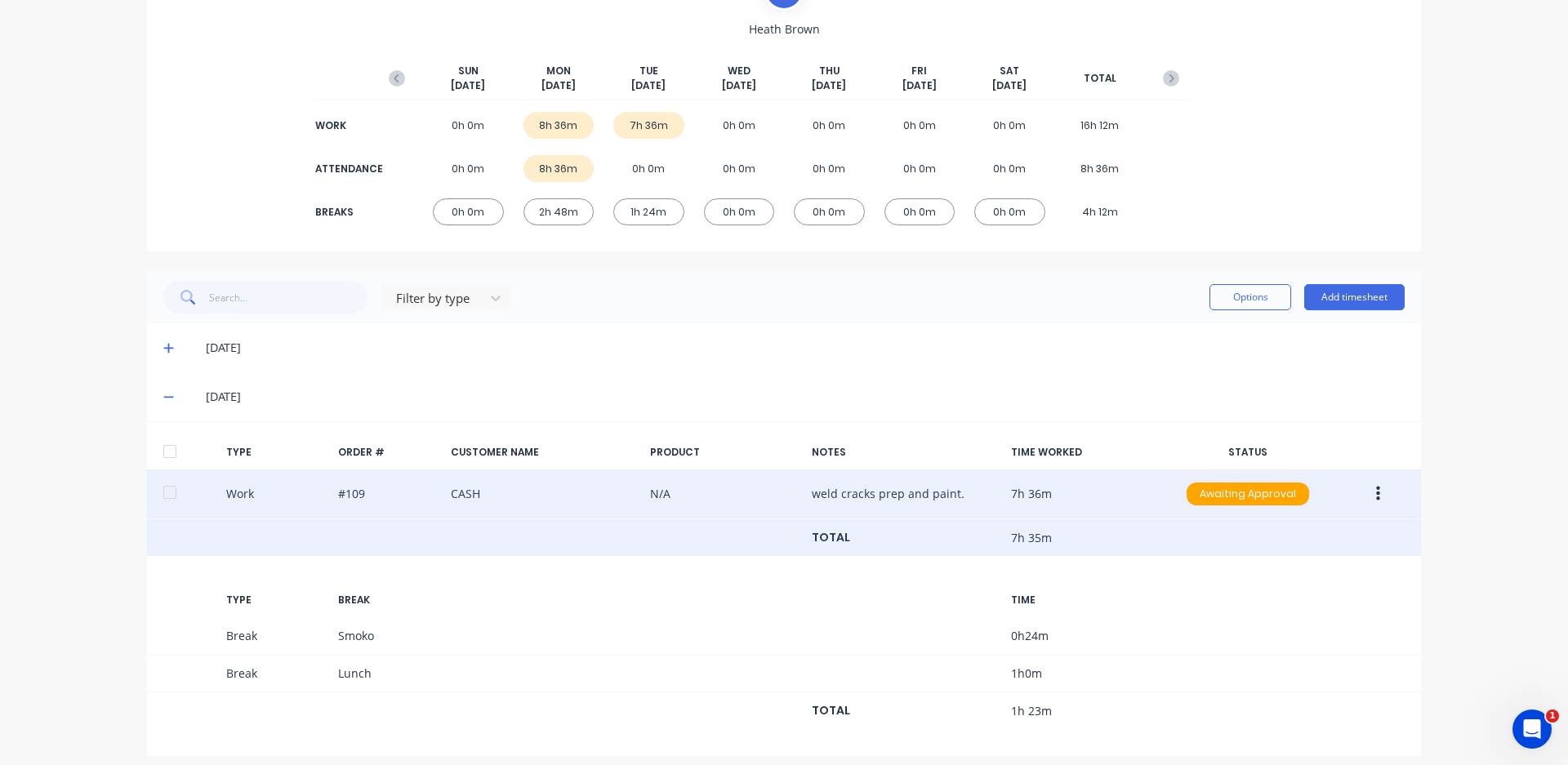
scroll to position [166, 0]
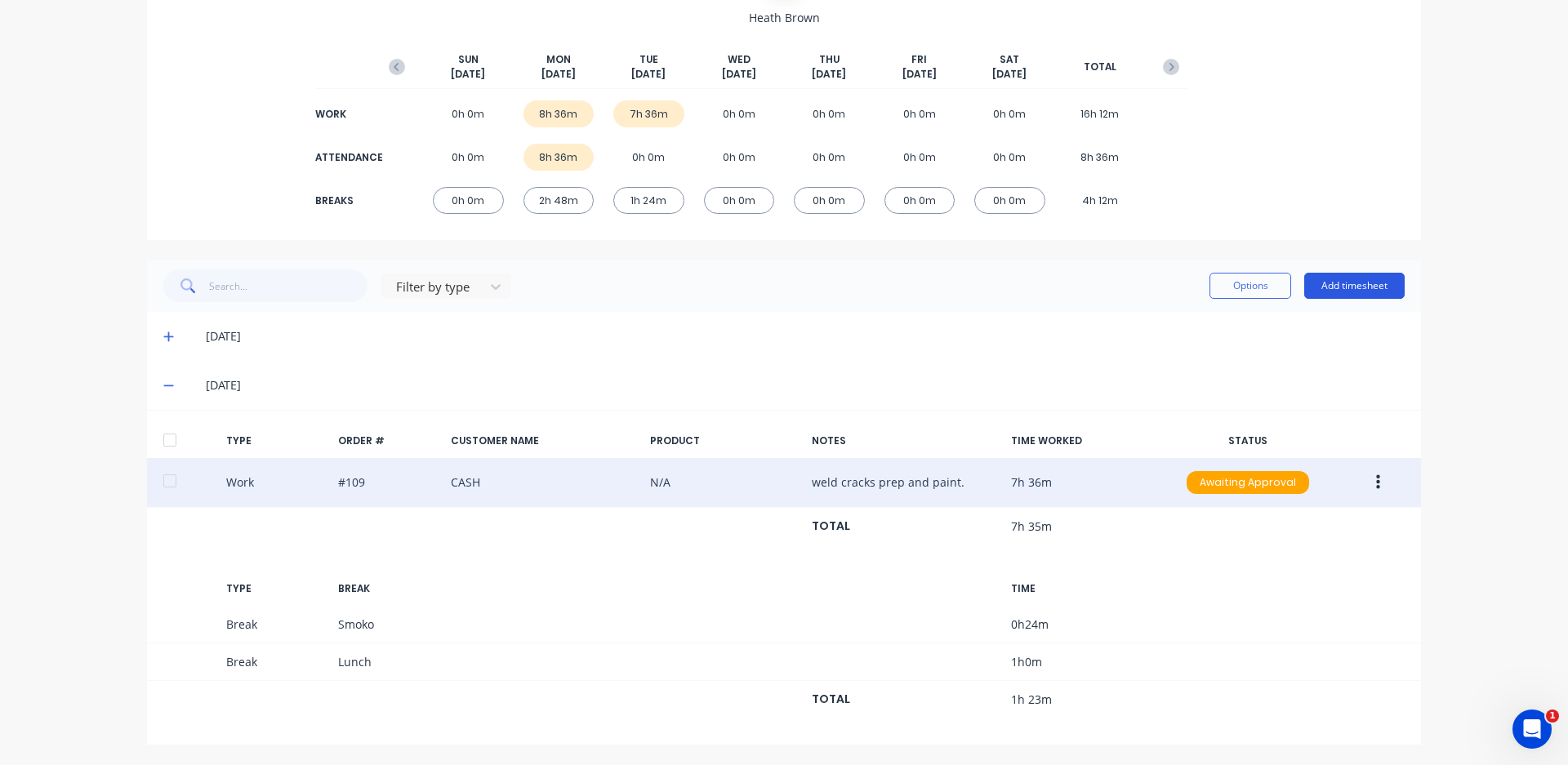
click at [1372, 284] on button "Add timesheet" at bounding box center [1354, 285] width 101 height 27
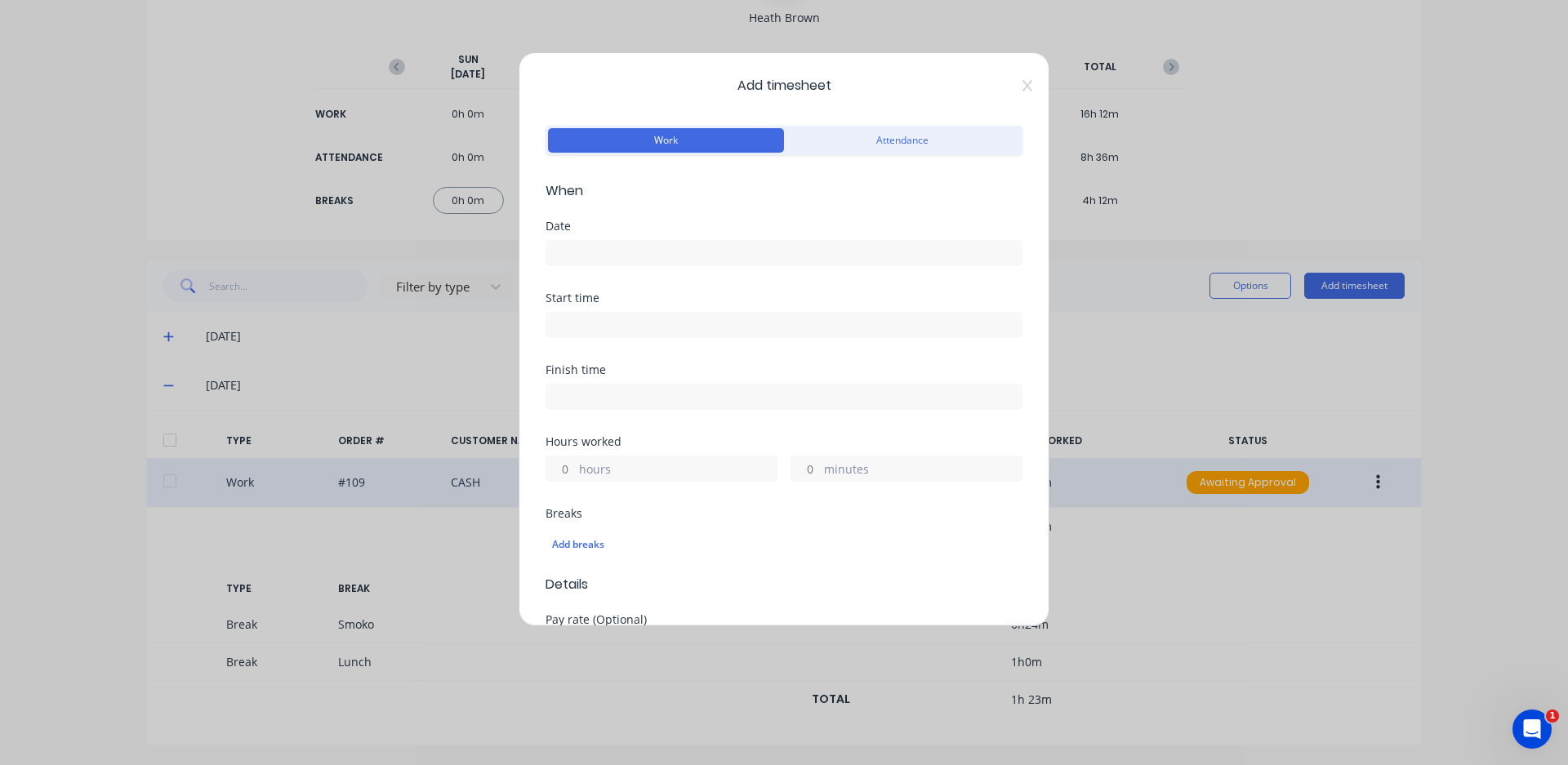
click at [651, 250] on input at bounding box center [784, 253] width 475 height 25
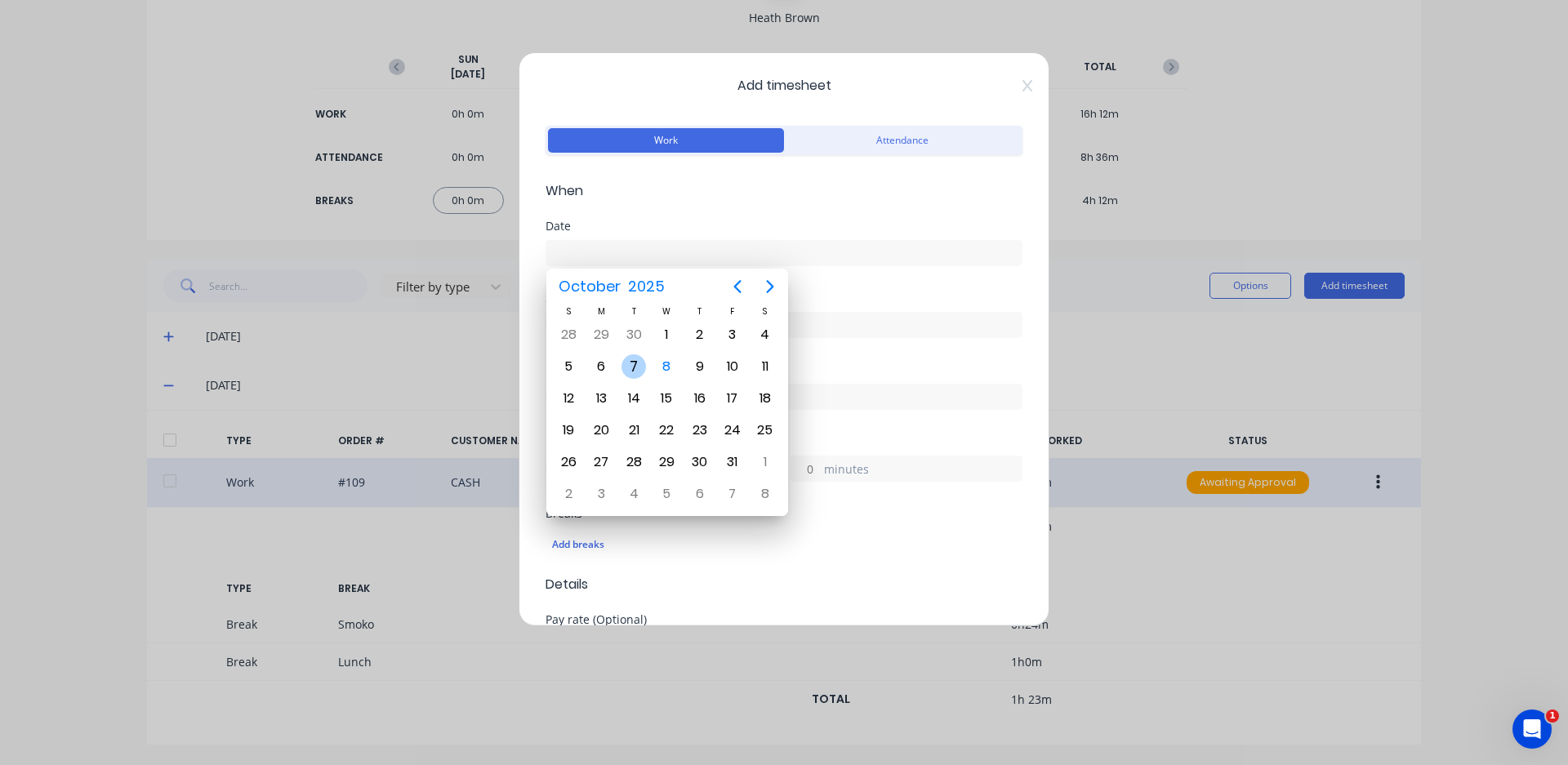
click at [639, 357] on div "7" at bounding box center [633, 367] width 25 height 25
type input "[DATE]"
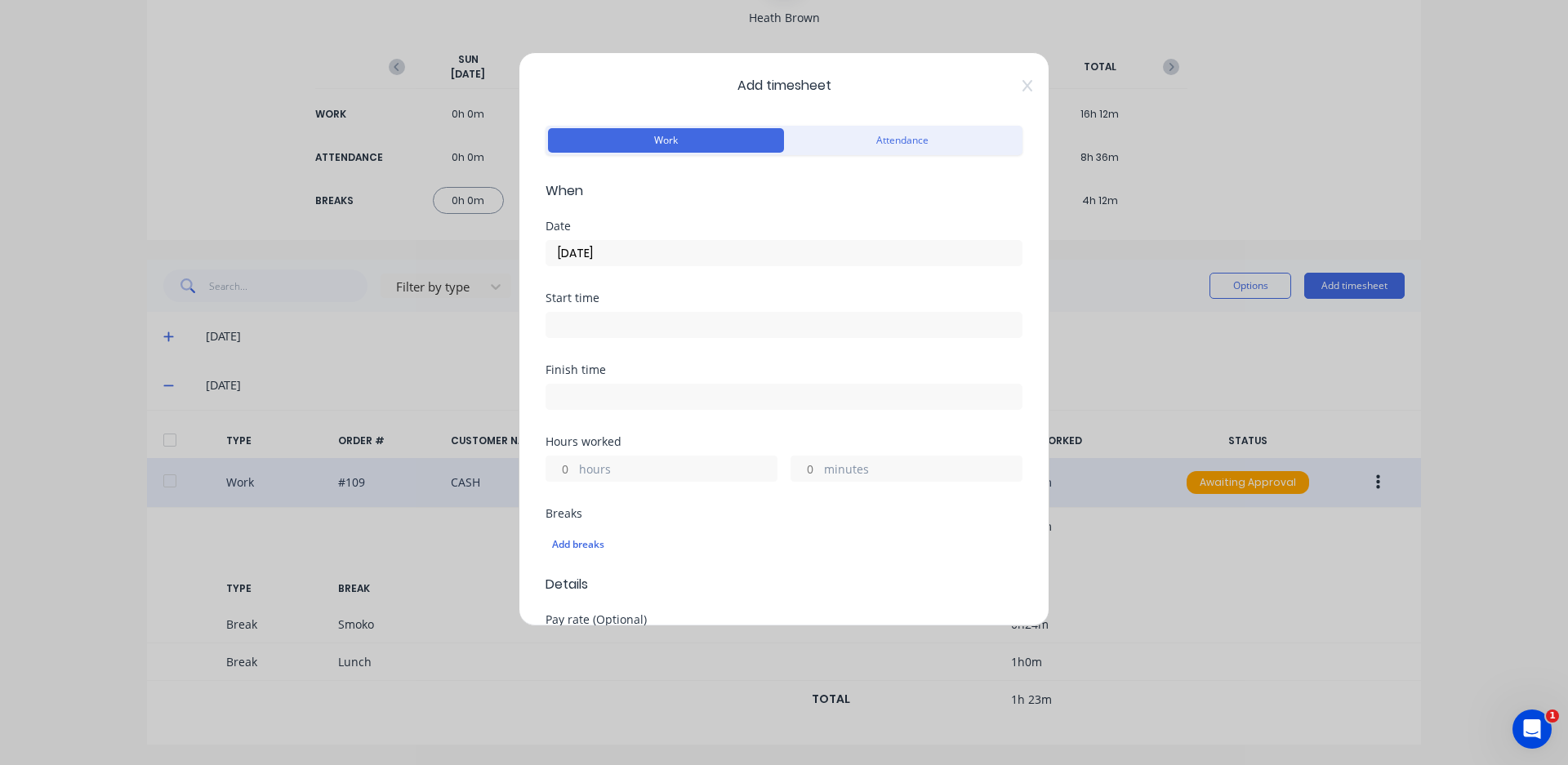
click at [639, 326] on input at bounding box center [784, 324] width 475 height 25
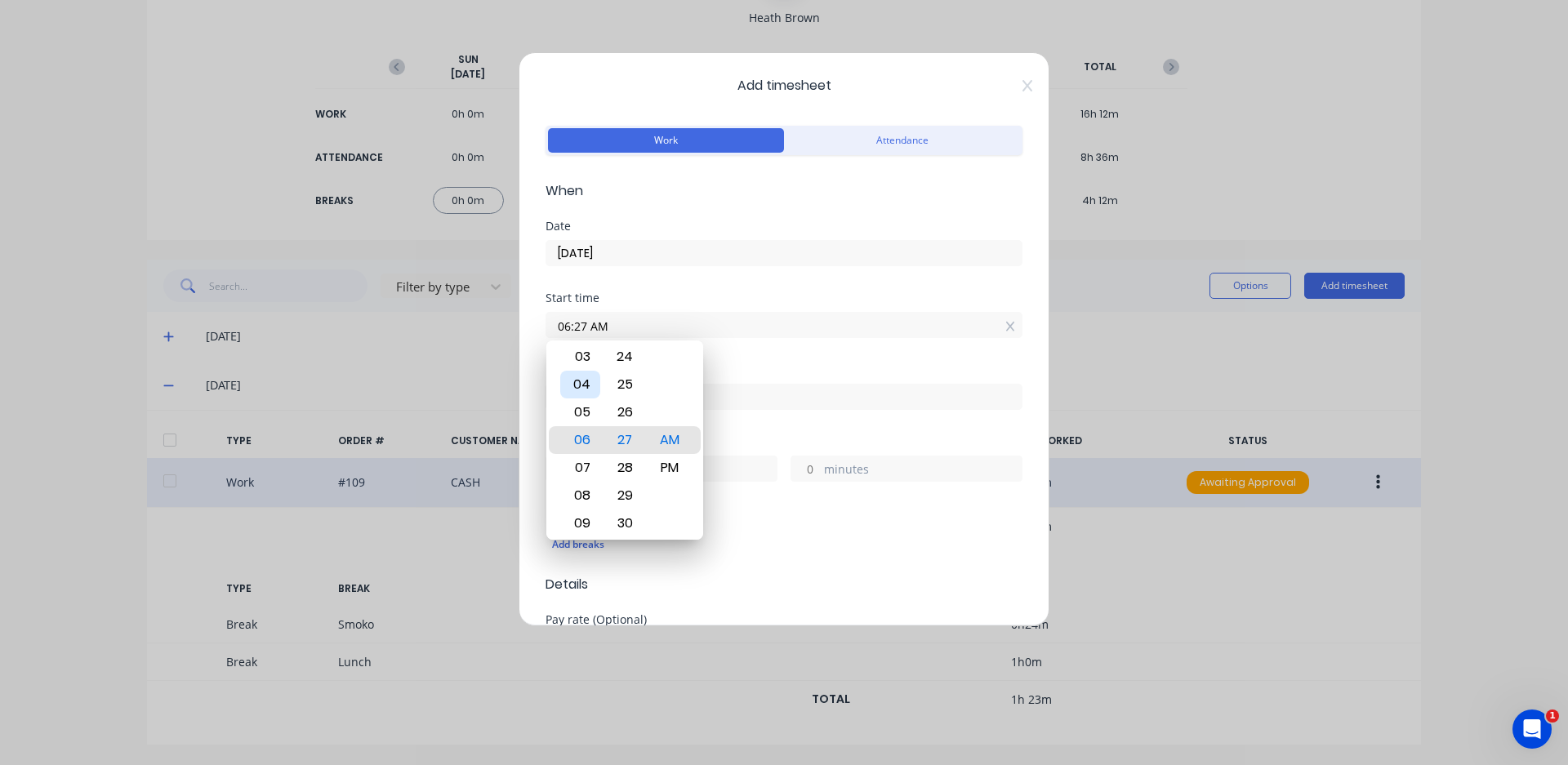
click at [582, 386] on div "04" at bounding box center [580, 385] width 40 height 27
click at [625, 440] on div "00" at bounding box center [625, 440] width 40 height 27
click at [674, 462] on div "PM" at bounding box center [670, 468] width 40 height 27
type input "04:00 PM"
click at [739, 365] on div "Finish time" at bounding box center [784, 370] width 477 height 12
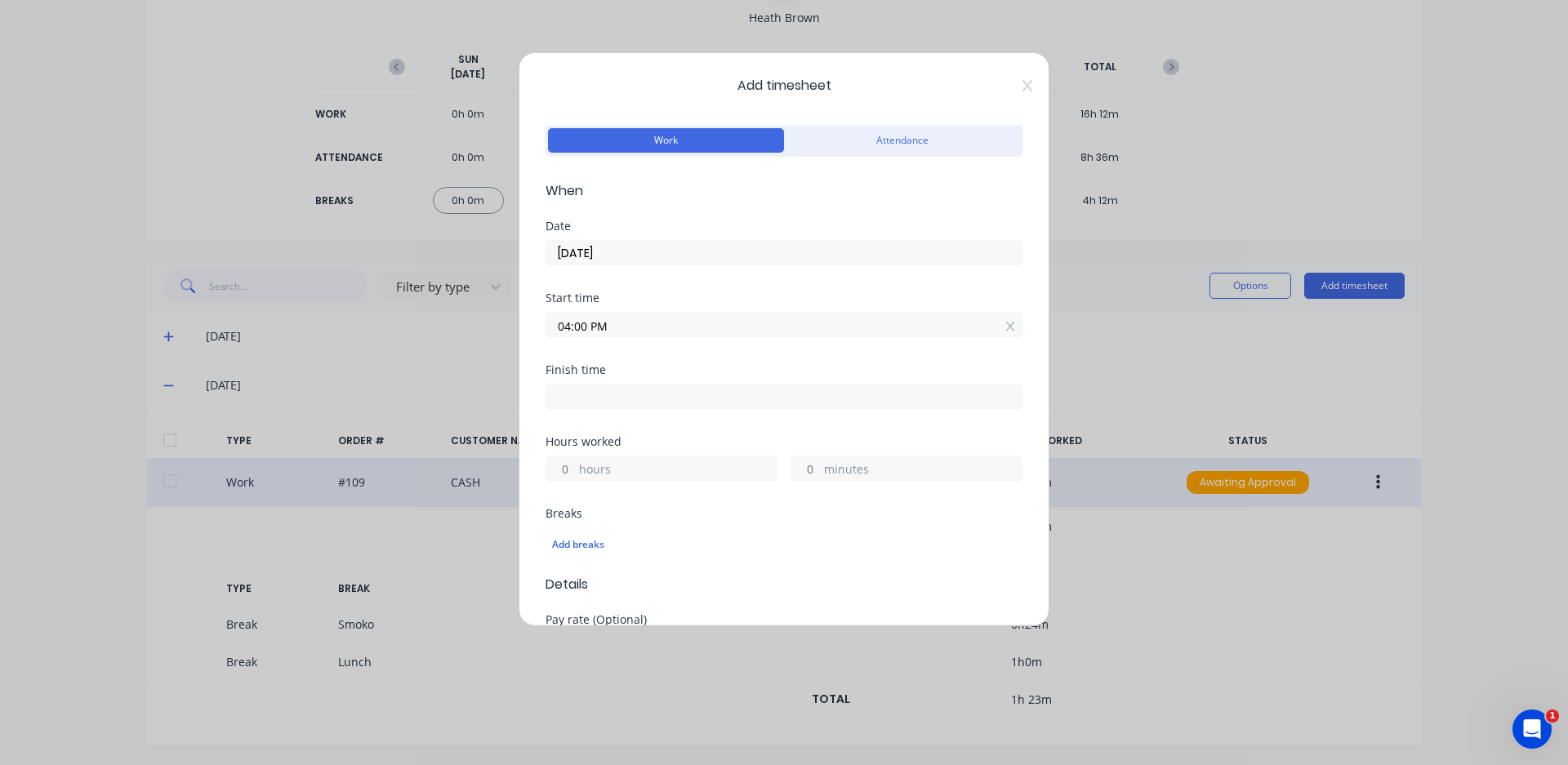
click at [666, 397] on input at bounding box center [784, 397] width 475 height 25
type input "06:27 AM"
type input "14"
type input "27"
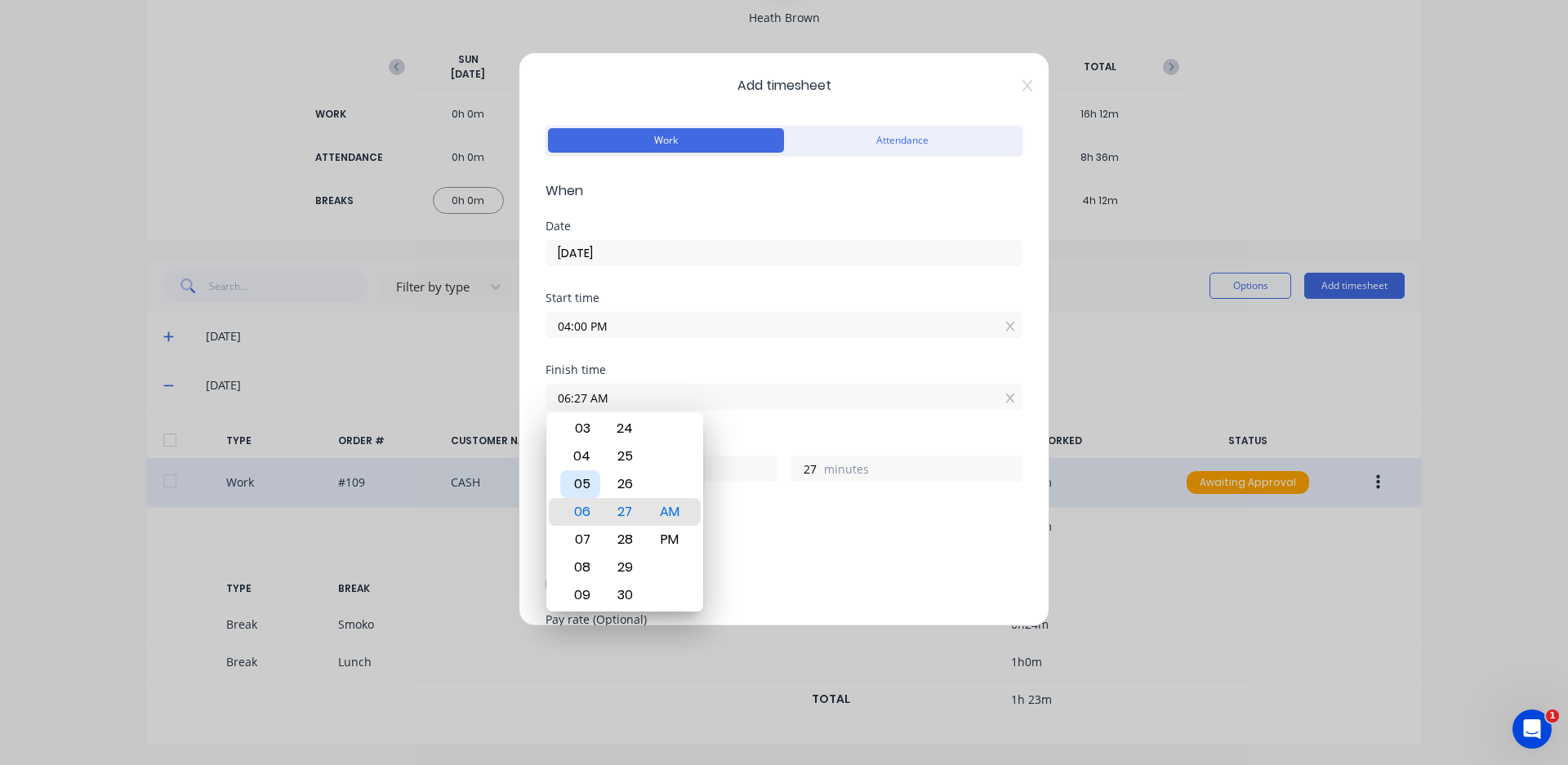
click at [569, 488] on div "05" at bounding box center [580, 484] width 40 height 27
type input "05:27 AM"
type input "13"
type input "05:22 AM"
type input "22"
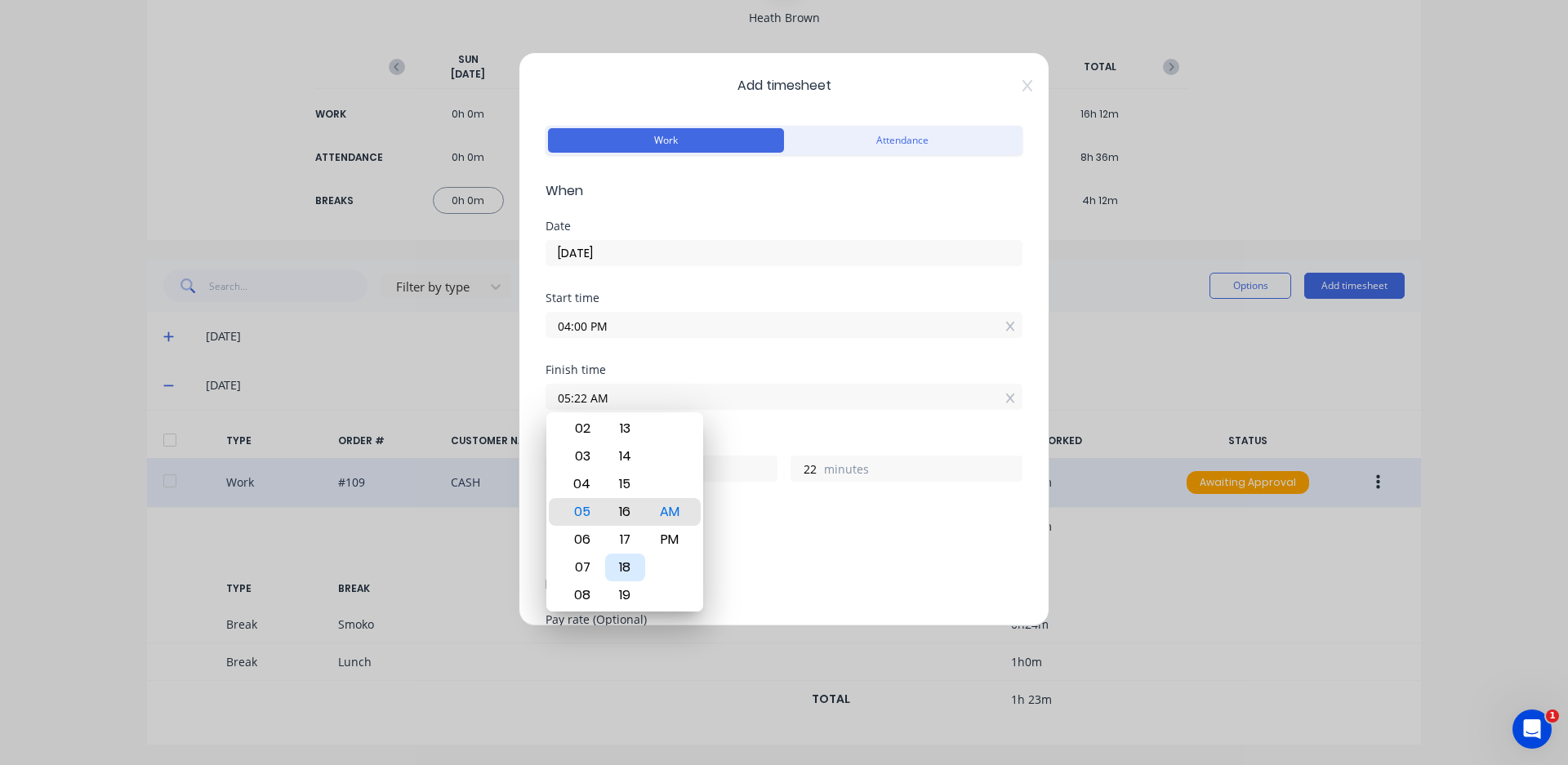
type input "05:16 AM"
type input "16"
type input "05:11 AM"
type input "11"
type input "05:06 AM"
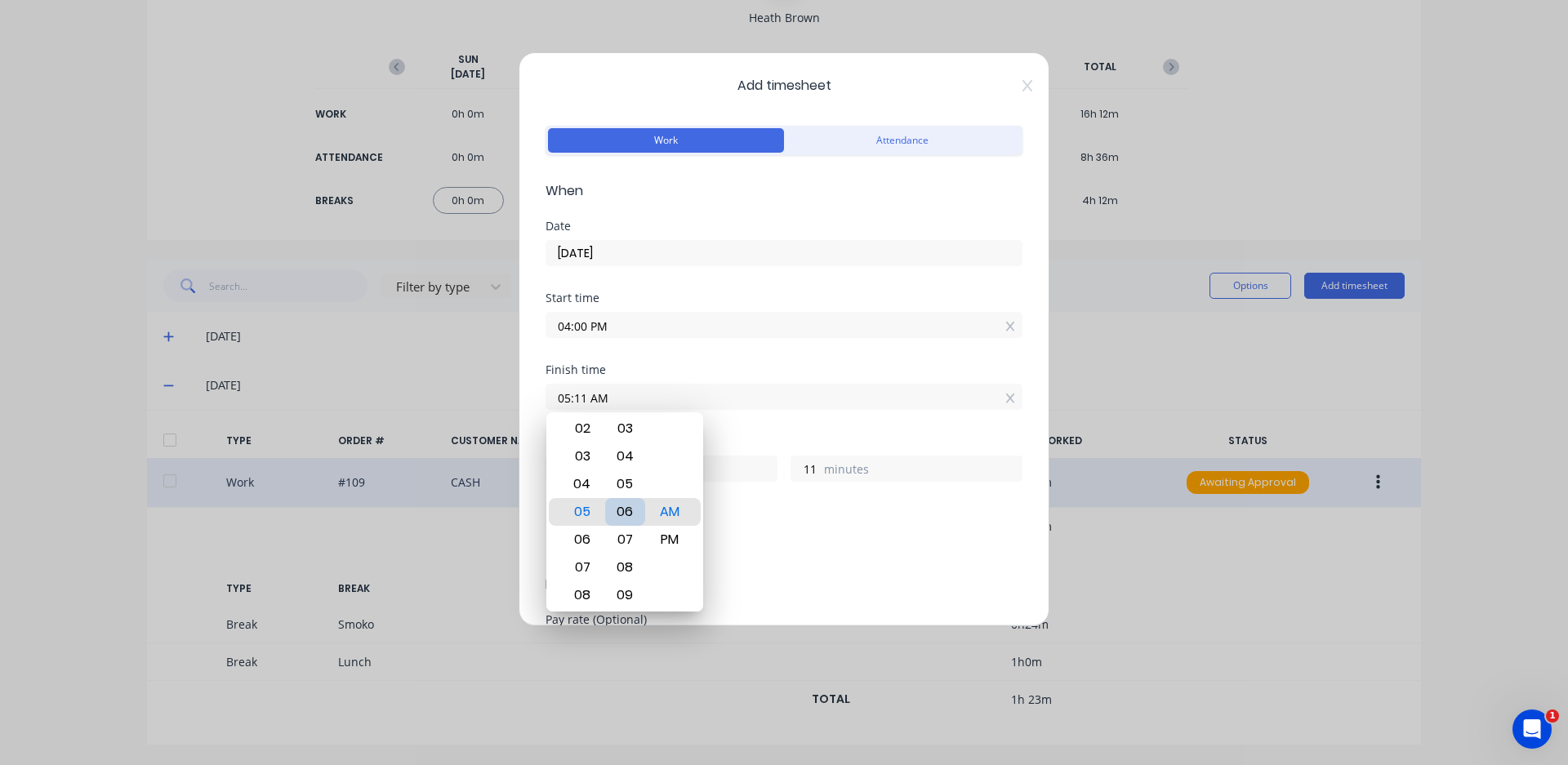
type input "6"
type input "05:01 AM"
type input "1"
type input "05:00 AM"
type input "0"
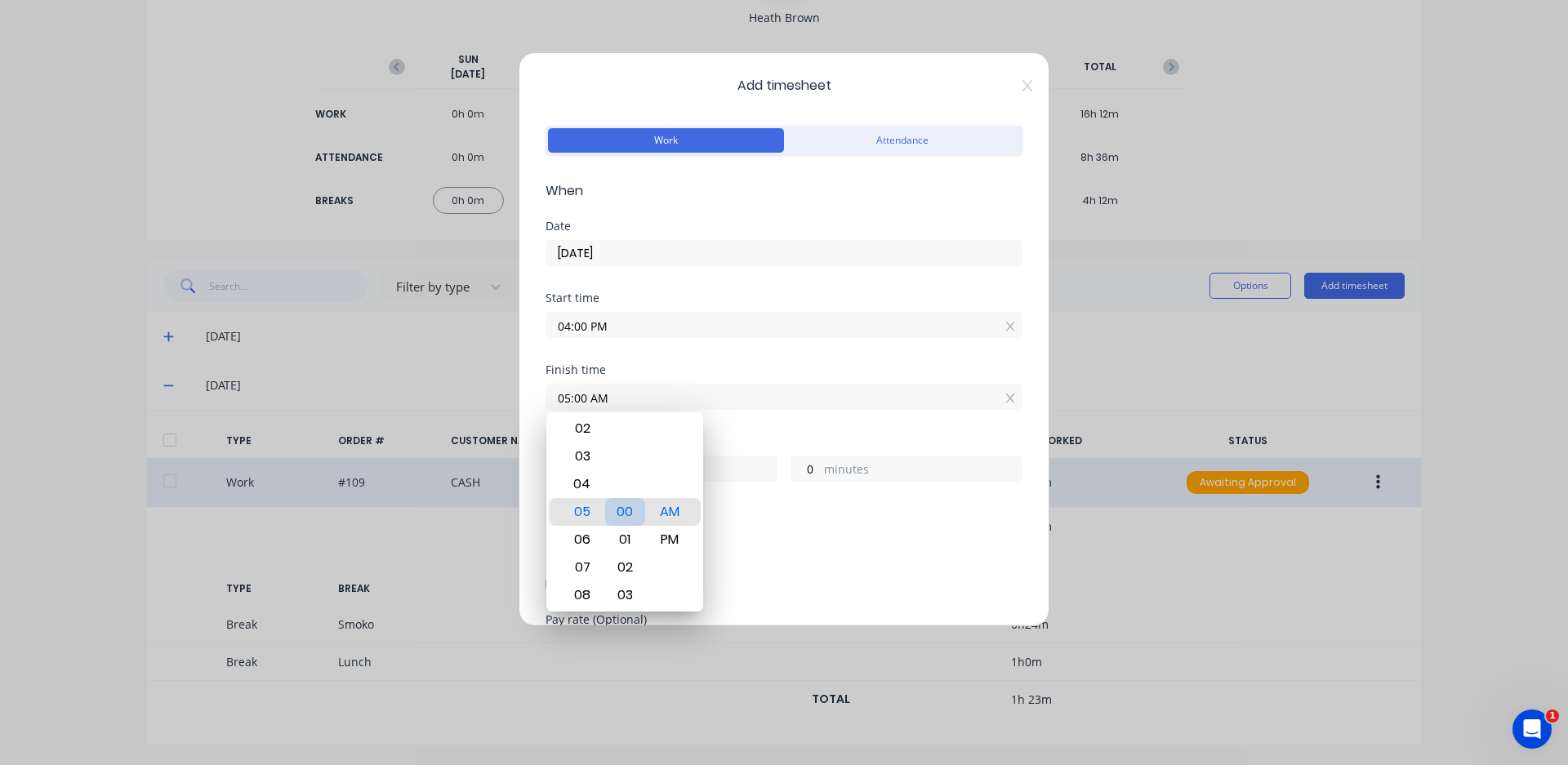
click at [621, 523] on div "00" at bounding box center [625, 512] width 40 height 27
click at [681, 544] on div "PM" at bounding box center [670, 539] width 40 height 27
type input "05:00 PM"
type input "1"
click at [708, 364] on div "Start time 04:00 PM" at bounding box center [784, 328] width 477 height 72
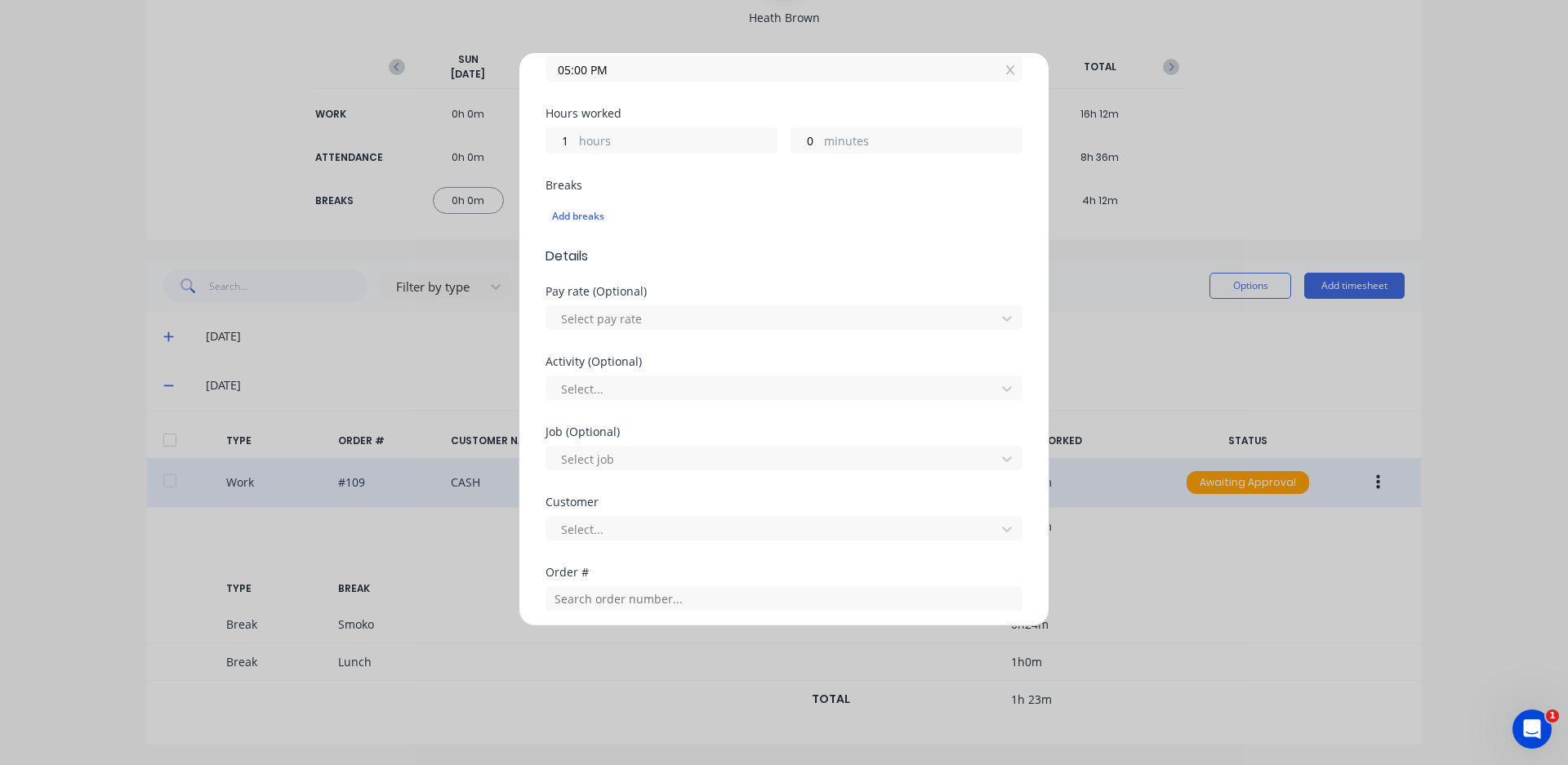
scroll to position [409, 0]
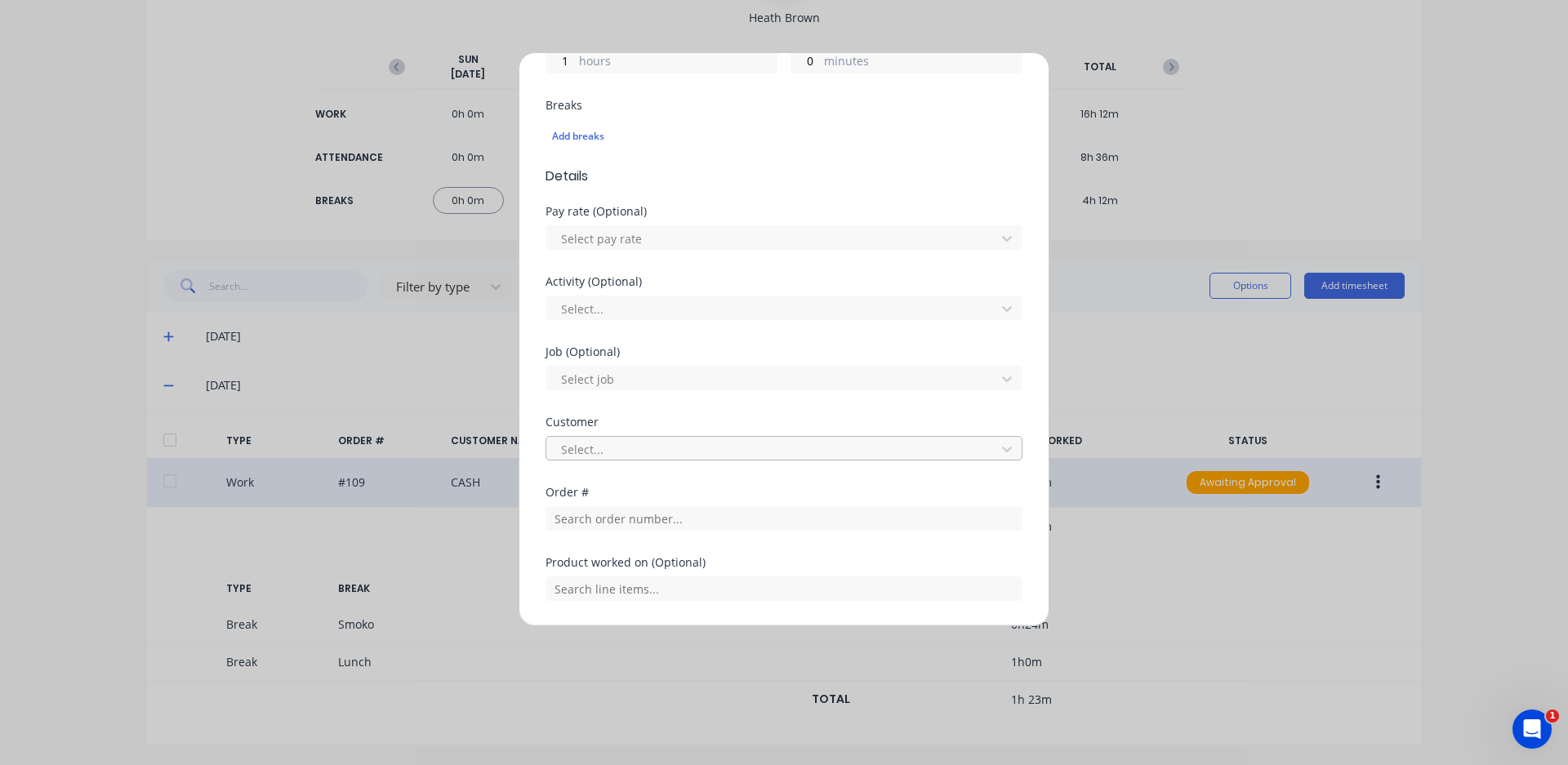
click at [642, 451] on div at bounding box center [773, 450] width 428 height 20
type input "thorn"
click at [992, 457] on div at bounding box center [1007, 449] width 29 height 27
click at [963, 511] on input "text" at bounding box center [784, 518] width 477 height 25
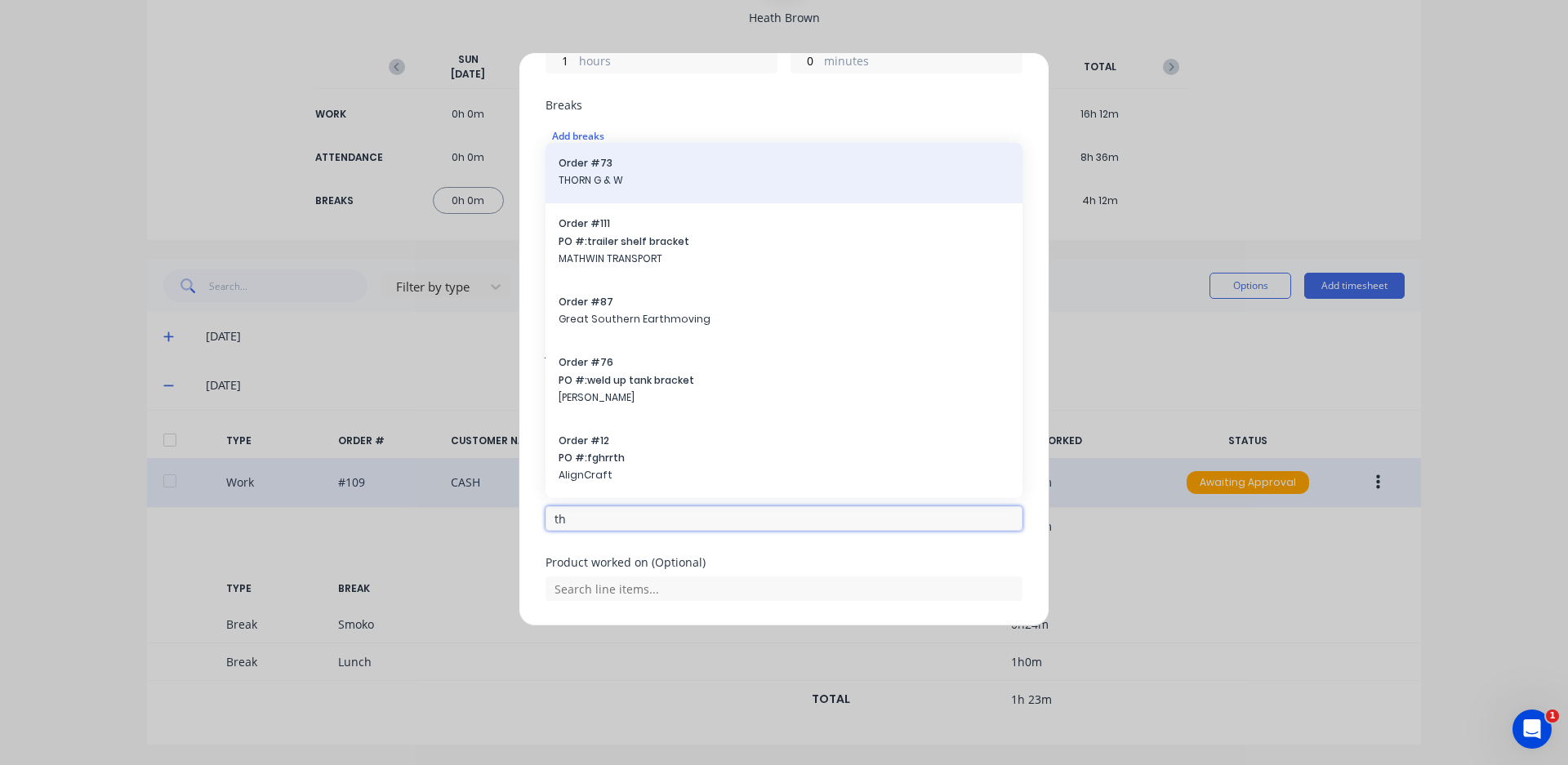
type input "th"
click at [675, 193] on div "Order # 73 THORN G & W" at bounding box center [784, 173] width 477 height 60
click at [656, 161] on span "Order # 73" at bounding box center [783, 164] width 450 height 15
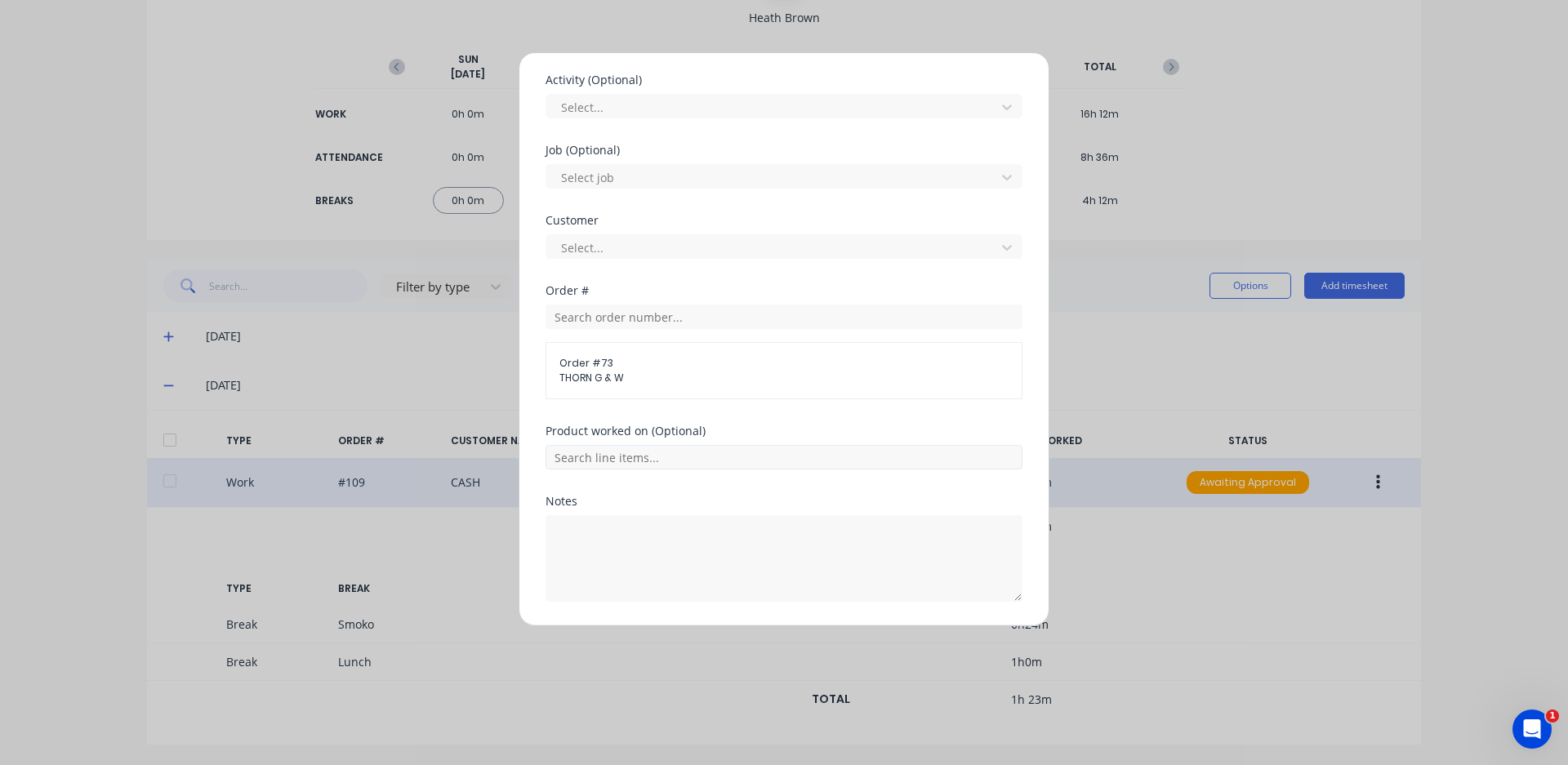
scroll to position [662, 0]
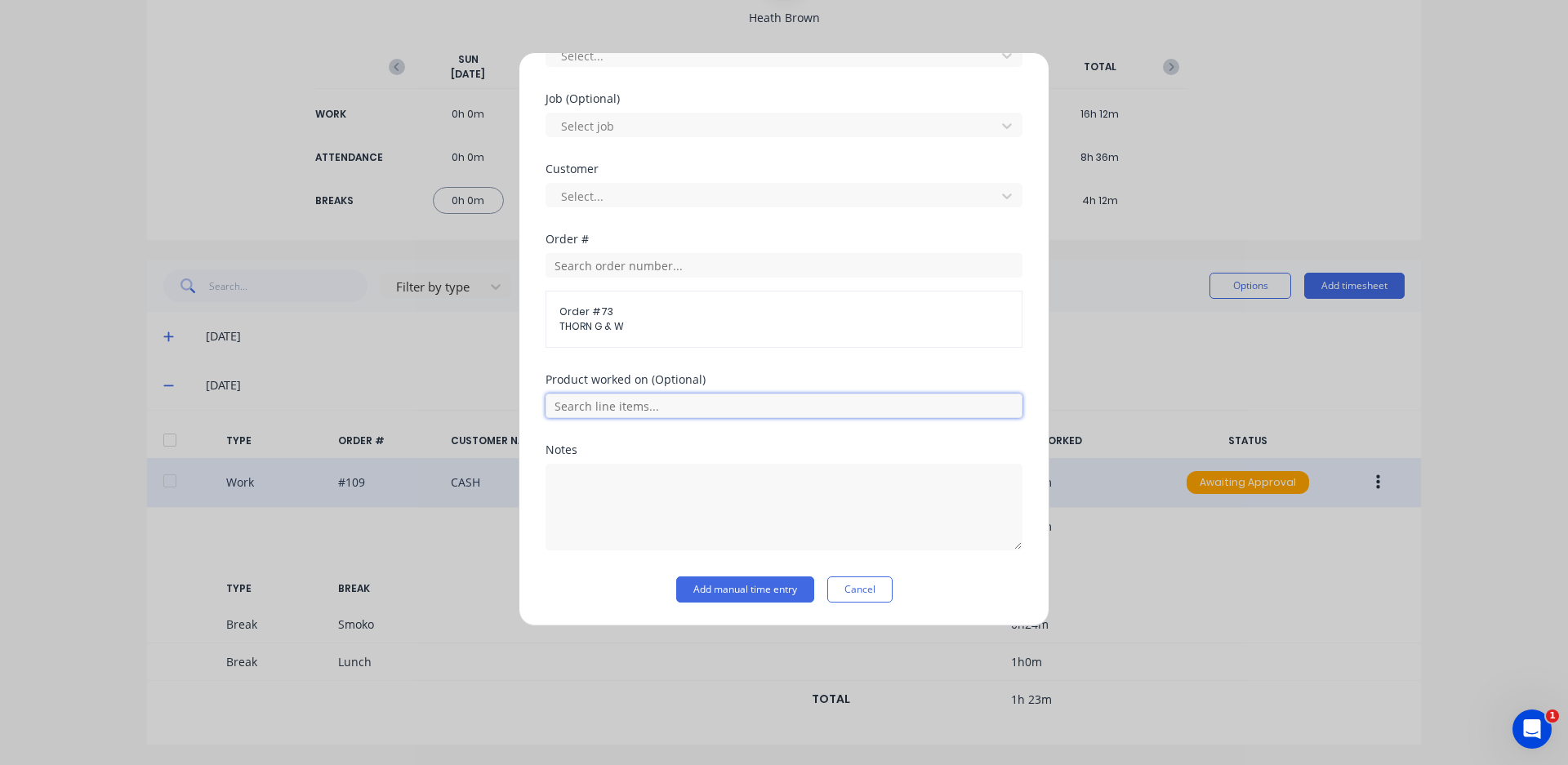
click at [843, 418] on input "text" at bounding box center [784, 406] width 477 height 25
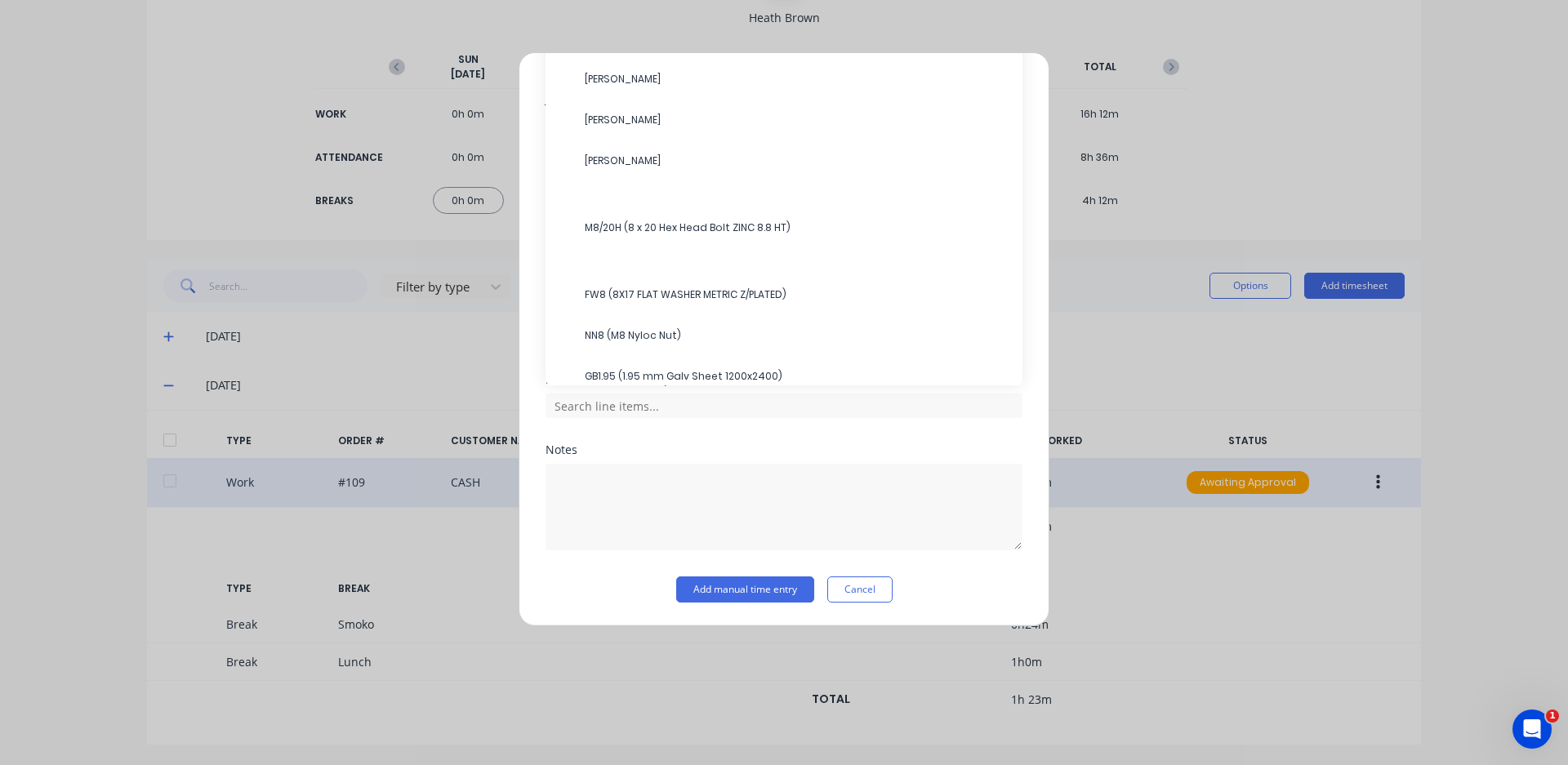
click at [1131, 357] on div "Add timesheet Work Attendance When Date [DATE] Start time 04:00 PM Finish time …" at bounding box center [784, 382] width 1568 height 765
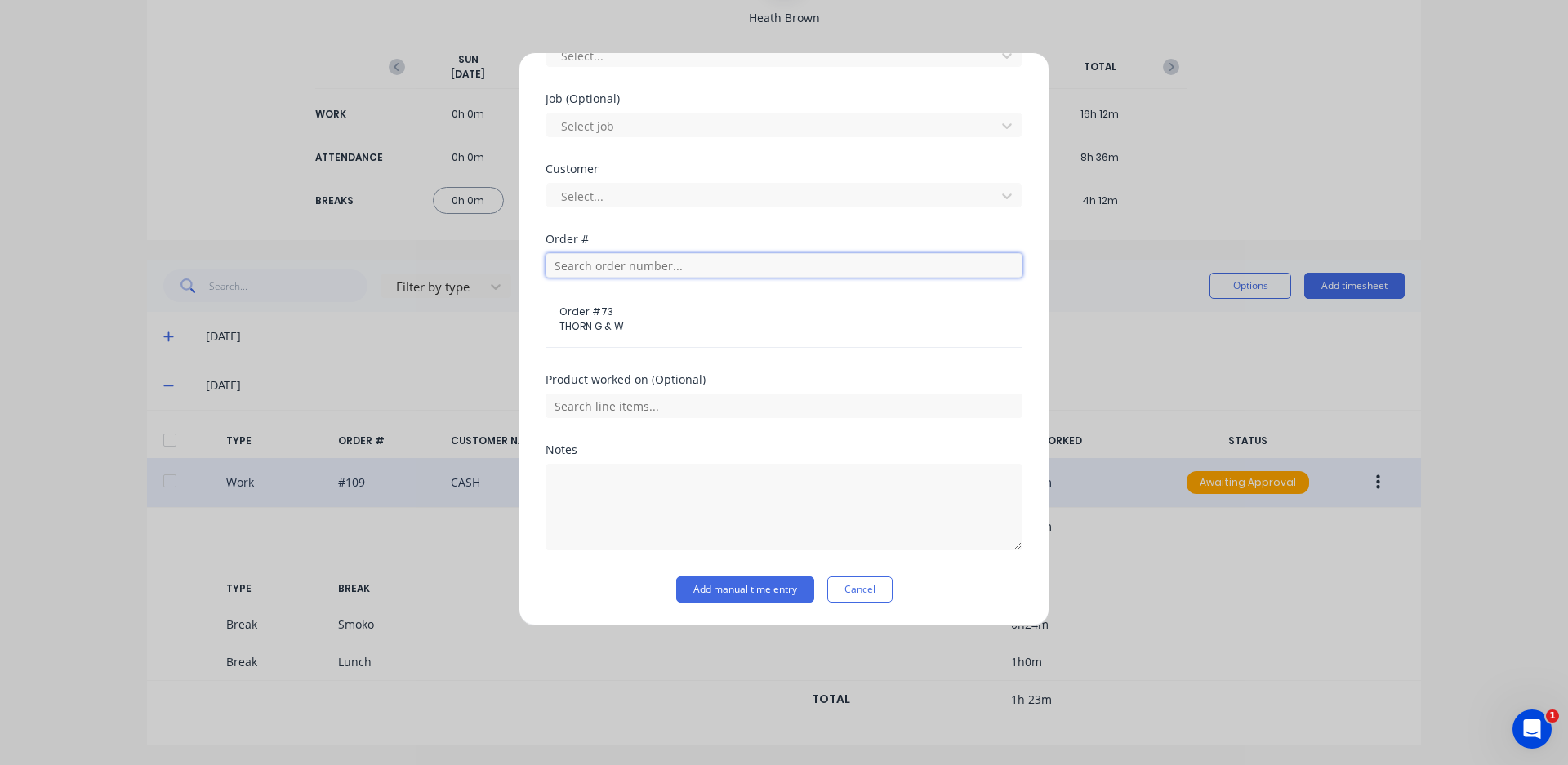
click at [702, 265] on input "text" at bounding box center [784, 265] width 477 height 25
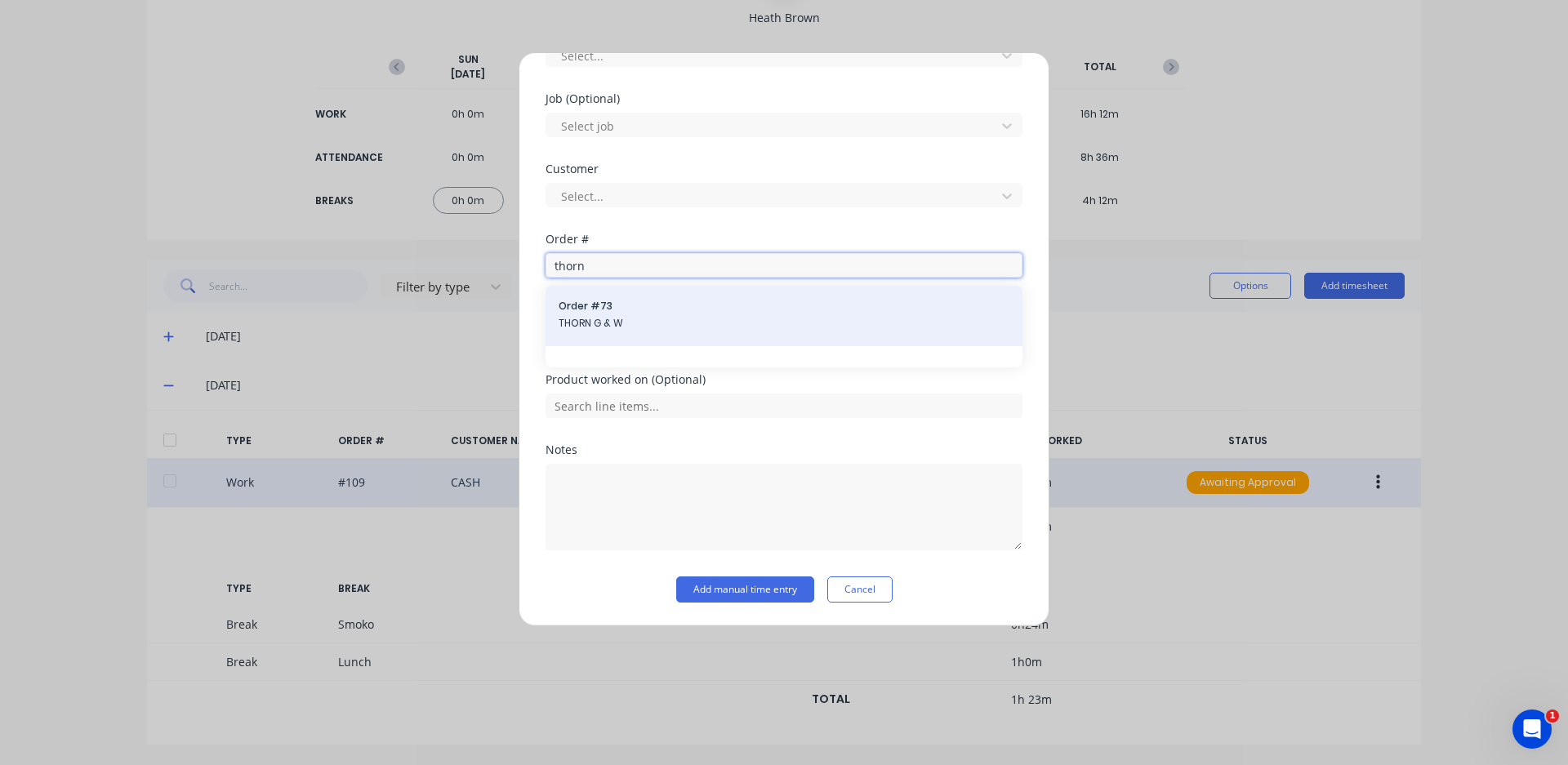
type input "thorn"
click at [676, 313] on span "Order # 73" at bounding box center [783, 306] width 450 height 15
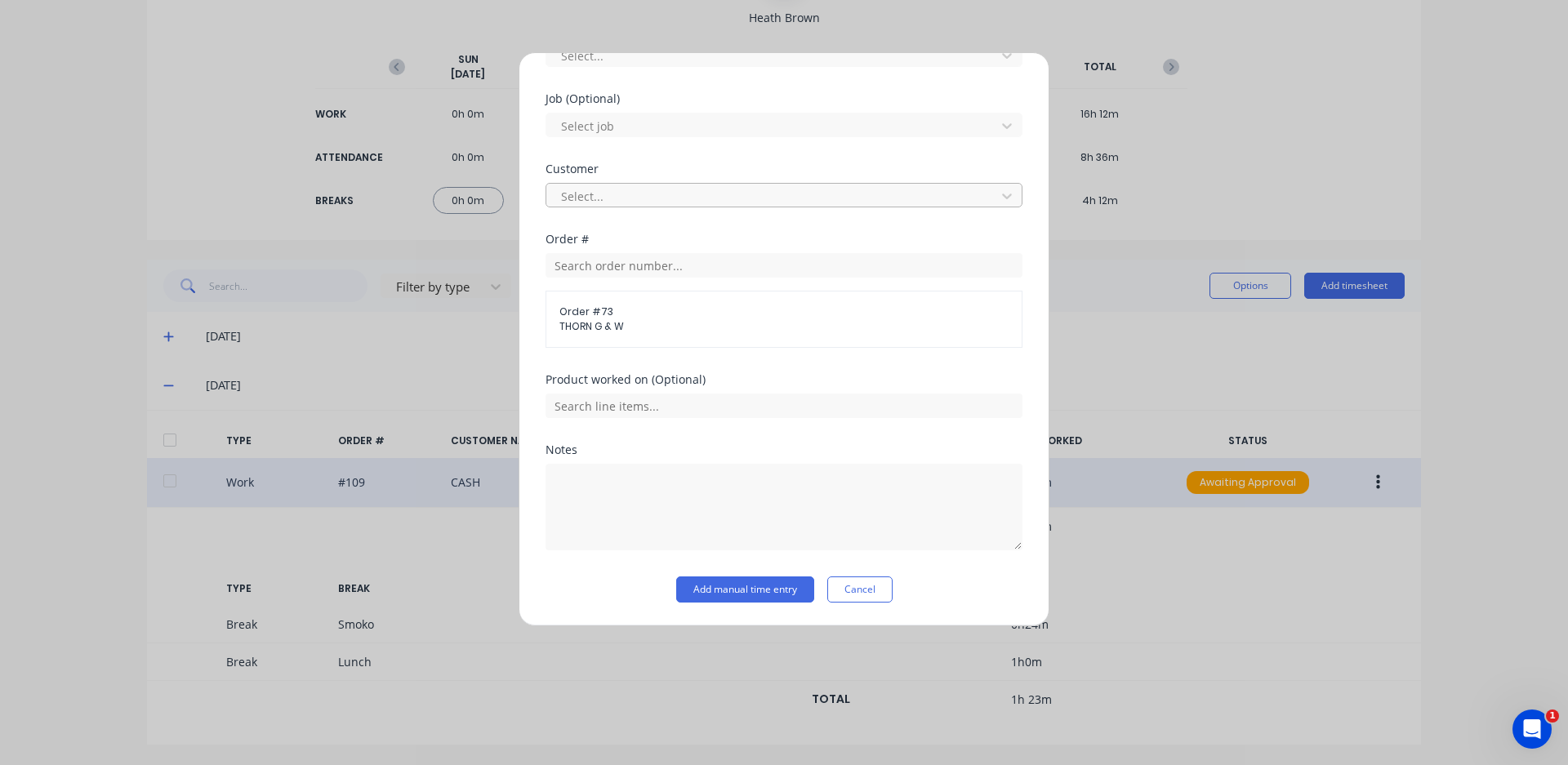
click at [650, 196] on div at bounding box center [773, 197] width 428 height 20
type input "thorn"
click at [710, 483] on textarea at bounding box center [784, 507] width 477 height 87
type textarea "help [PERSON_NAME]."
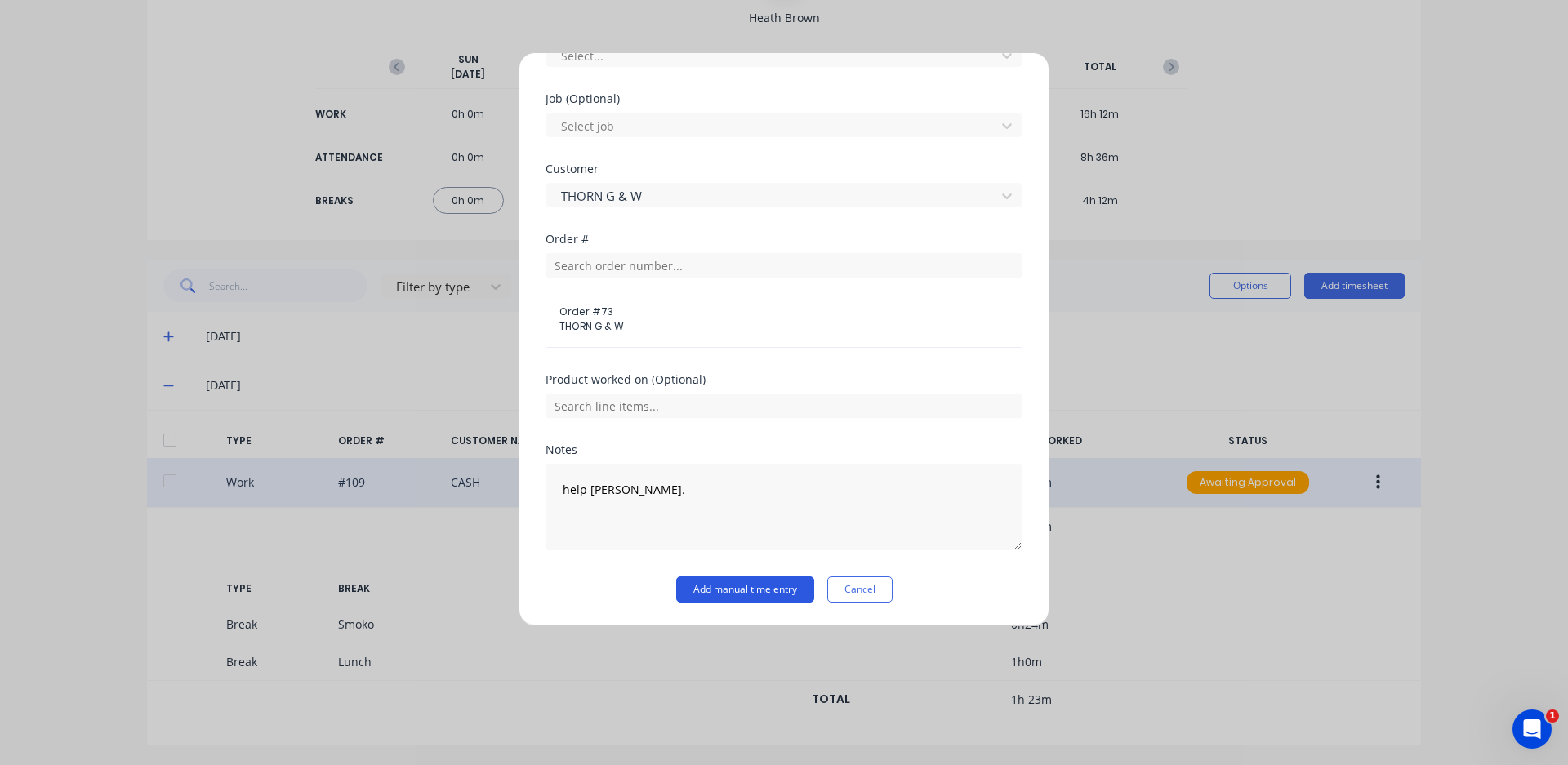
click at [716, 587] on button "Add manual time entry" at bounding box center [745, 590] width 138 height 27
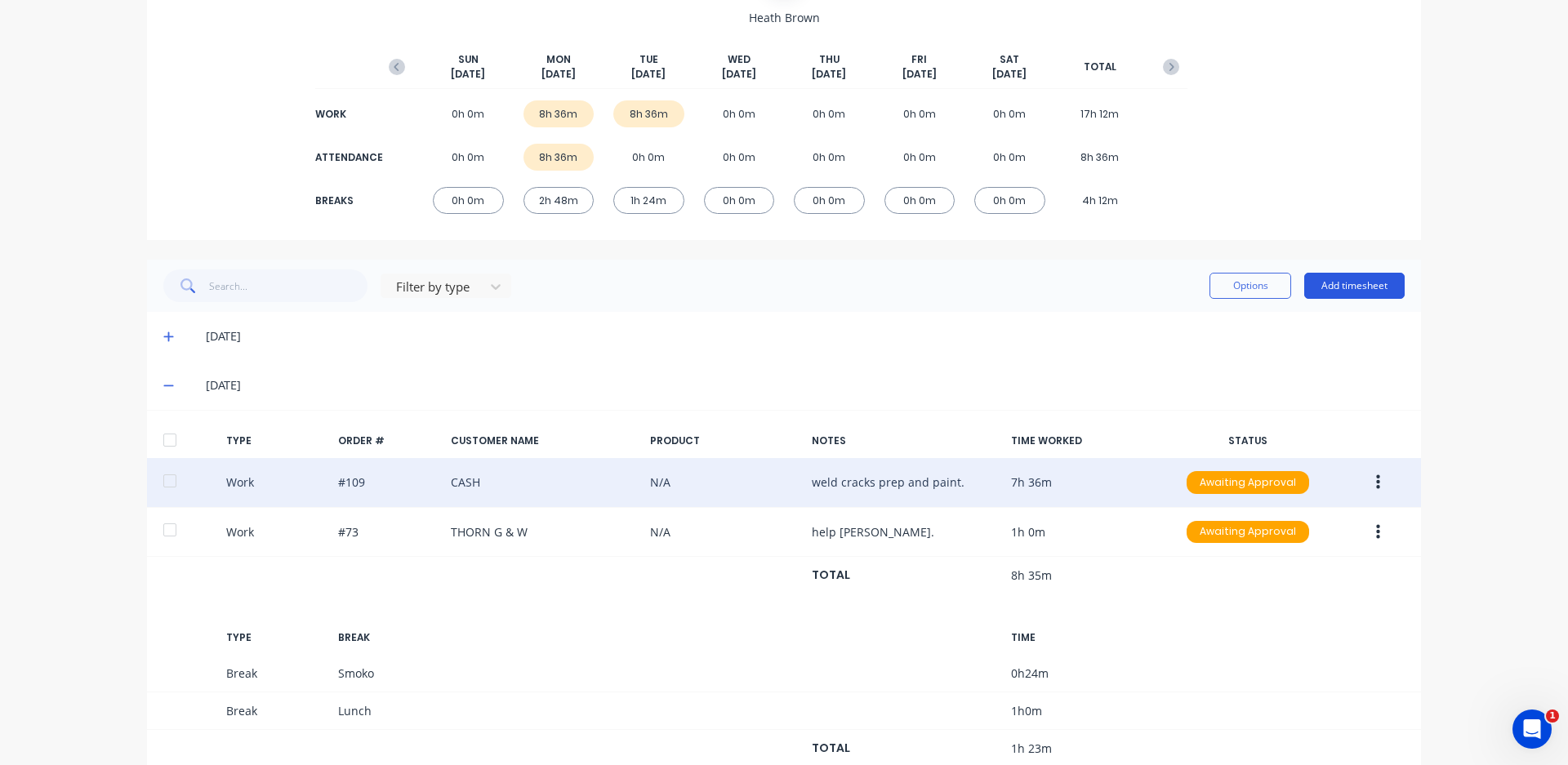
click at [1362, 295] on button "Add timesheet" at bounding box center [1354, 285] width 101 height 27
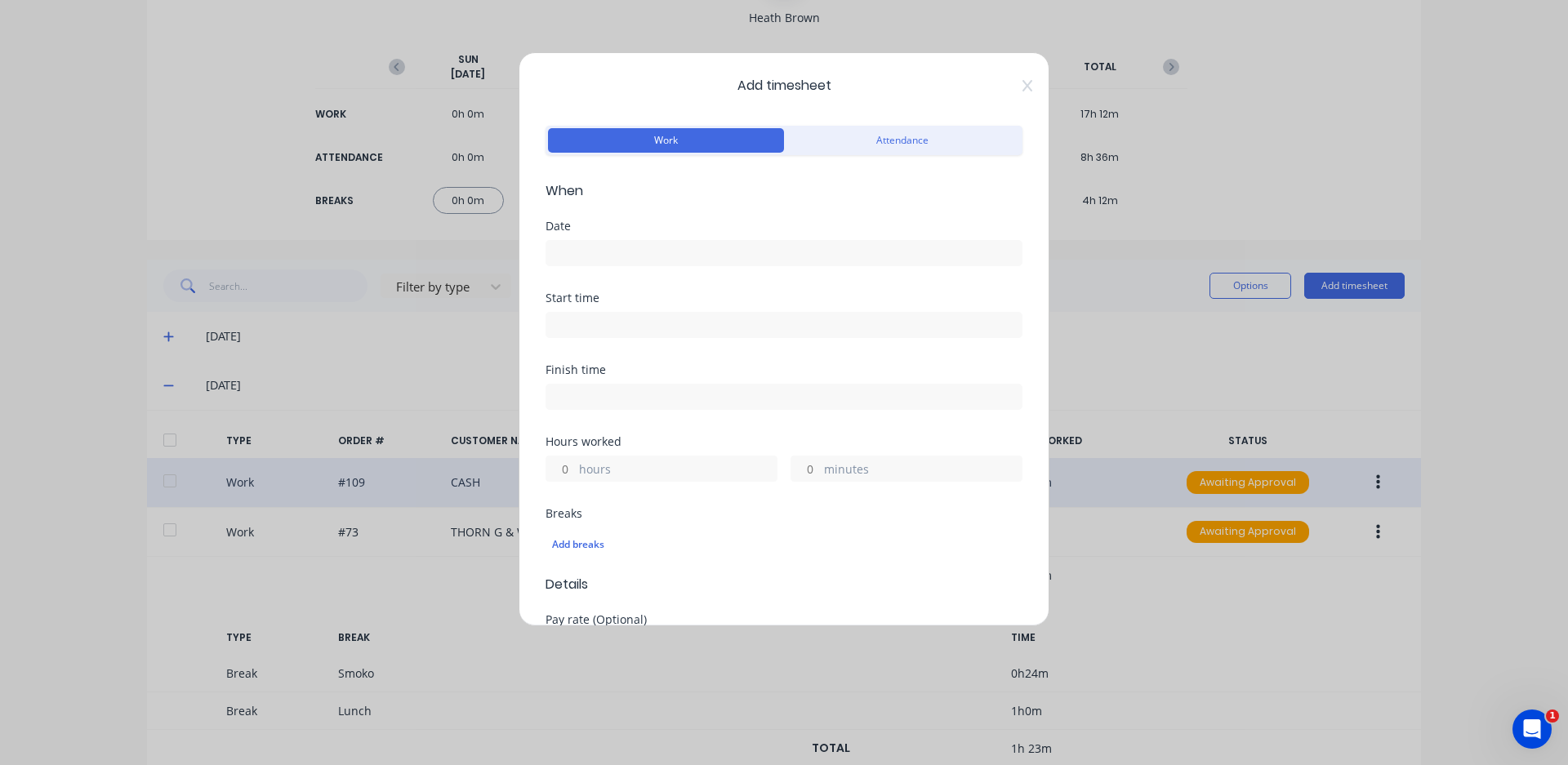
click at [722, 267] on div "Date" at bounding box center [784, 256] width 477 height 72
click at [851, 128] on button "Attendance" at bounding box center [902, 140] width 236 height 25
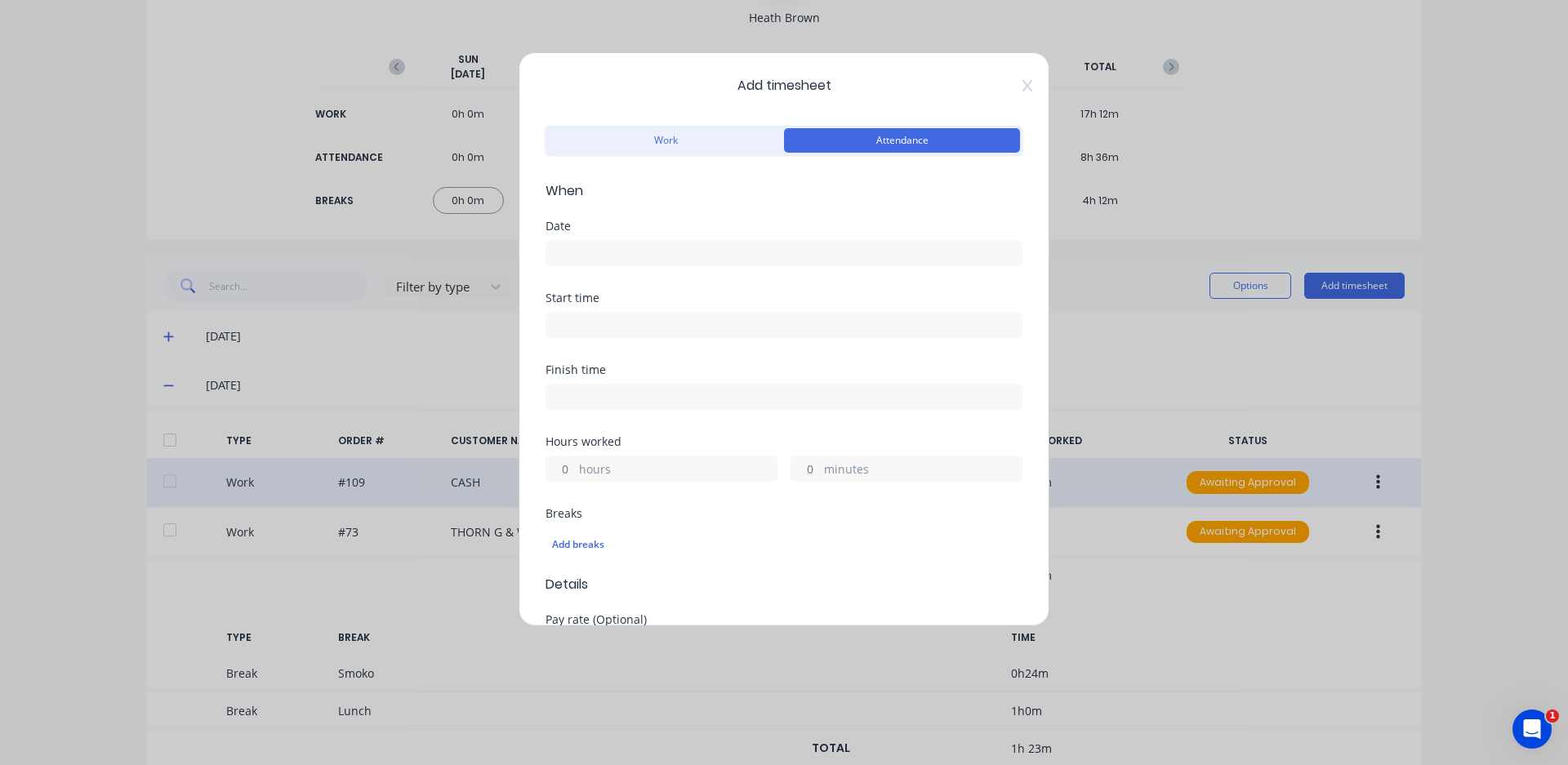
click at [773, 250] on input at bounding box center [784, 253] width 475 height 25
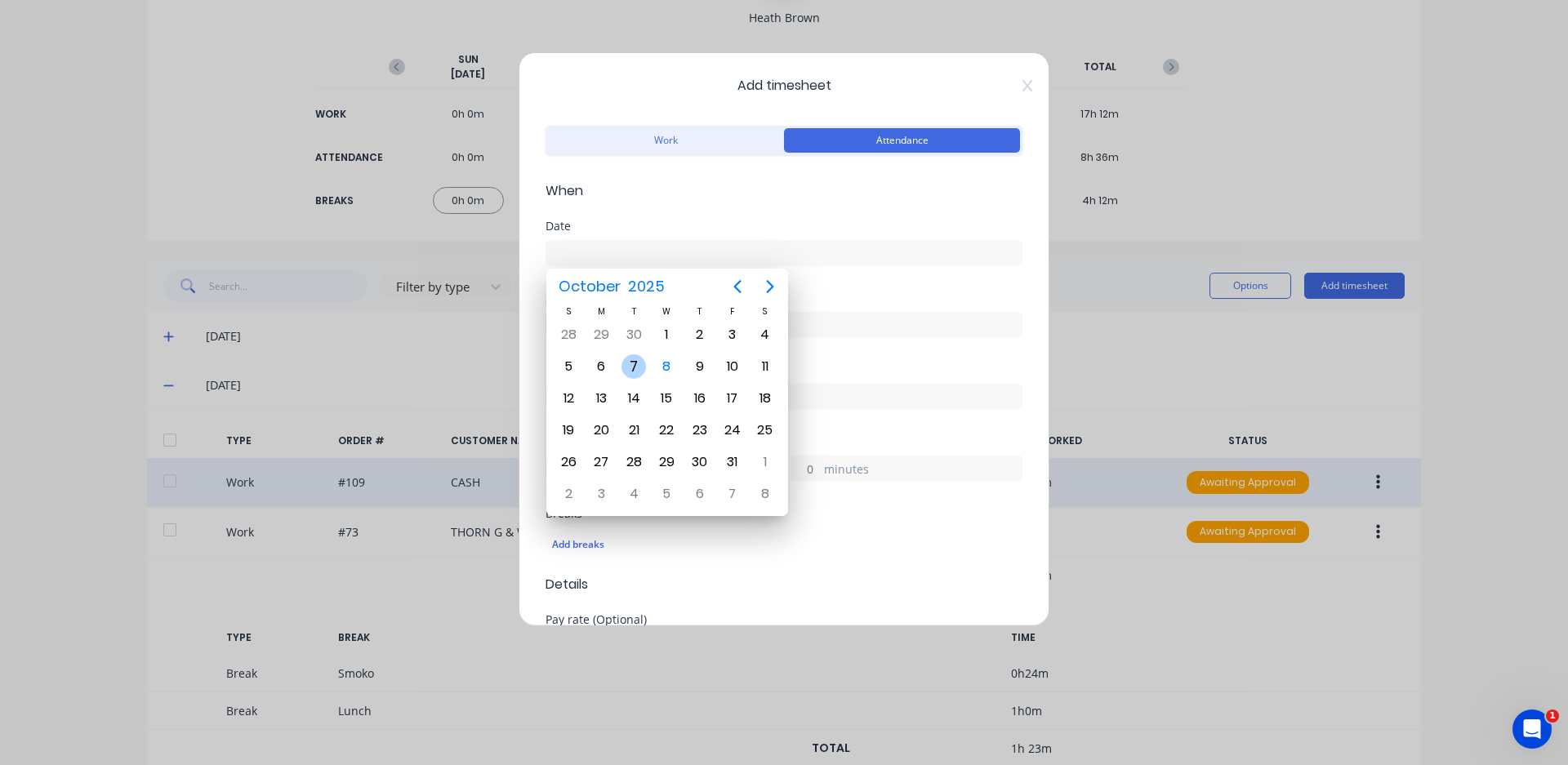
click at [636, 364] on div "7" at bounding box center [633, 367] width 25 height 25
type input "[DATE]"
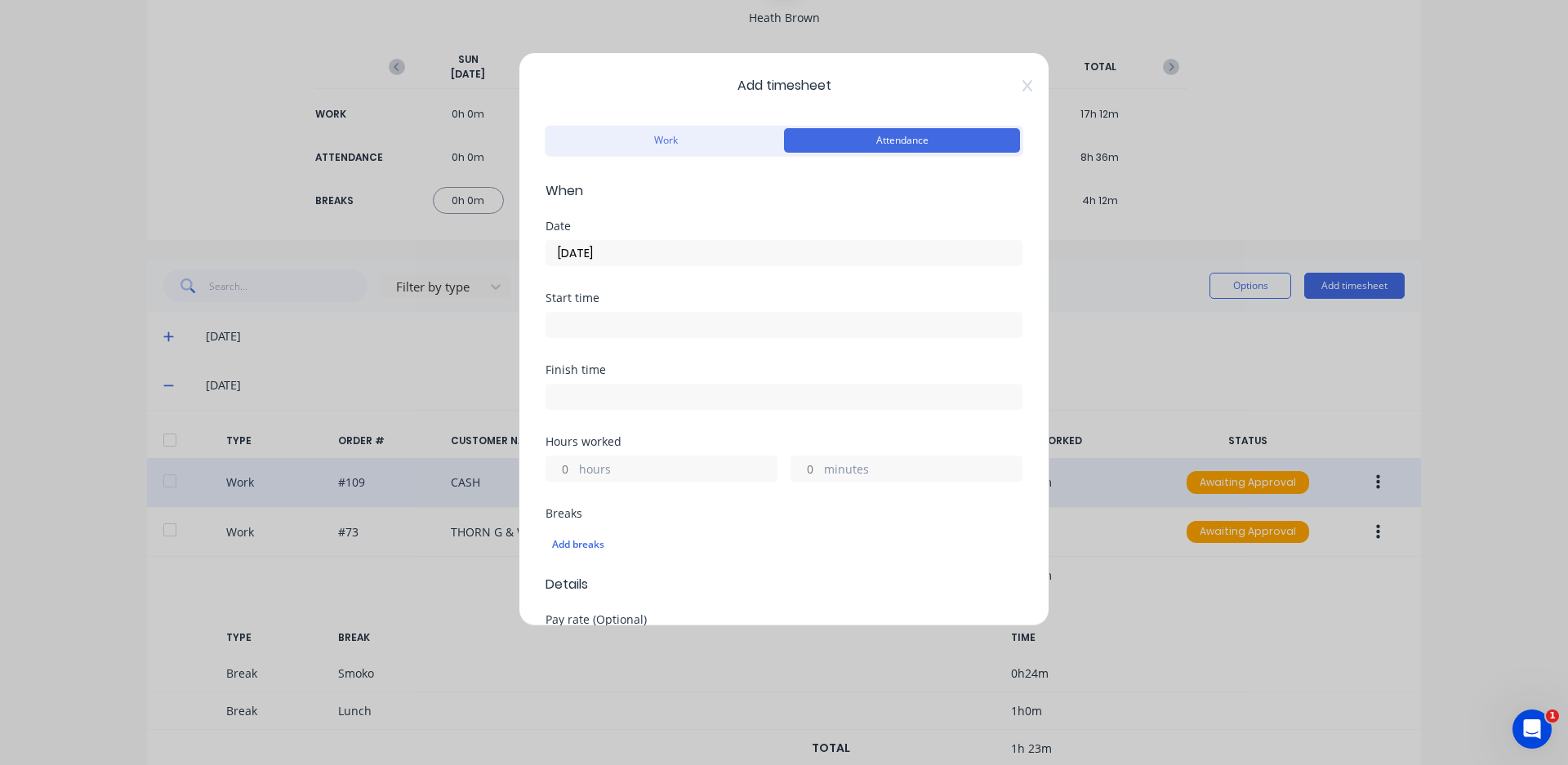
click at [641, 323] on input at bounding box center [784, 324] width 475 height 25
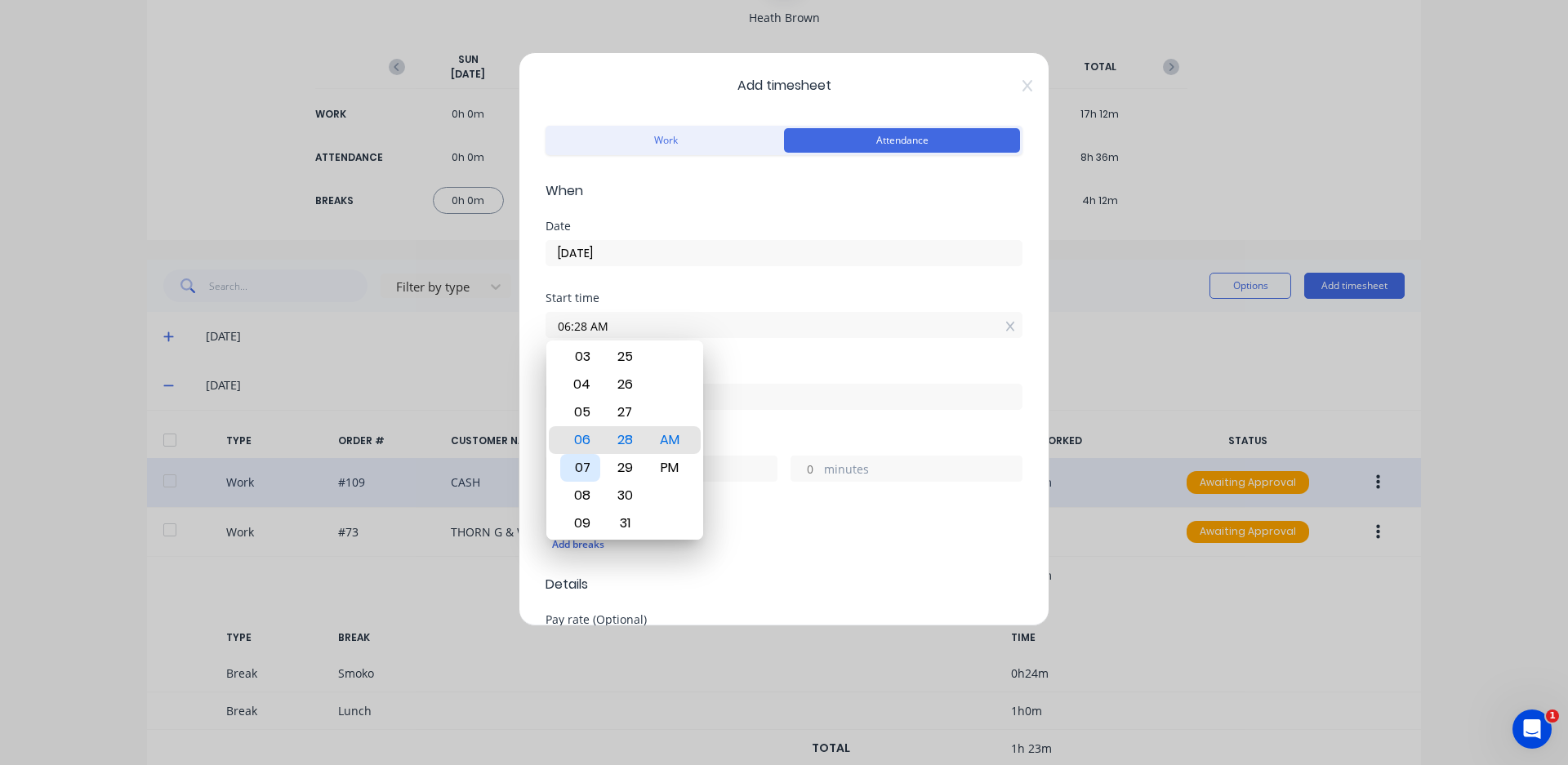
click at [598, 458] on div "07" at bounding box center [580, 468] width 40 height 27
type input "07:00 AM"
click at [619, 441] on div "00" at bounding box center [625, 440] width 40 height 27
click at [772, 359] on div "Start time 07:00 AM" at bounding box center [784, 328] width 477 height 72
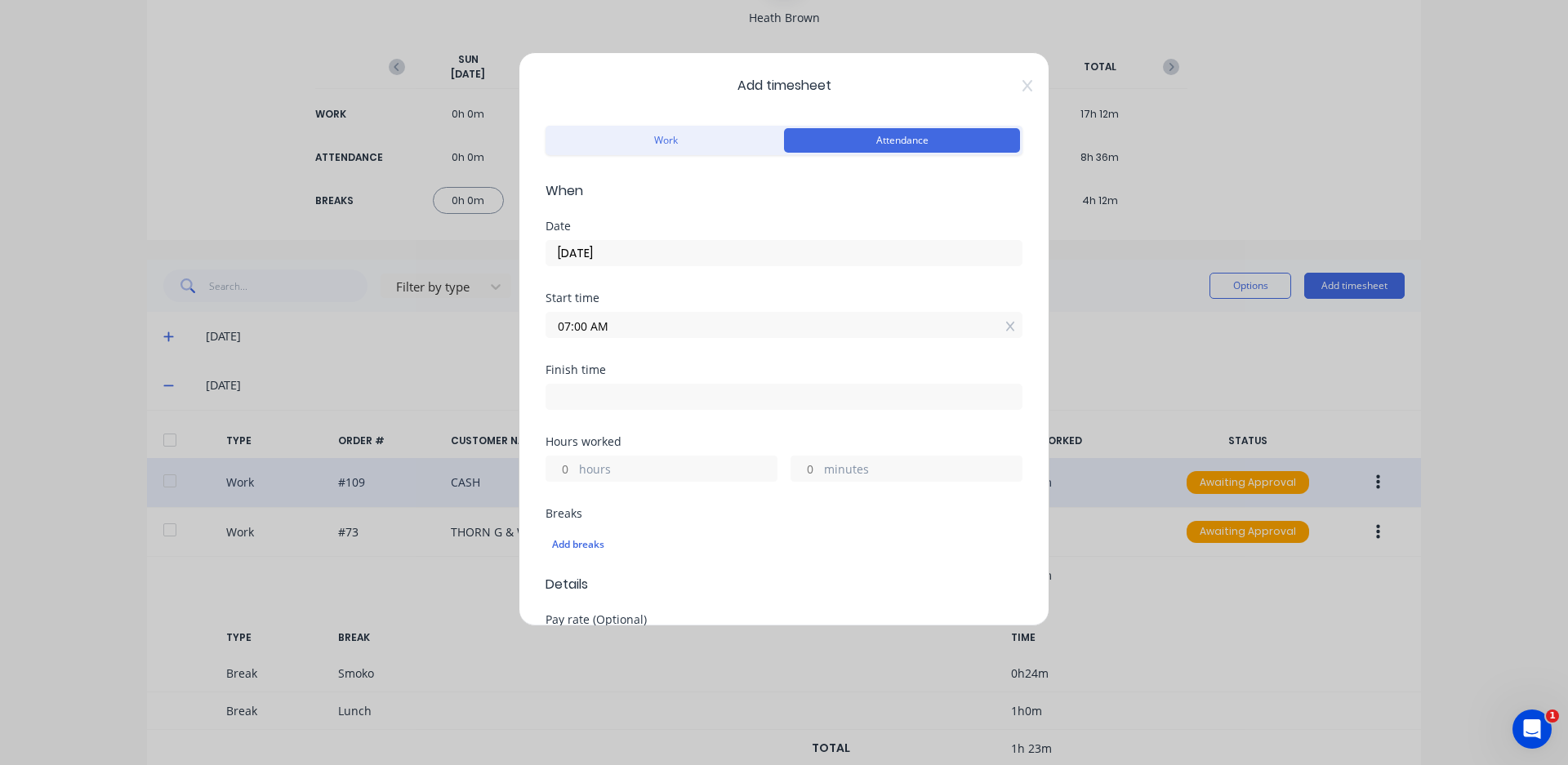
click at [726, 393] on input at bounding box center [784, 397] width 475 height 25
type input "06:28 AM"
type input "23"
type input "28"
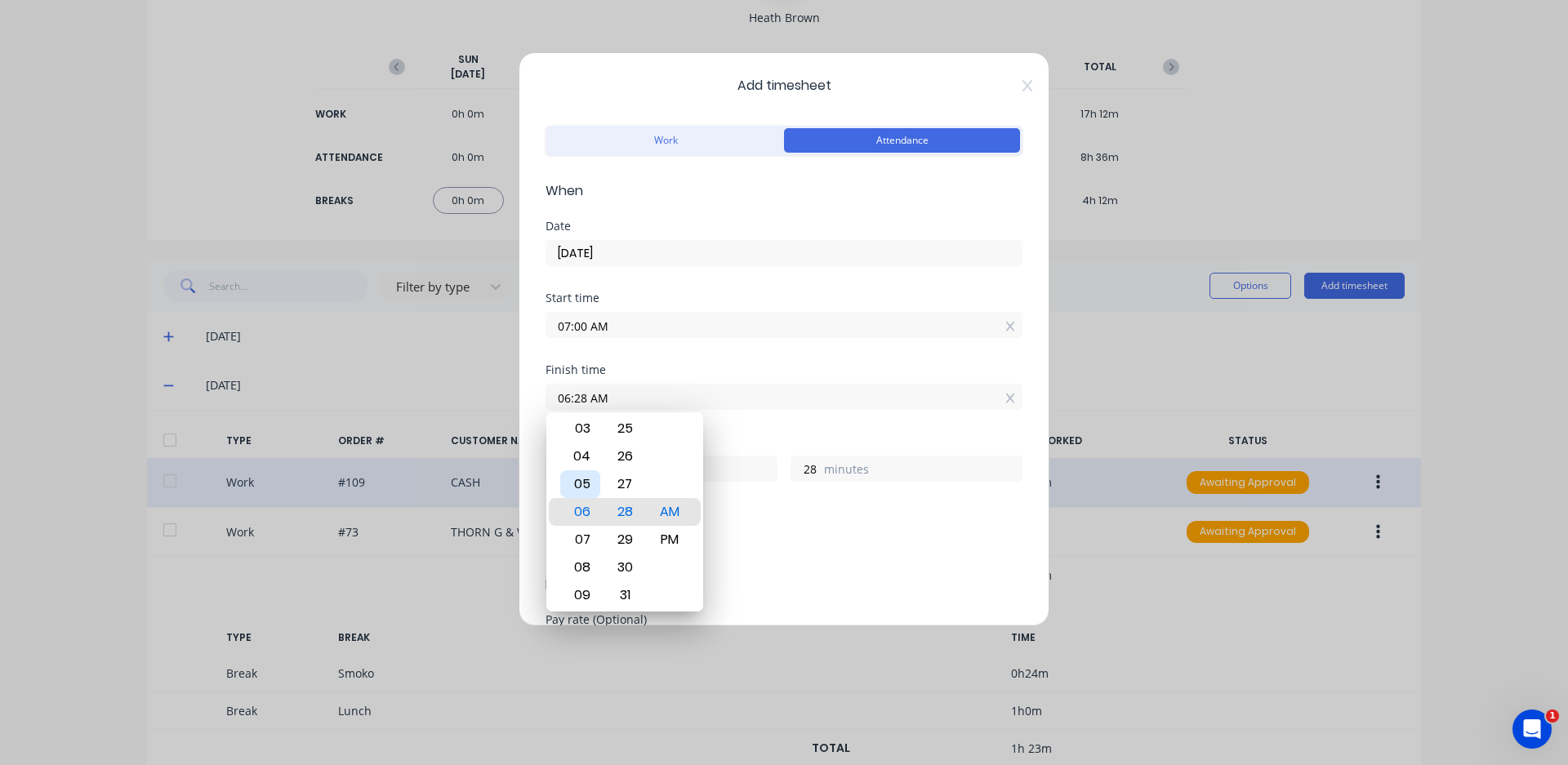
click at [575, 487] on div "05" at bounding box center [580, 484] width 40 height 27
type input "05:28 AM"
type input "22"
type input "05:21 AM"
type input "21"
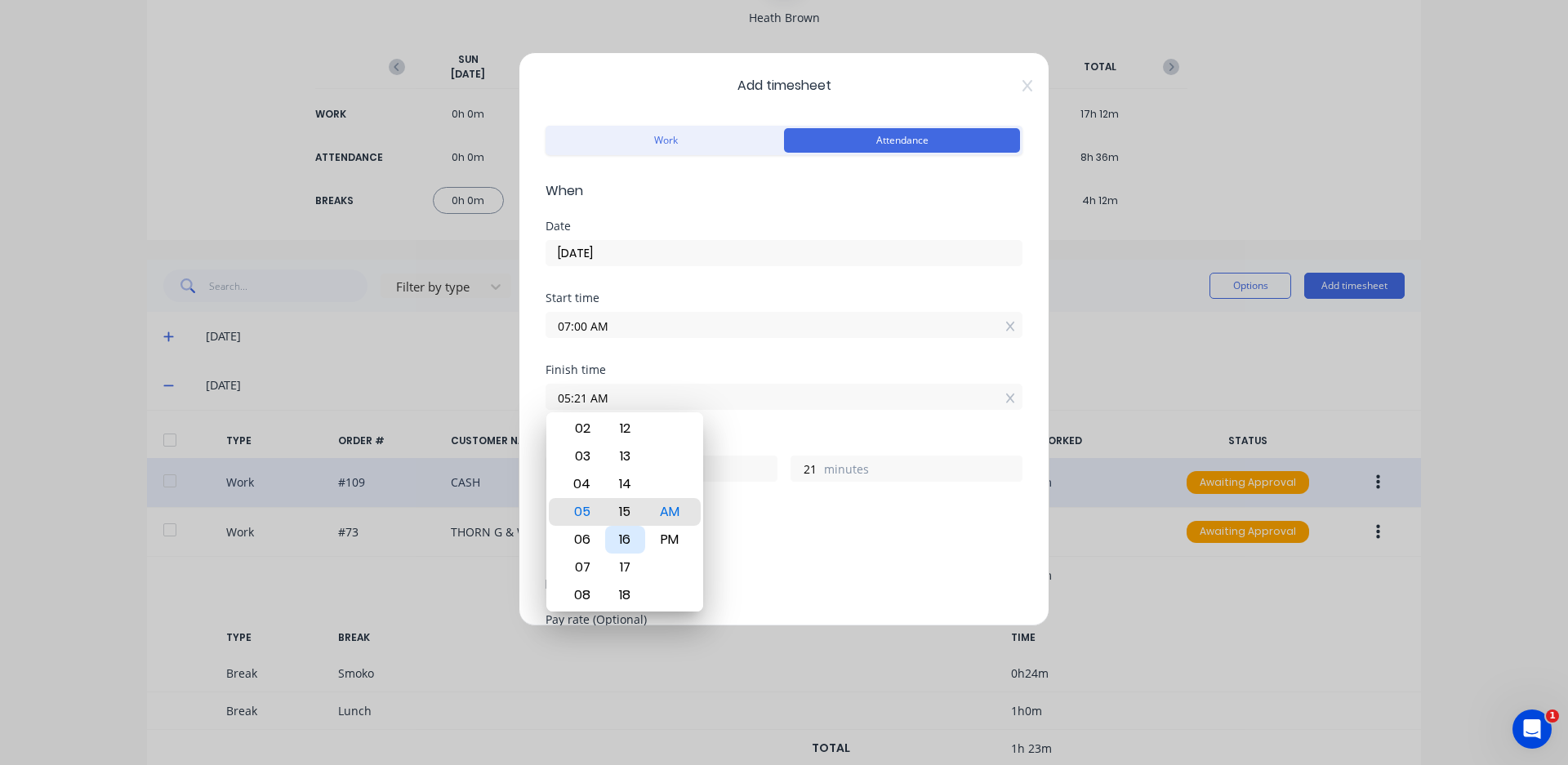
type input "05:15 AM"
type input "15"
type input "05:10 AM"
type input "10"
type input "05:05 AM"
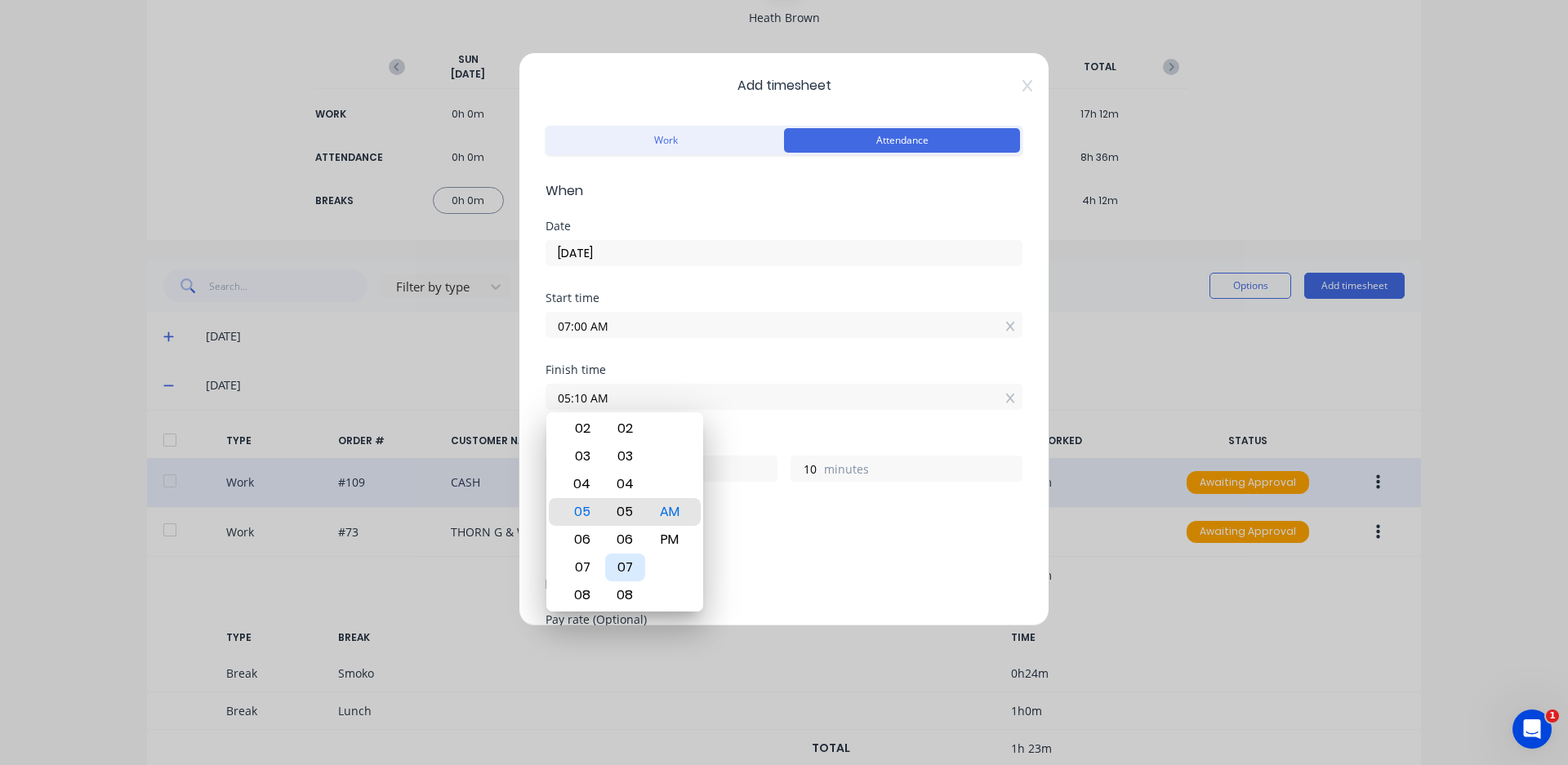
type input "5"
type input "05:00 AM"
type input "0"
click at [679, 540] on div "PM" at bounding box center [670, 539] width 40 height 27
type input "05:00 PM"
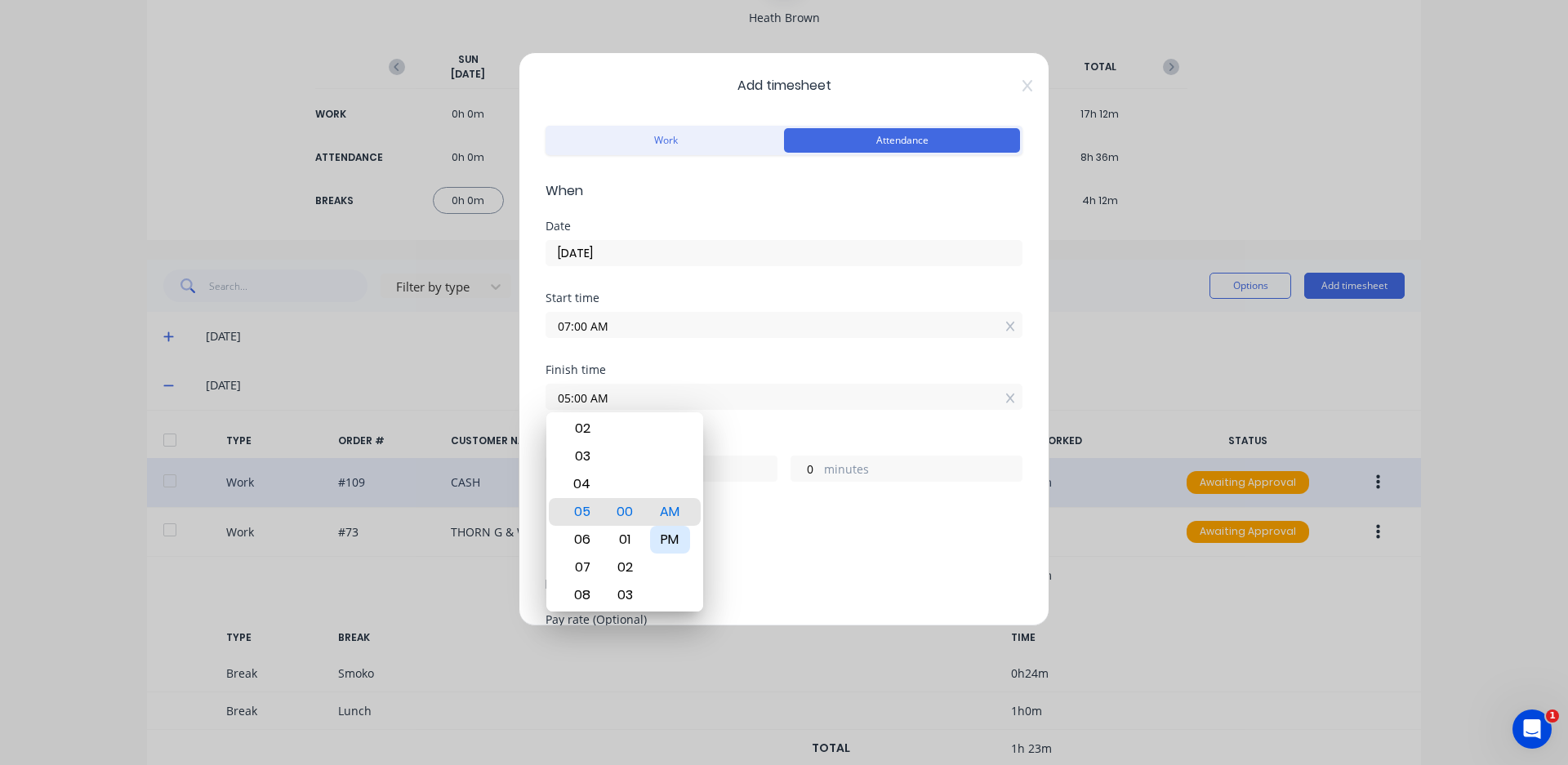
type input "10"
click at [789, 441] on div "Hours worked" at bounding box center [784, 441] width 477 height 12
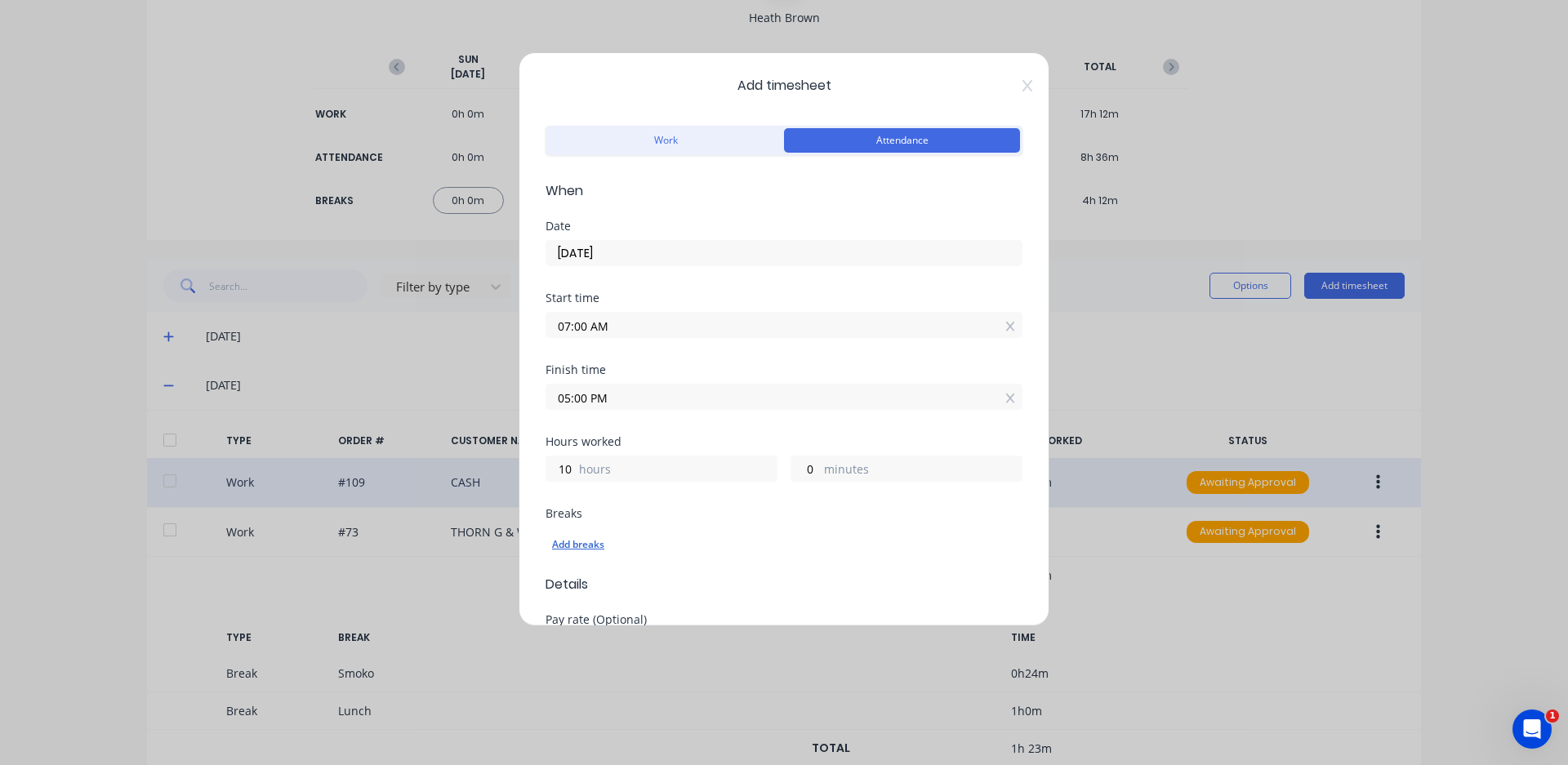
click at [600, 547] on div "Add breaks" at bounding box center [784, 544] width 464 height 21
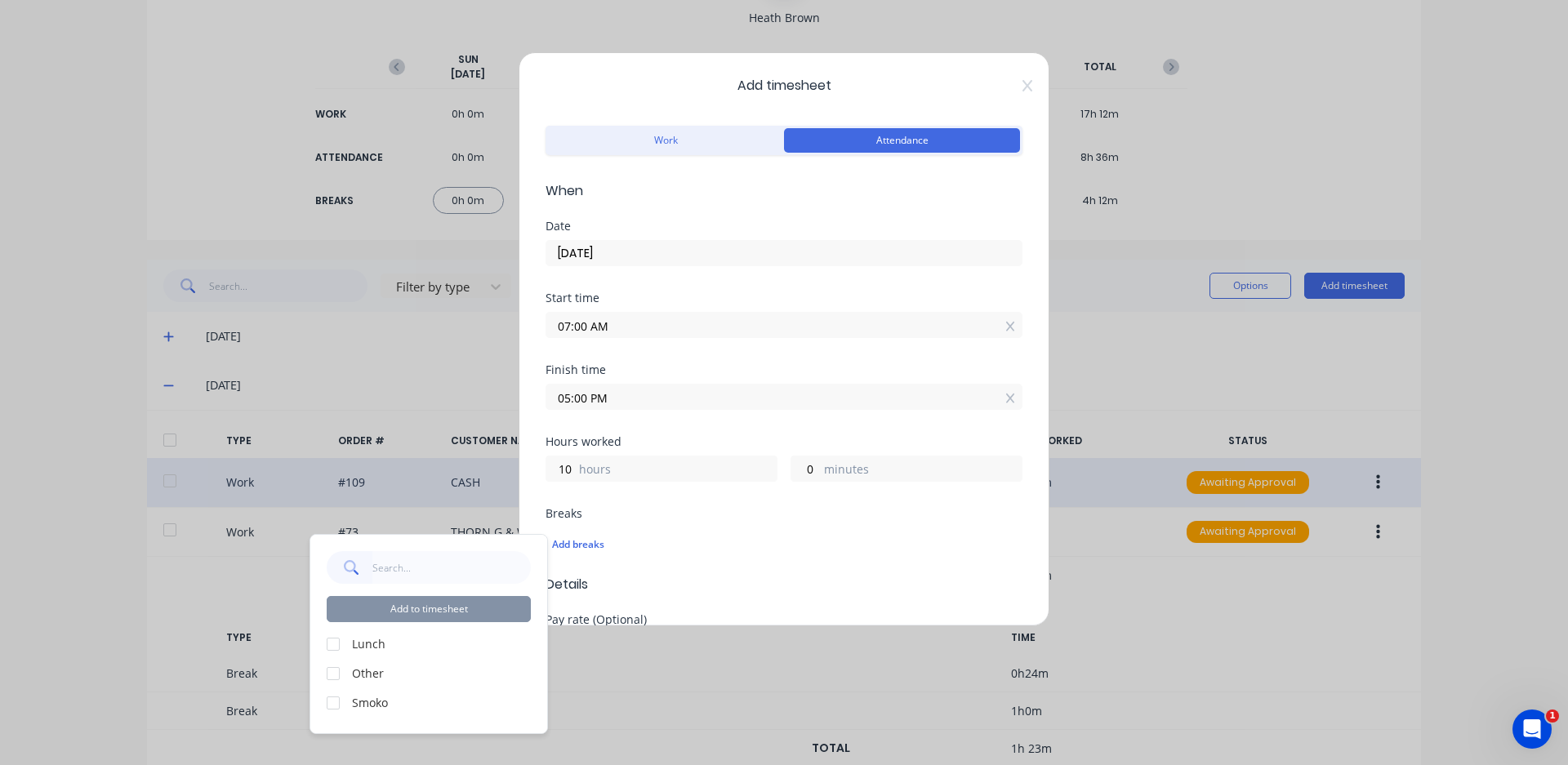
click at [326, 641] on div at bounding box center [334, 644] width 33 height 33
click at [340, 703] on div at bounding box center [334, 704] width 33 height 33
click at [410, 605] on button "Add to timesheet" at bounding box center [428, 609] width 204 height 27
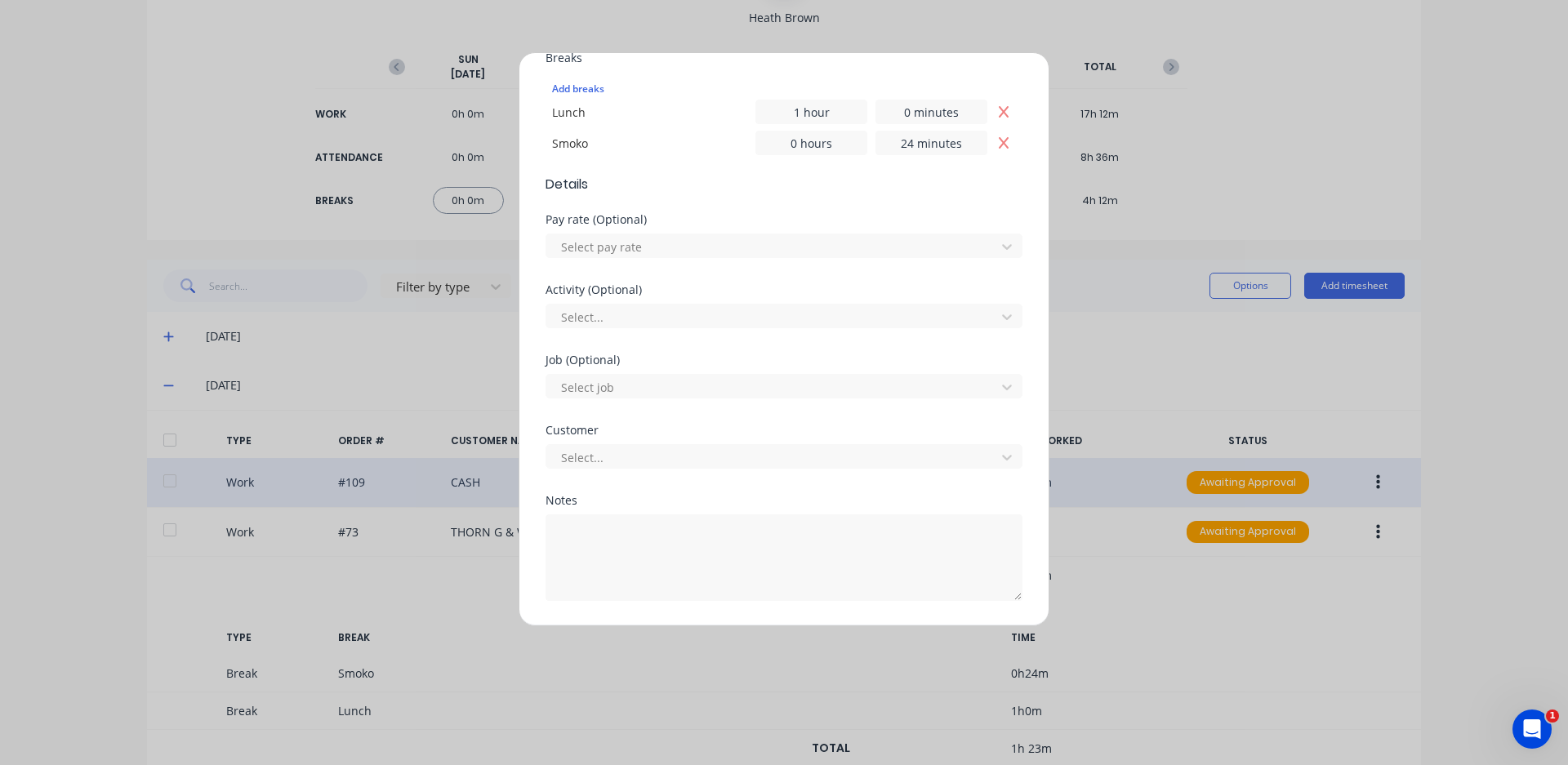
scroll to position [506, 0]
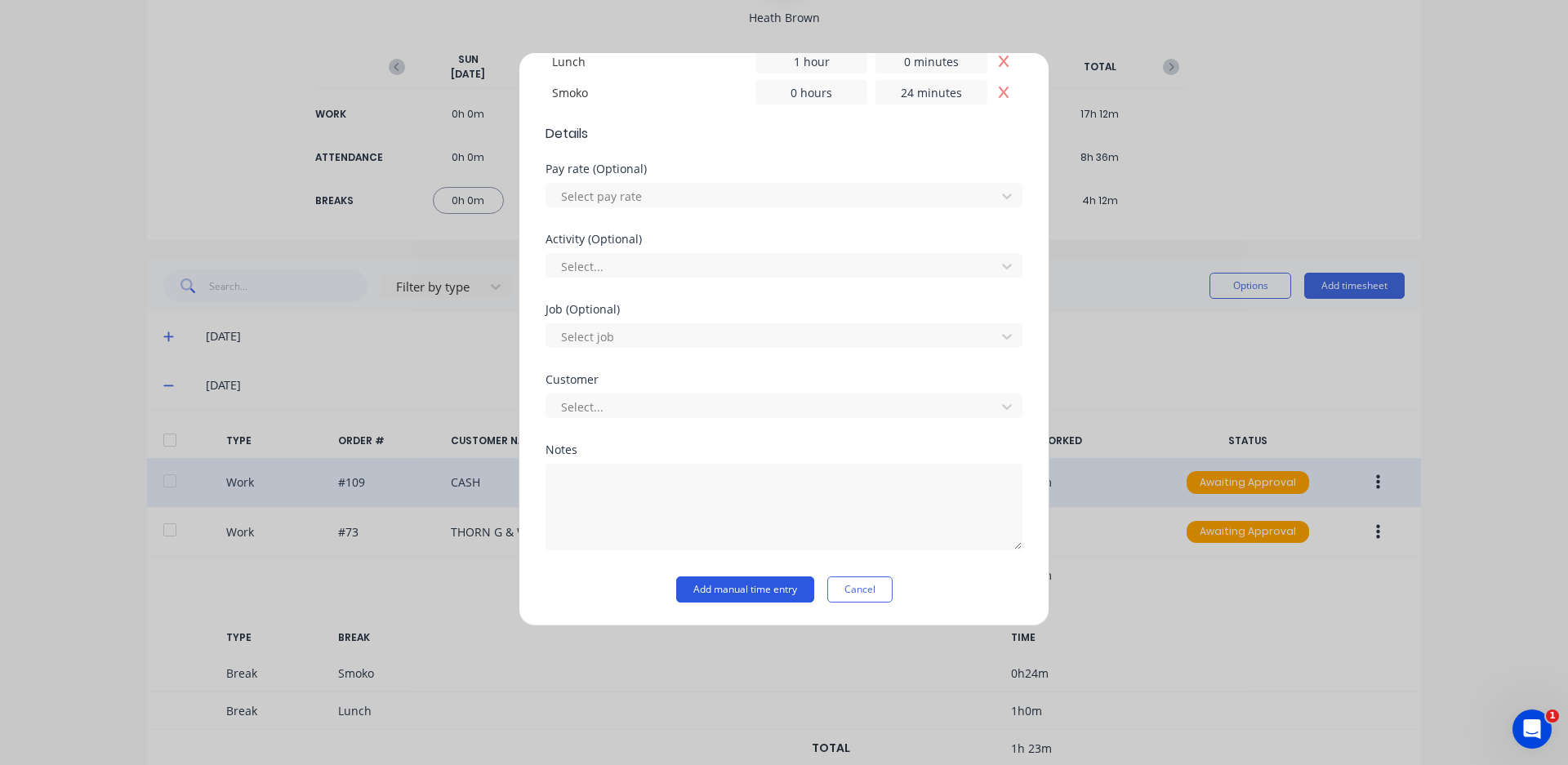
click at [721, 584] on button "Add manual time entry" at bounding box center [745, 590] width 138 height 27
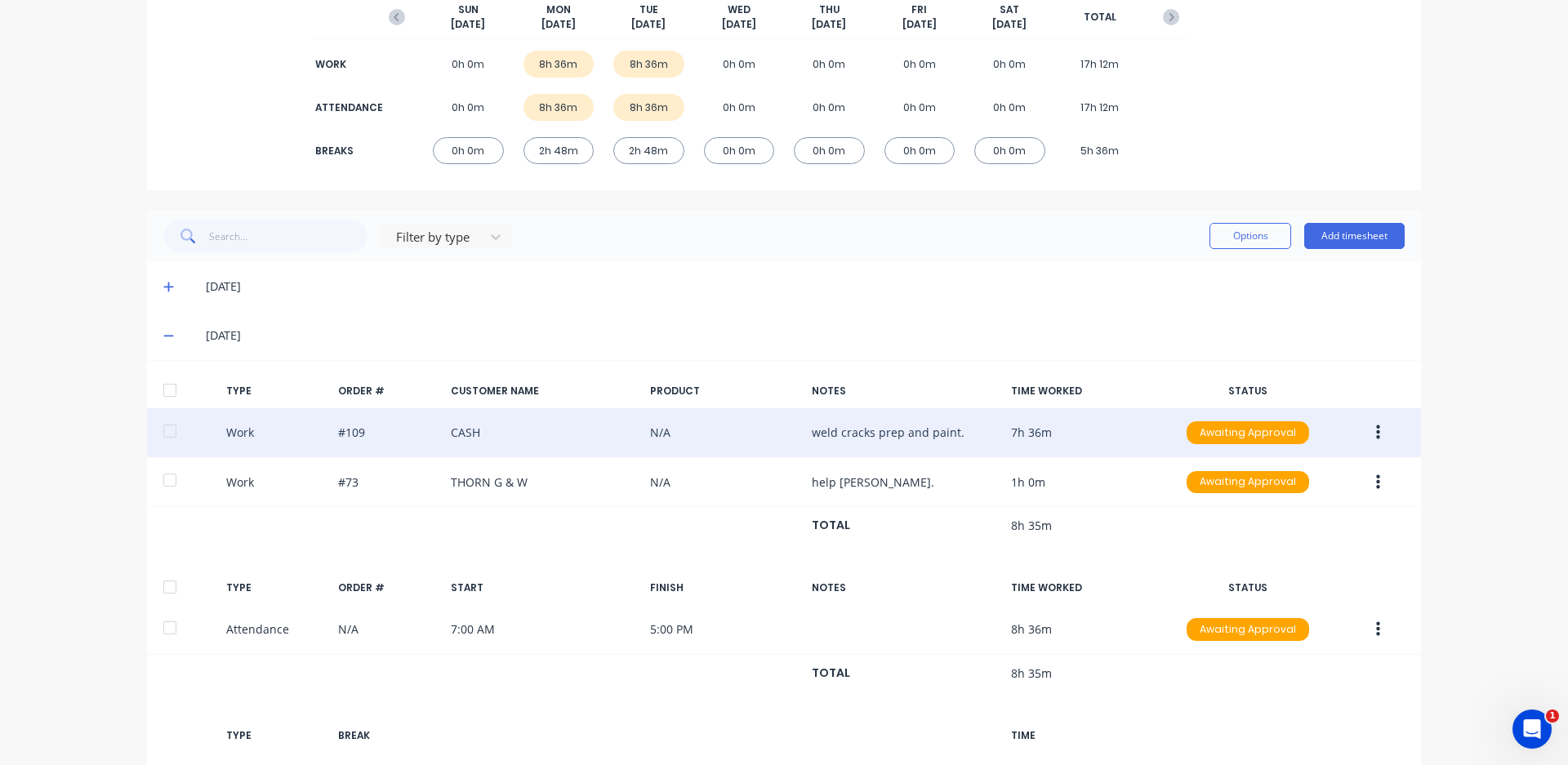
scroll to position [0, 0]
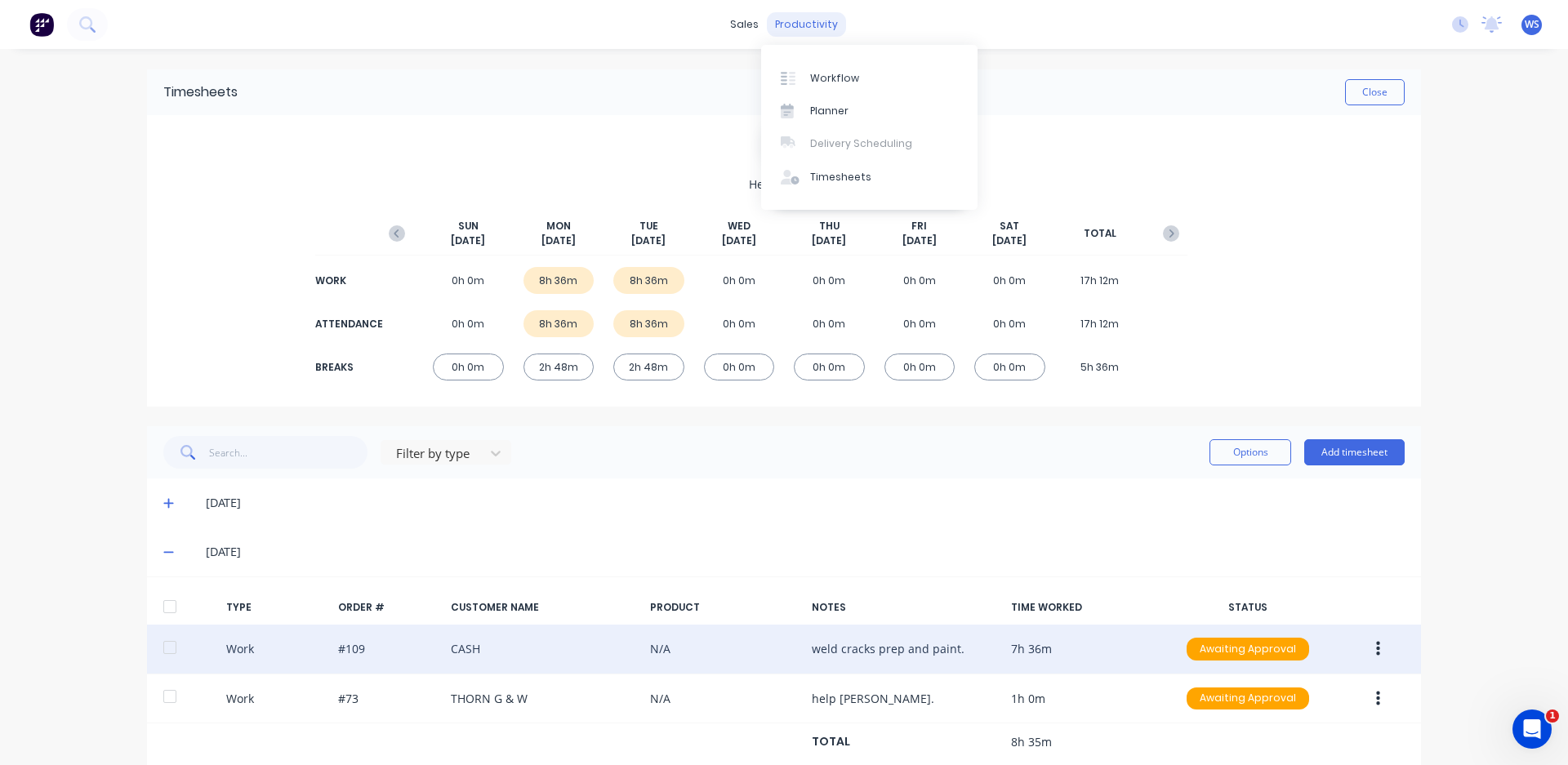
click at [784, 26] on div "productivity" at bounding box center [806, 24] width 79 height 25
click at [811, 102] on link "Planner" at bounding box center [869, 112] width 217 height 33
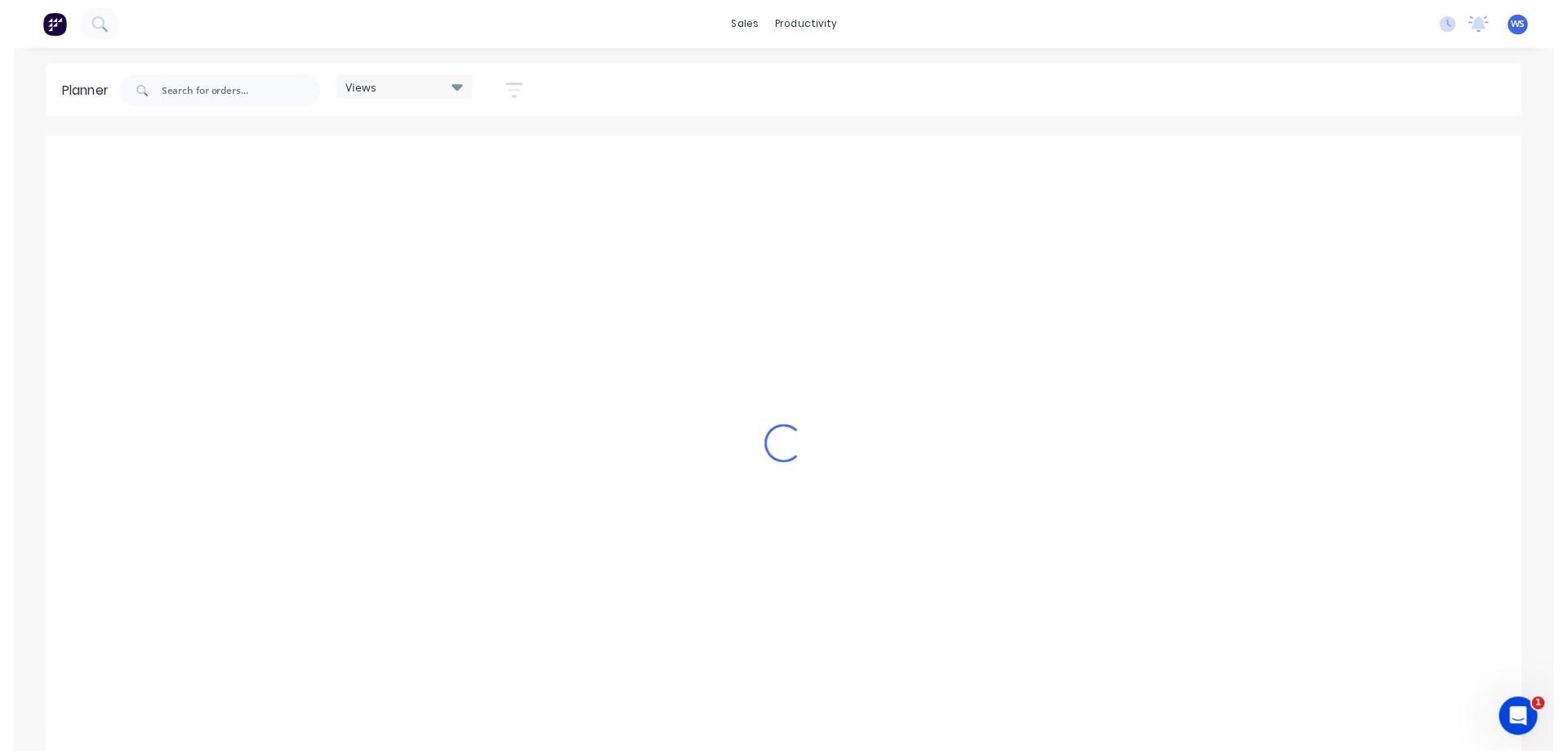
scroll to position [0, 1]
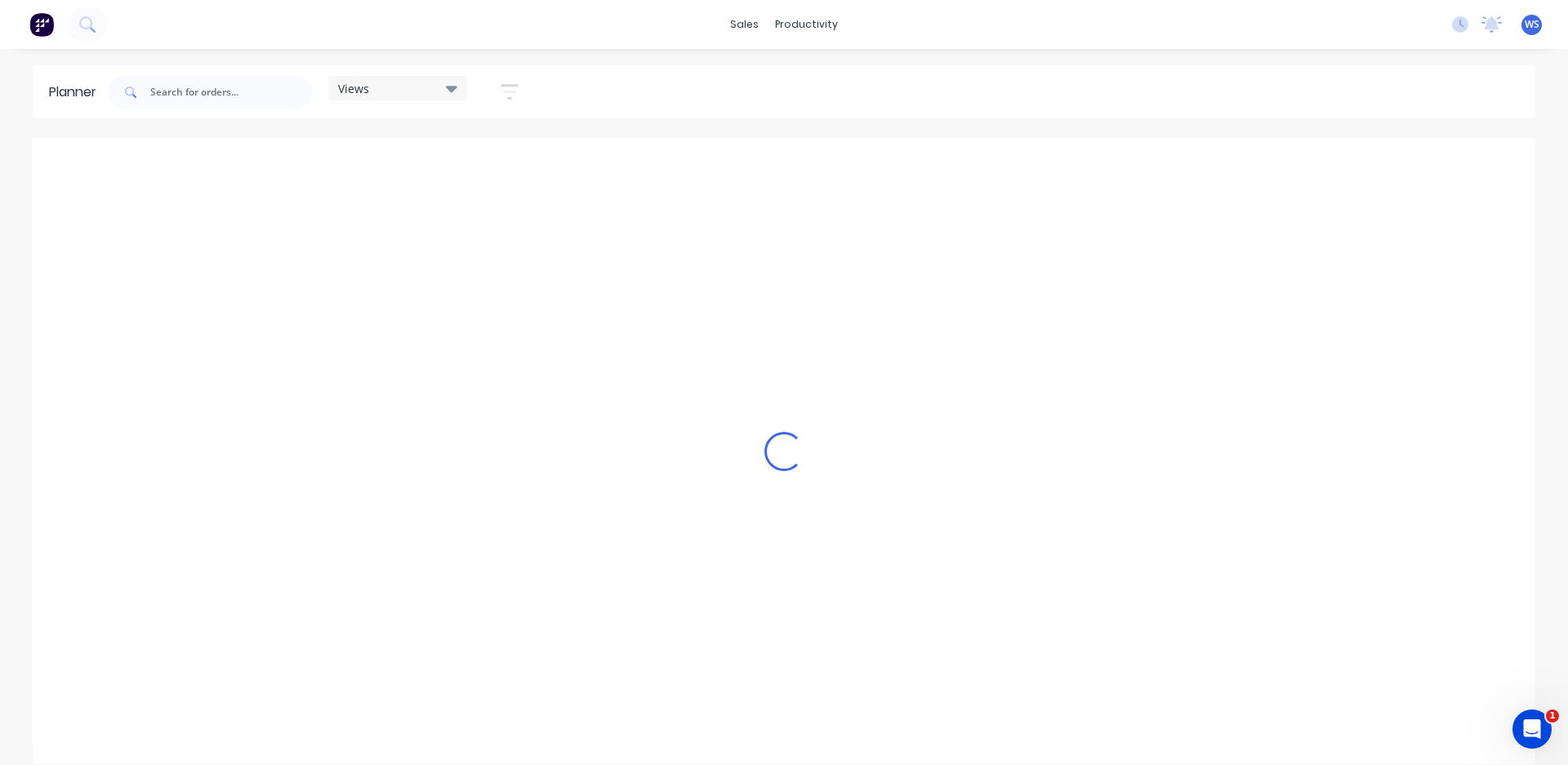
drag, startPoint x: 811, startPoint y: 102, endPoint x: 814, endPoint y: 77, distance: 25.2
click at [814, 77] on div "Views Save new view None (Default) edit Week edit Show/Hide users Show/Hide ord…" at bounding box center [820, 92] width 1431 height 49
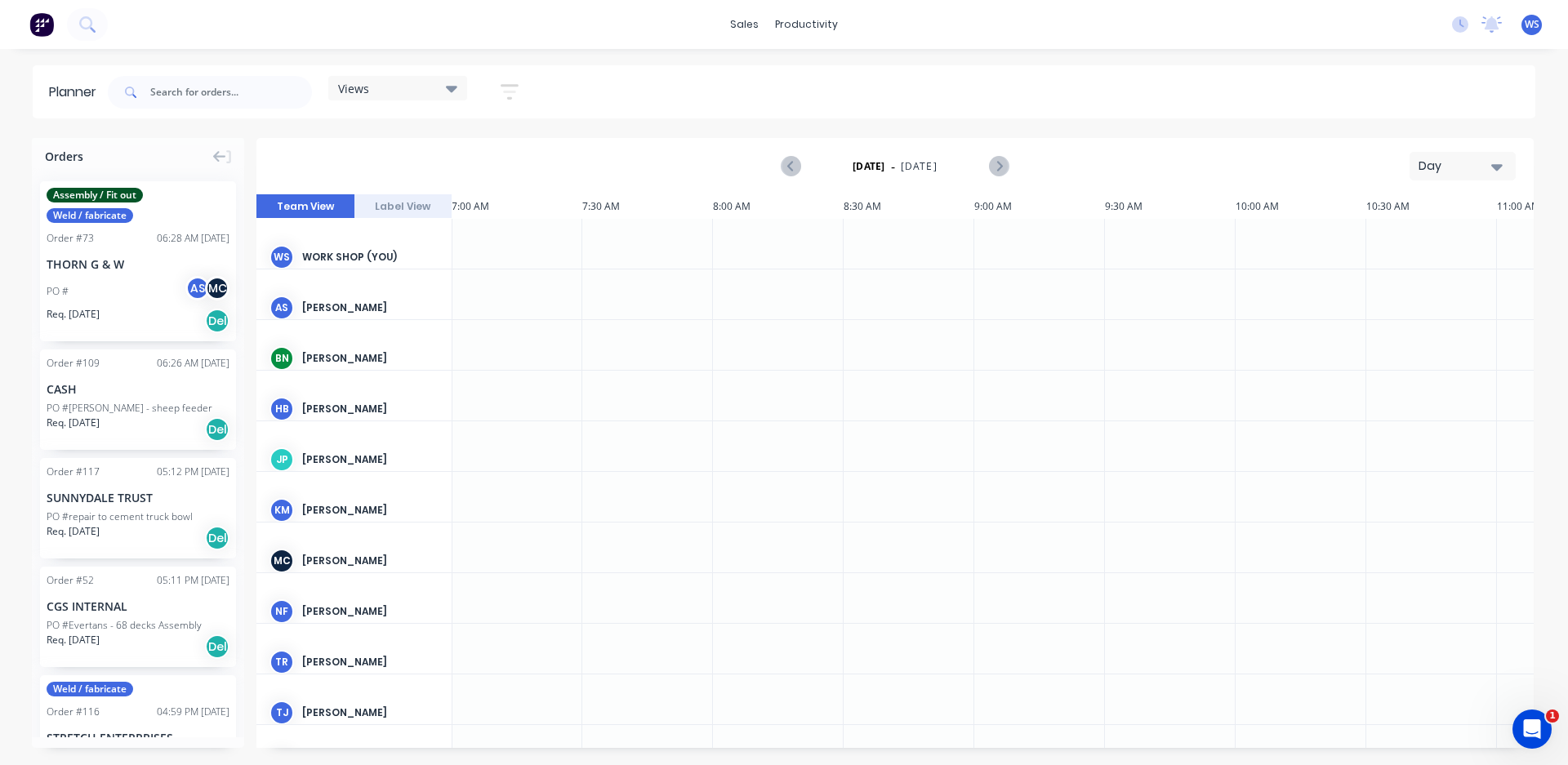
click at [499, 90] on button "button" at bounding box center [509, 91] width 52 height 32
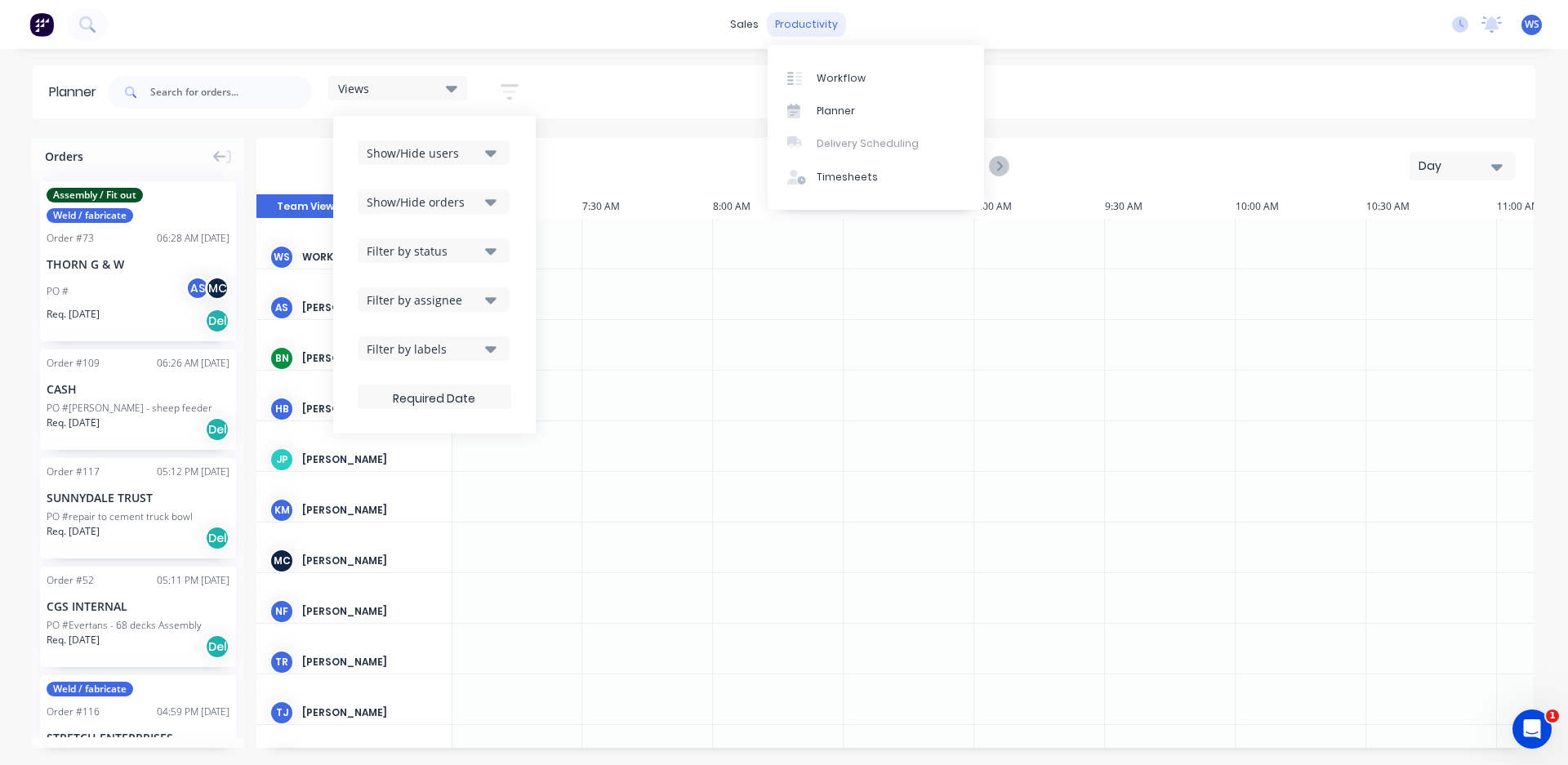
click at [810, 24] on div "productivity" at bounding box center [806, 24] width 79 height 25
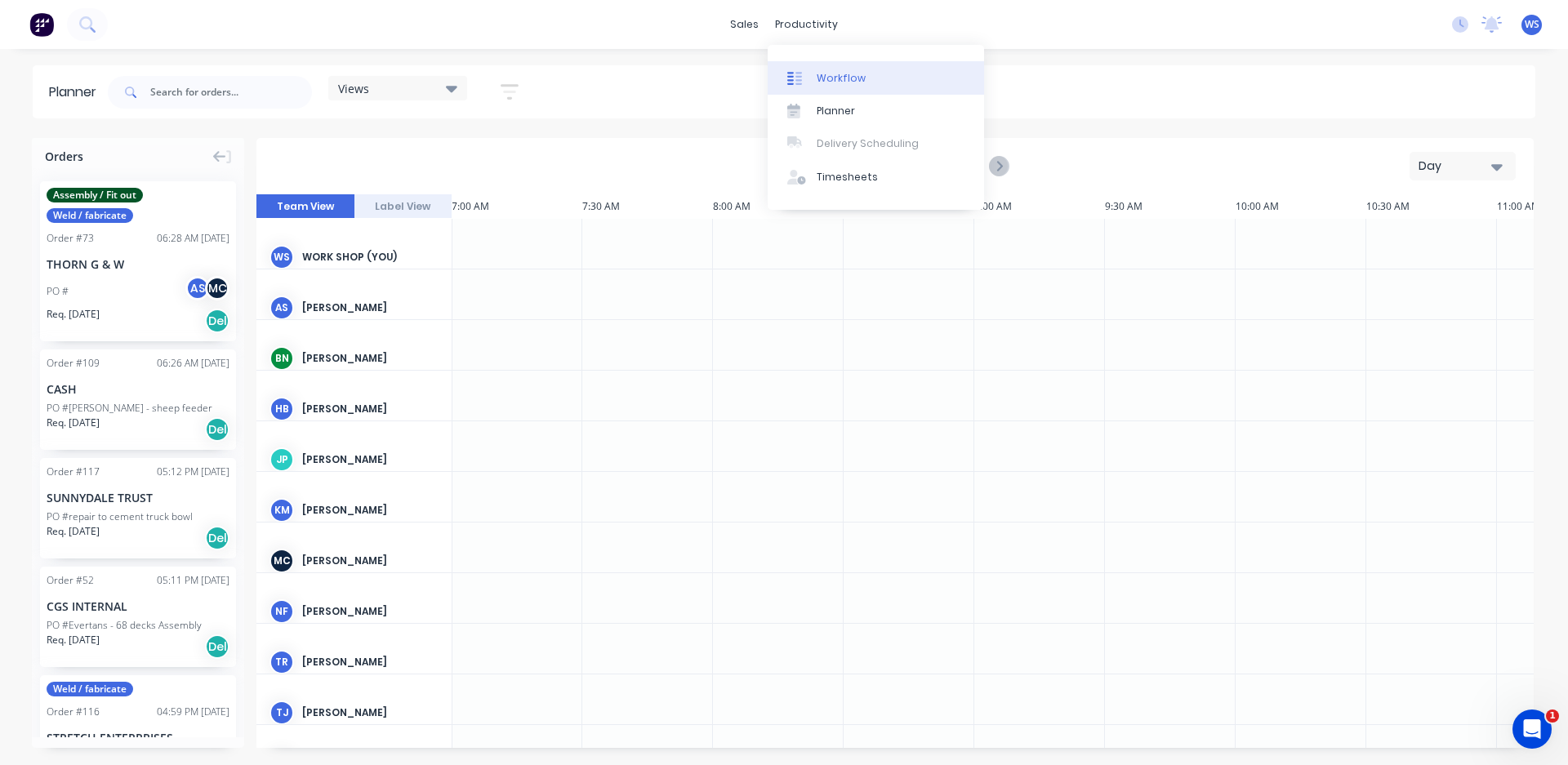
click at [820, 89] on link "Workflow" at bounding box center [875, 78] width 217 height 33
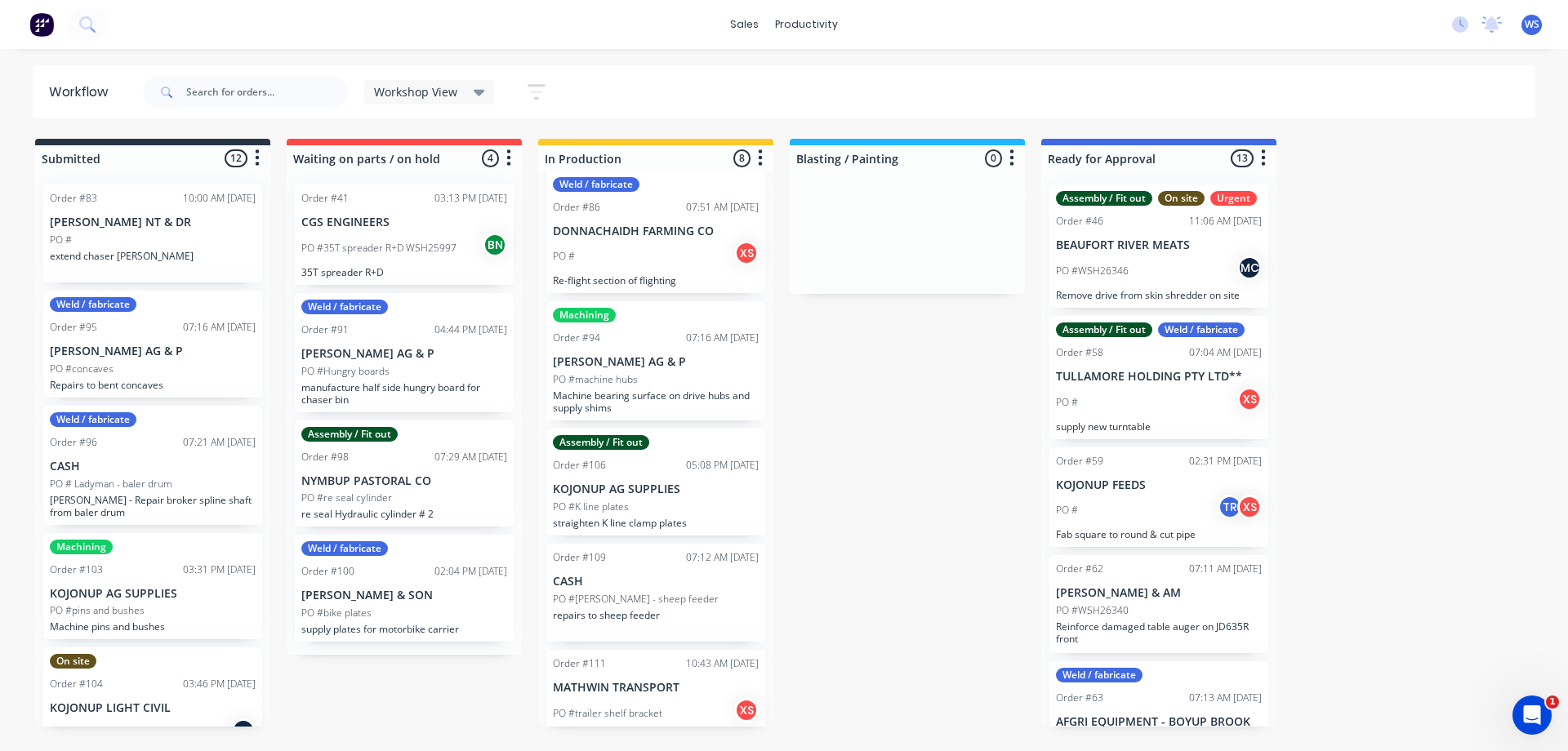
scroll to position [387, 0]
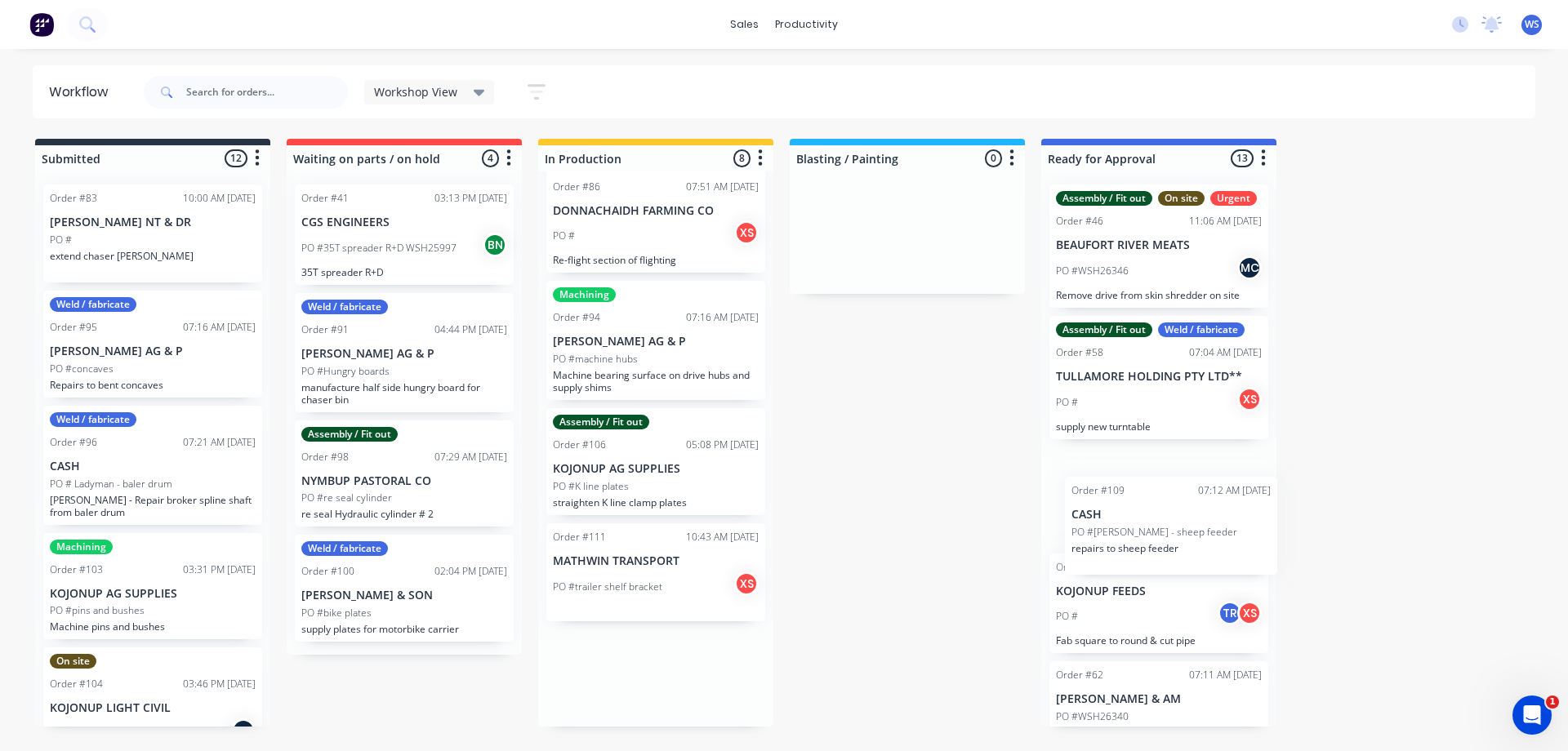
drag, startPoint x: 633, startPoint y: 576, endPoint x: 1155, endPoint y: 529, distance: 524.1
click at [1155, 529] on div "Submitted 12 Sort By Created date Required date Order number Customer name Most…" at bounding box center [1113, 432] width 2250 height 587
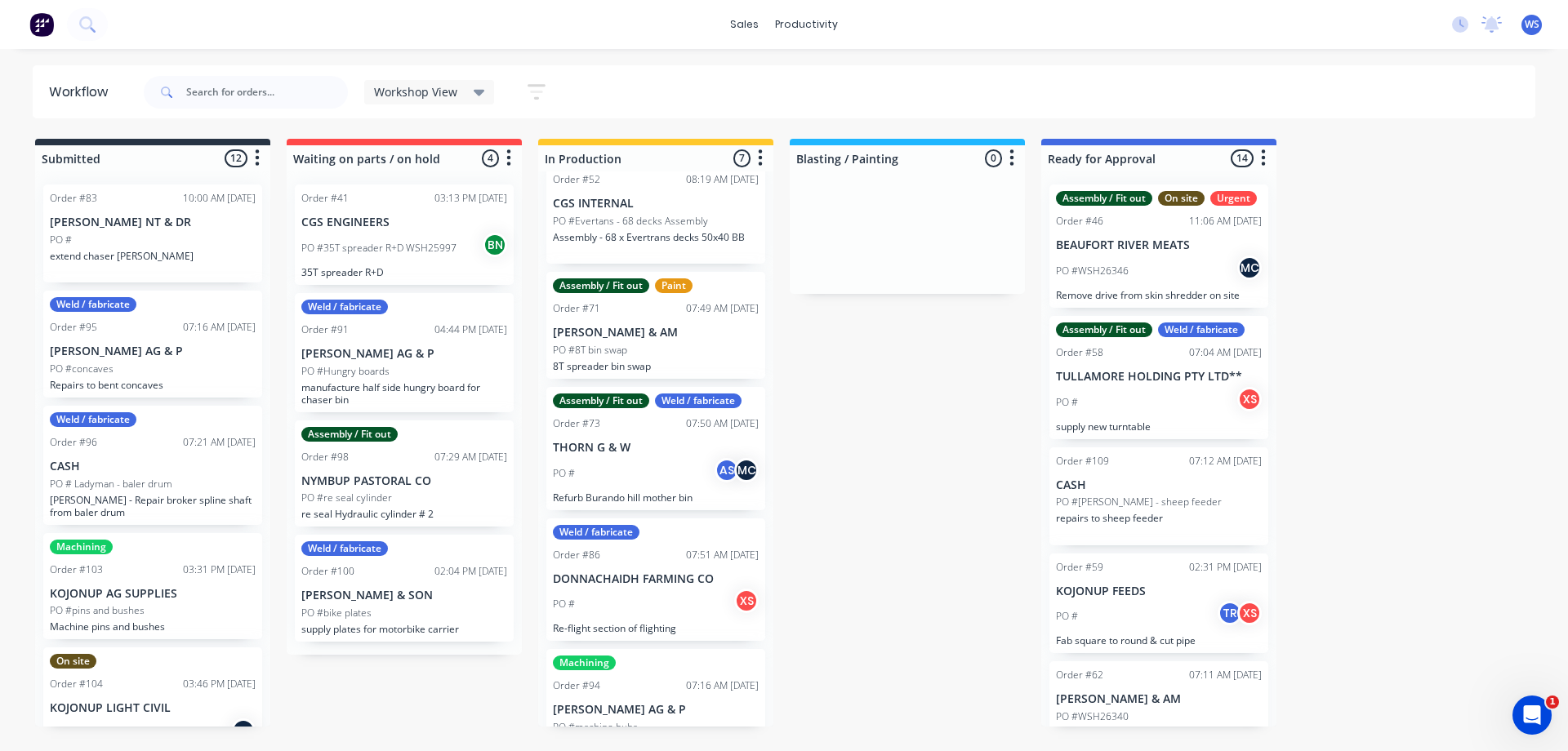
scroll to position [0, 0]
